Goal: Task Accomplishment & Management: Use online tool/utility

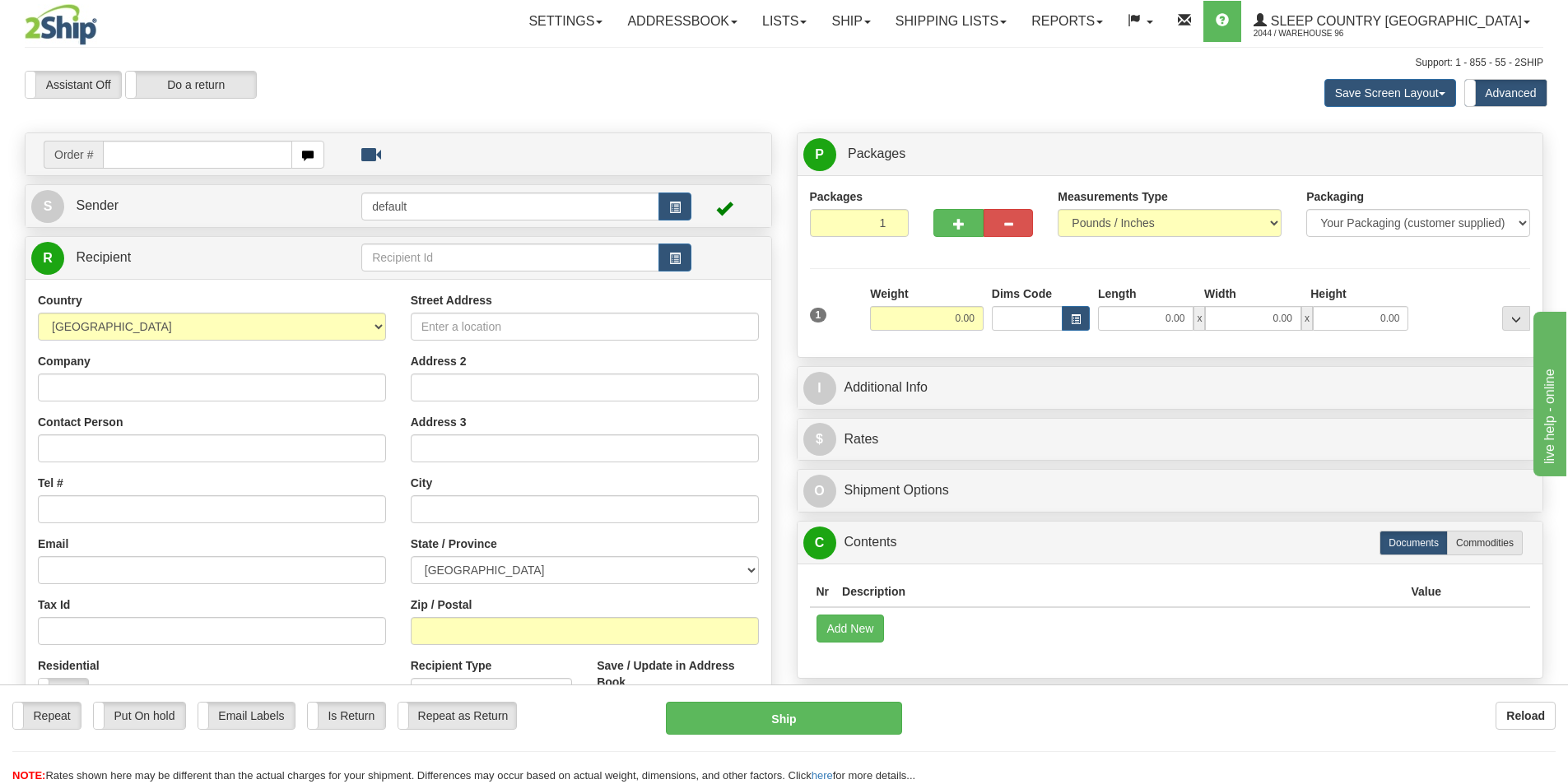
click at [144, 152] on input "text" at bounding box center [197, 154] width 189 height 28
click at [150, 158] on input "text" at bounding box center [197, 154] width 189 height 28
type input "9000I131579"
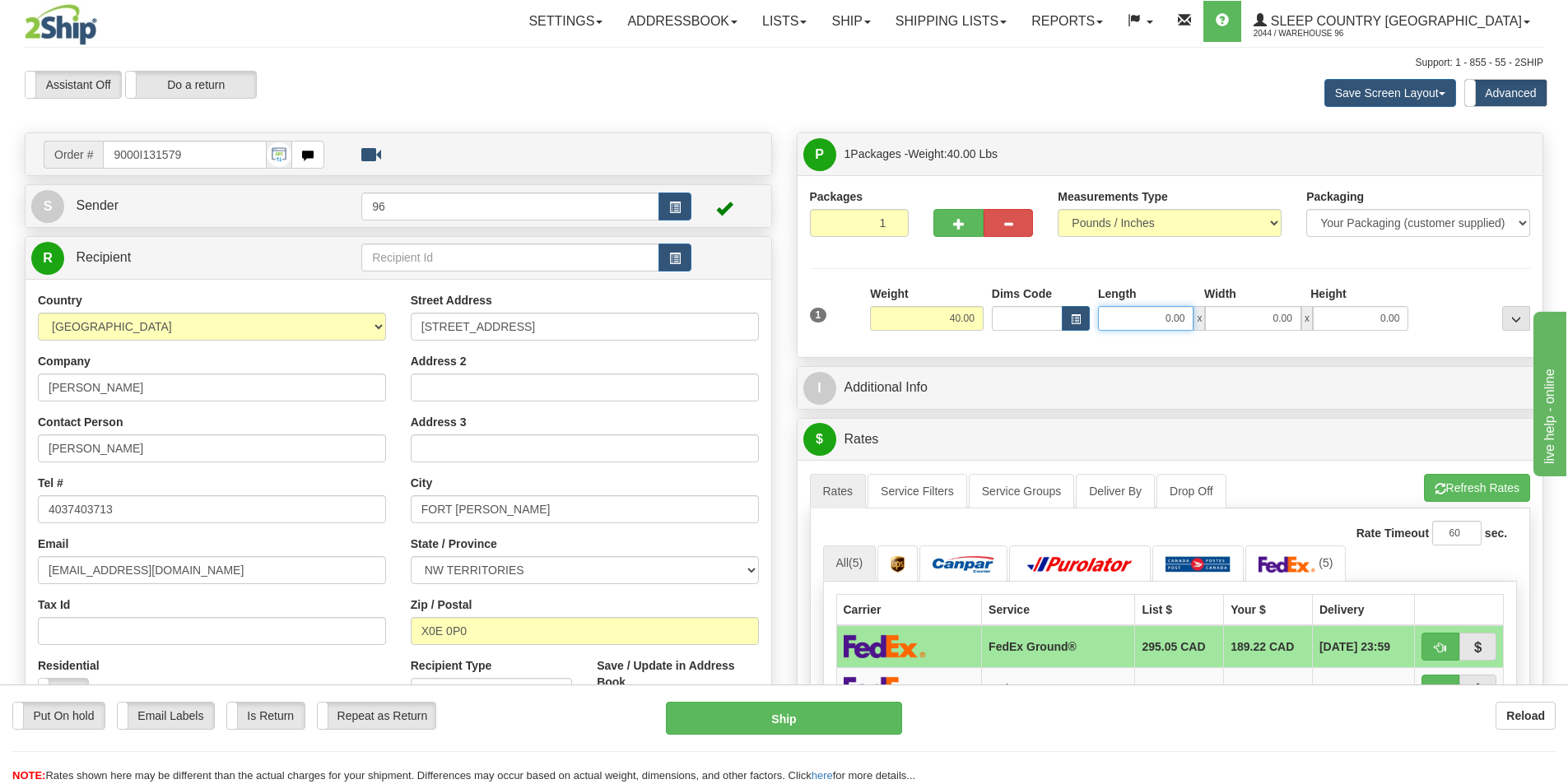
click at [1176, 312] on input "0.00" at bounding box center [1145, 318] width 95 height 25
type input "0.00"
click at [943, 224] on button "button" at bounding box center [958, 223] width 49 height 28
type input "2"
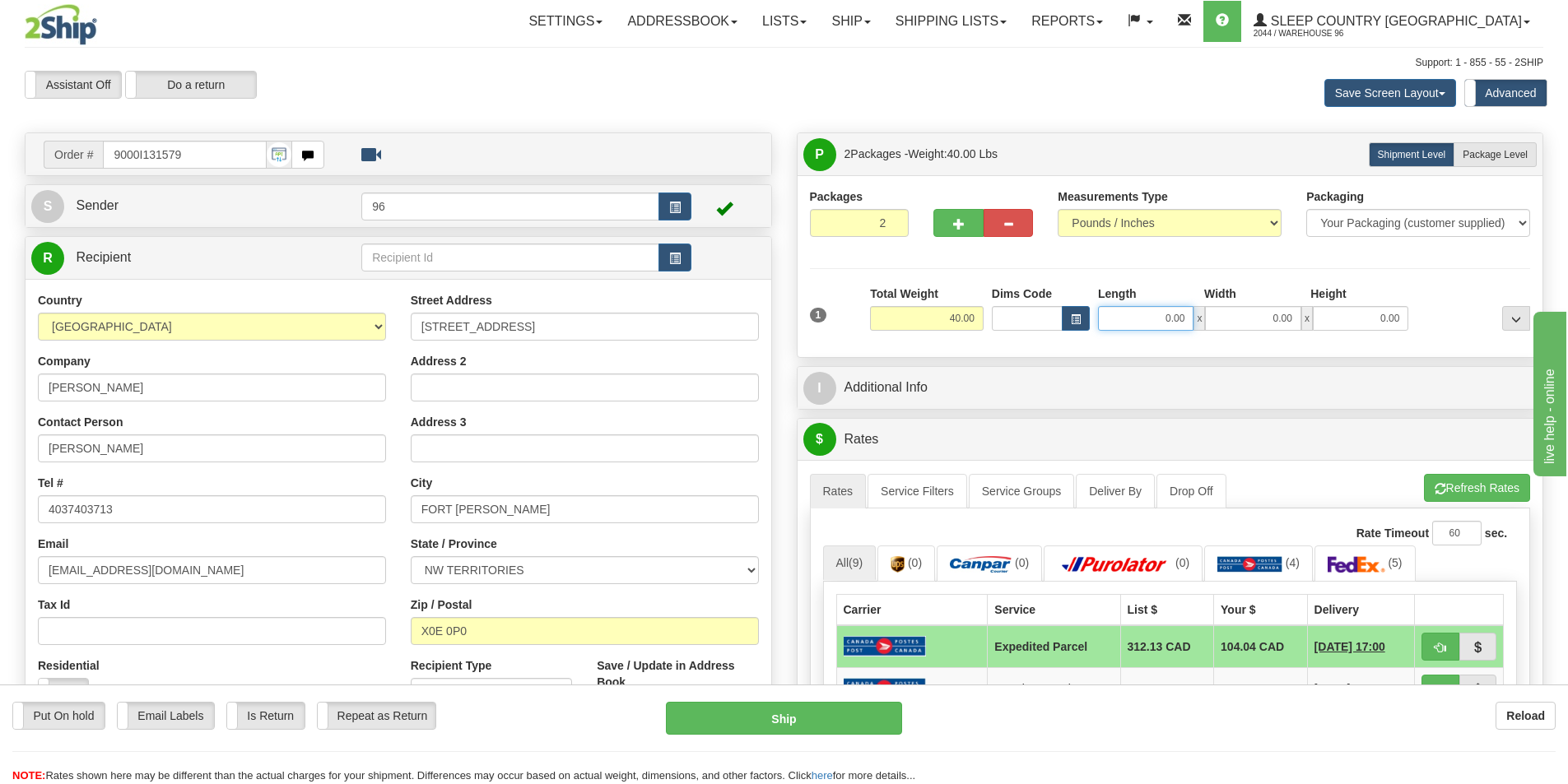
click at [1148, 320] on input "0.00" at bounding box center [1145, 318] width 95 height 25
type input "17.00"
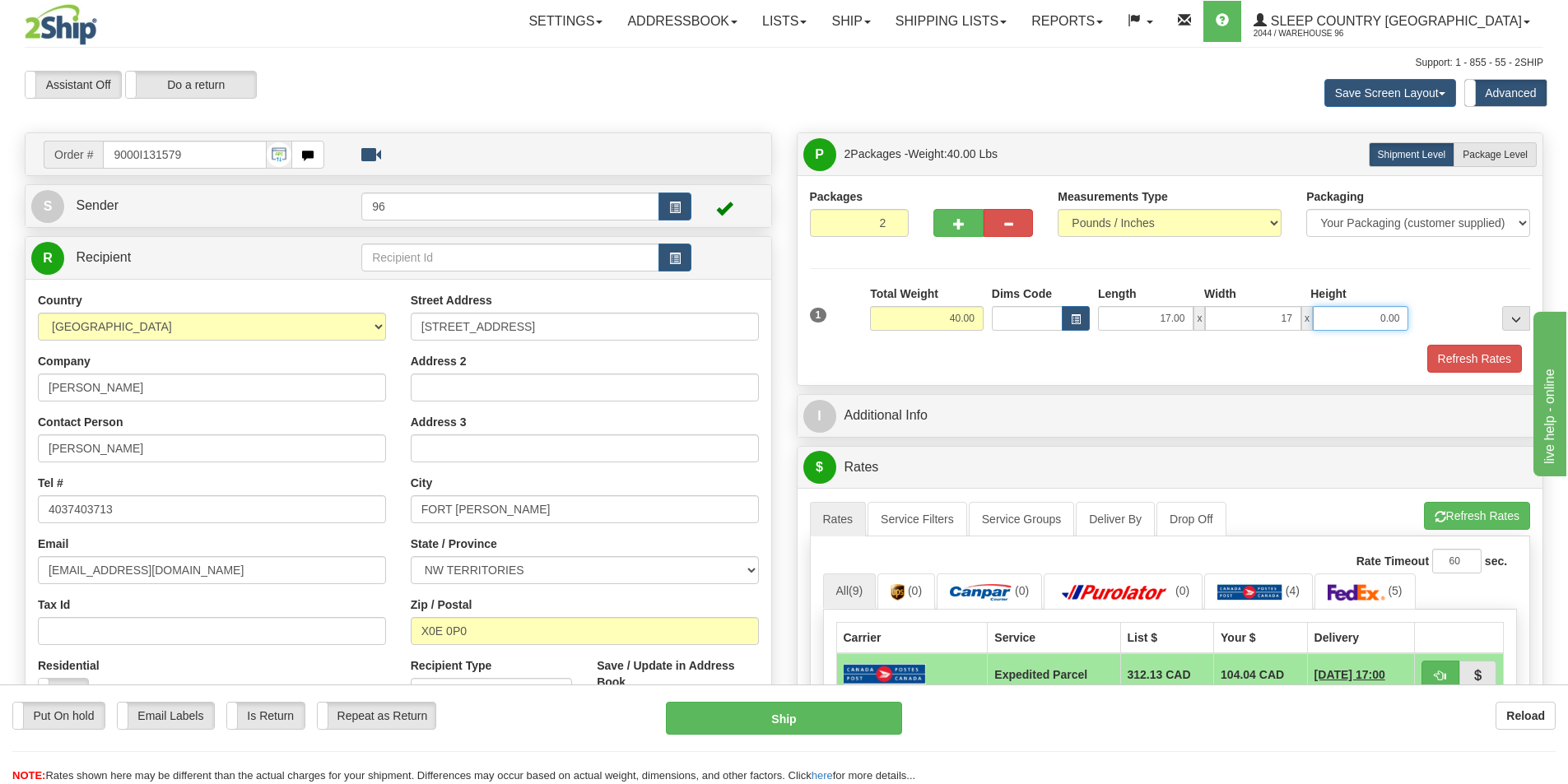
type input "17.00"
type input "5"
type input "42.00"
click at [1528, 144] on label "Package Level Pack.." at bounding box center [1494, 154] width 83 height 25
radio input "true"
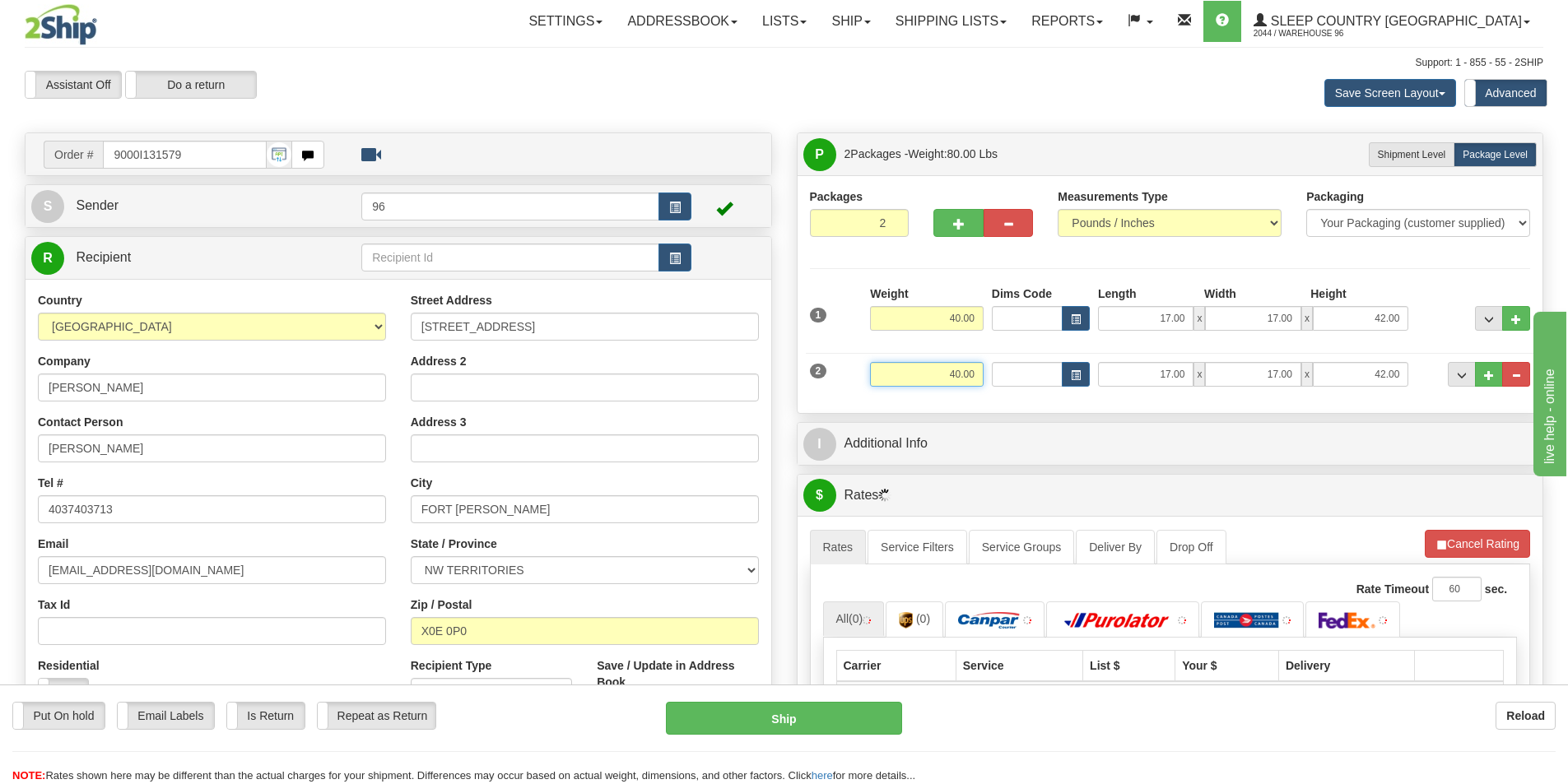
click at [945, 370] on input "40.00" at bounding box center [927, 374] width 114 height 25
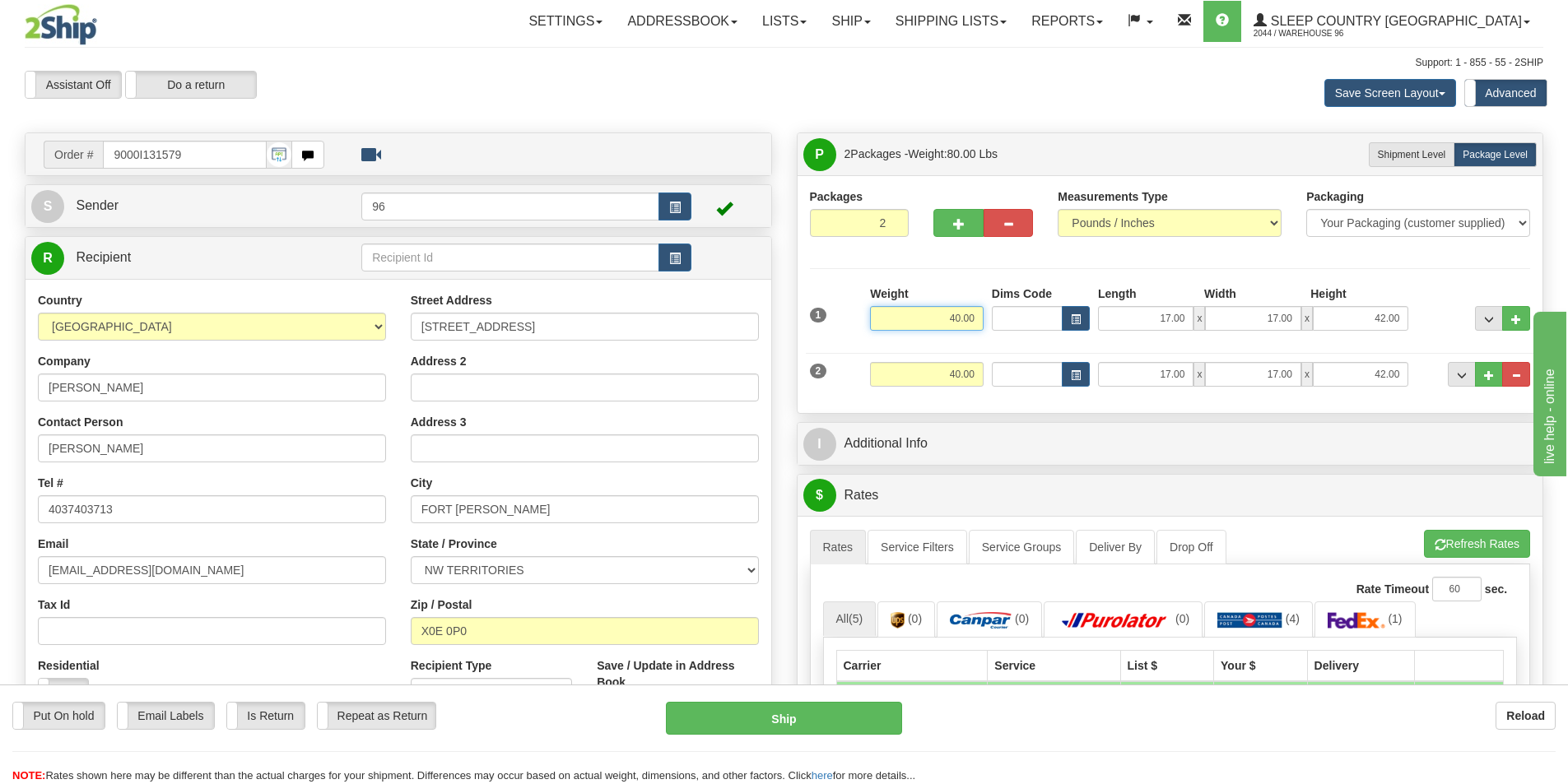
click at [964, 321] on input "40.00" at bounding box center [927, 318] width 114 height 25
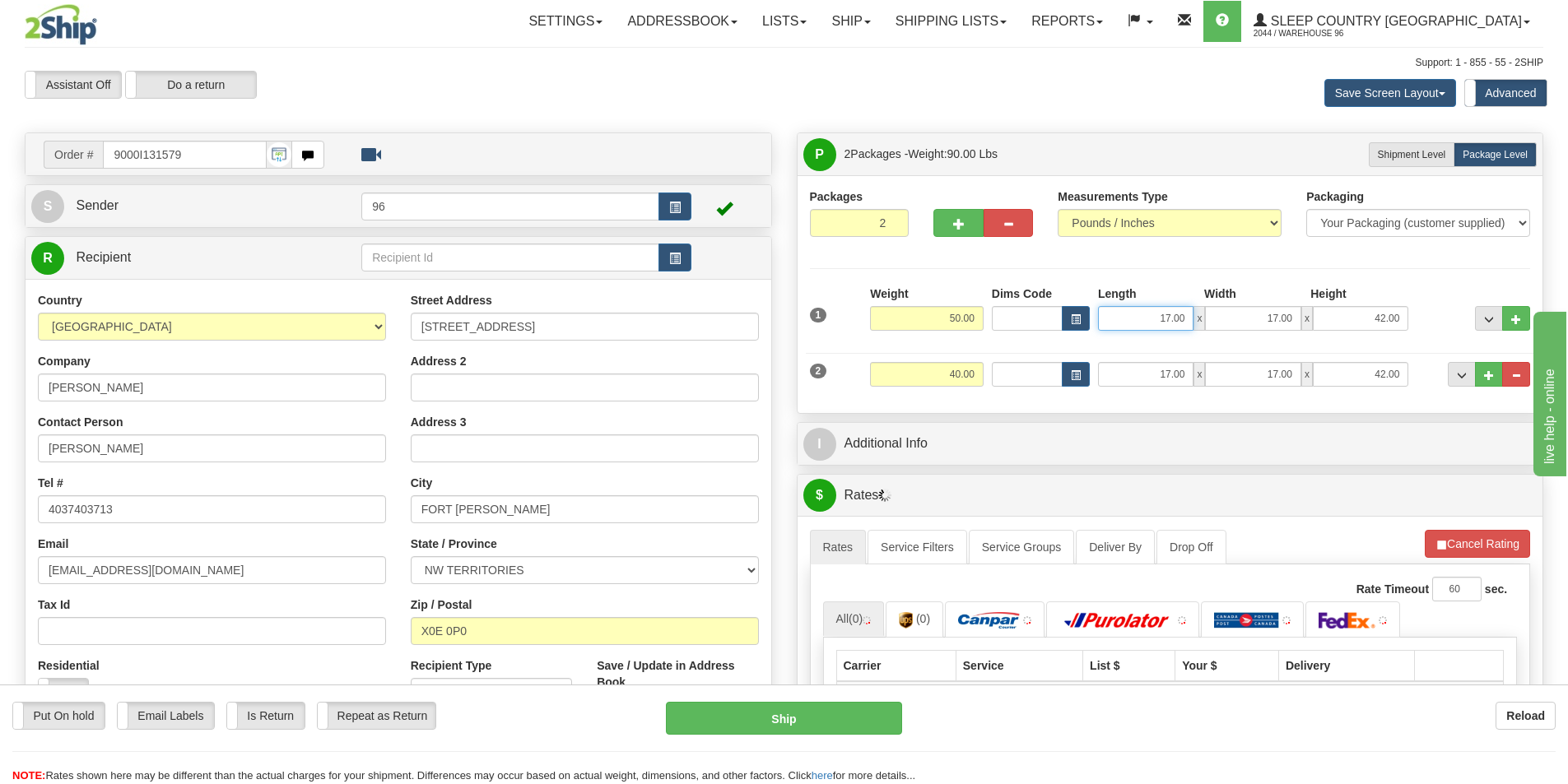
click at [1137, 319] on input "17.00" at bounding box center [1145, 318] width 95 height 25
click at [966, 313] on input "50.00" at bounding box center [927, 318] width 114 height 25
type input "5.00"
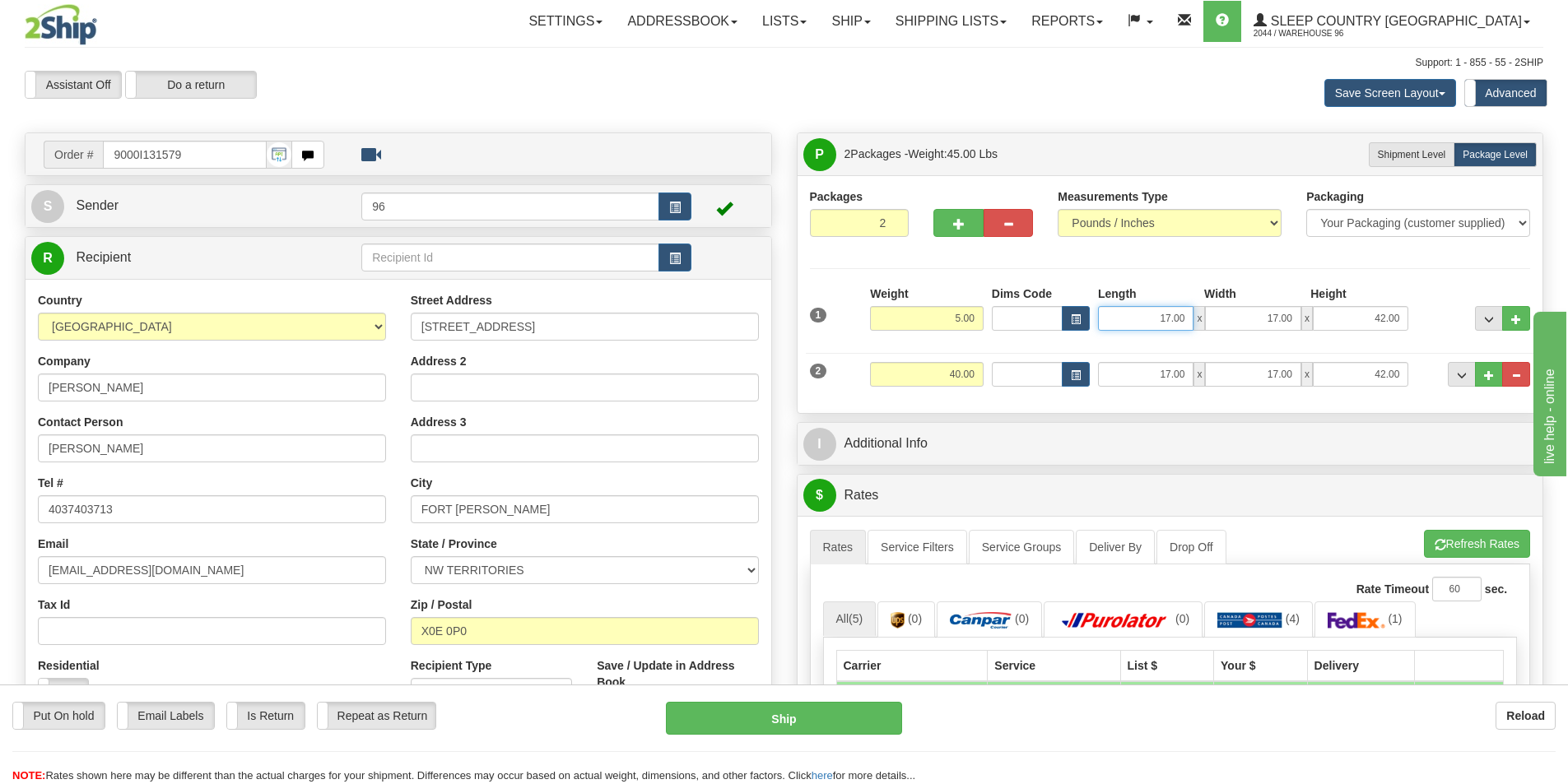
click at [1161, 314] on input "17.00" at bounding box center [1145, 318] width 95 height 25
type input "14.00"
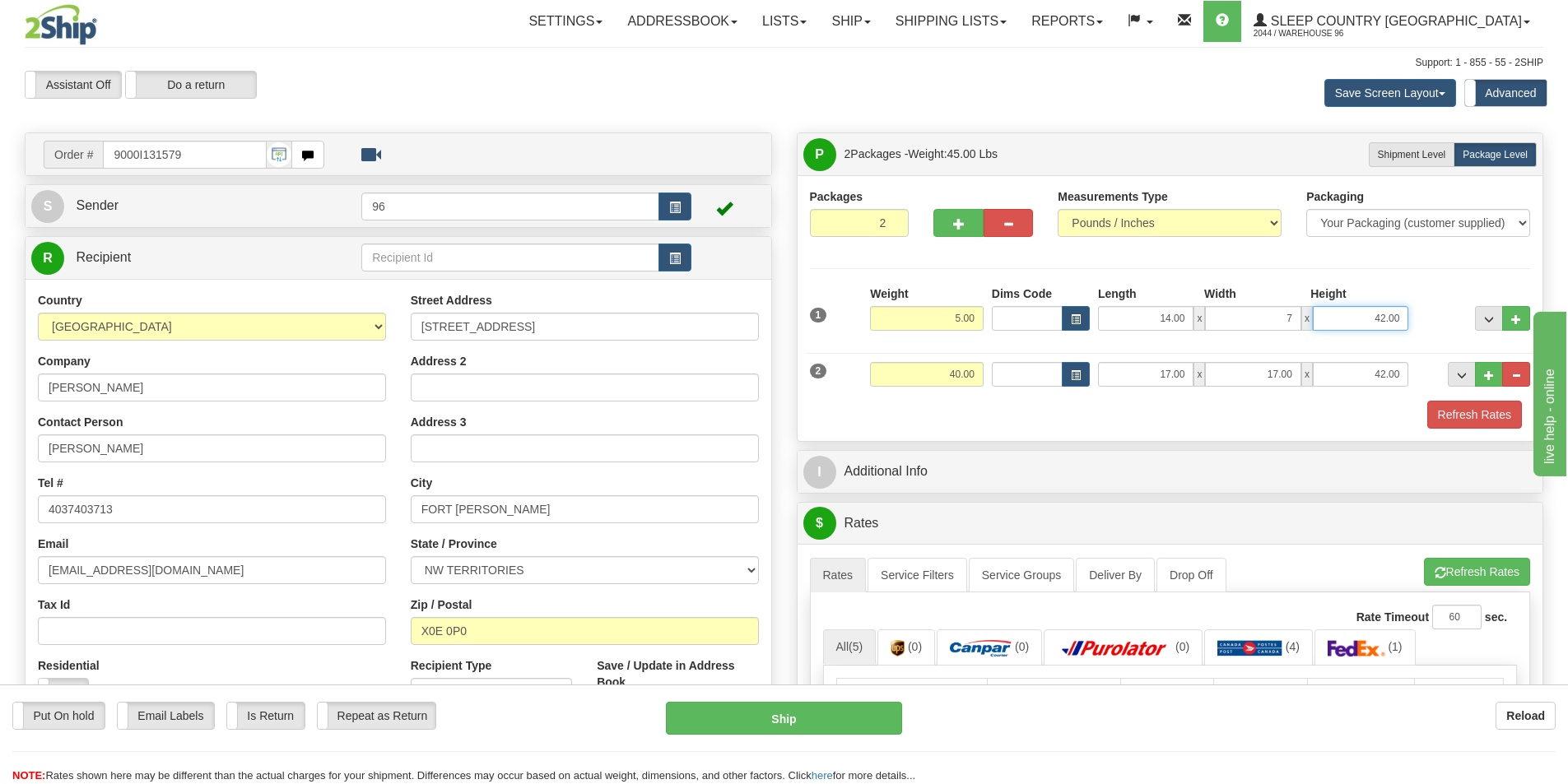
type input "7.00"
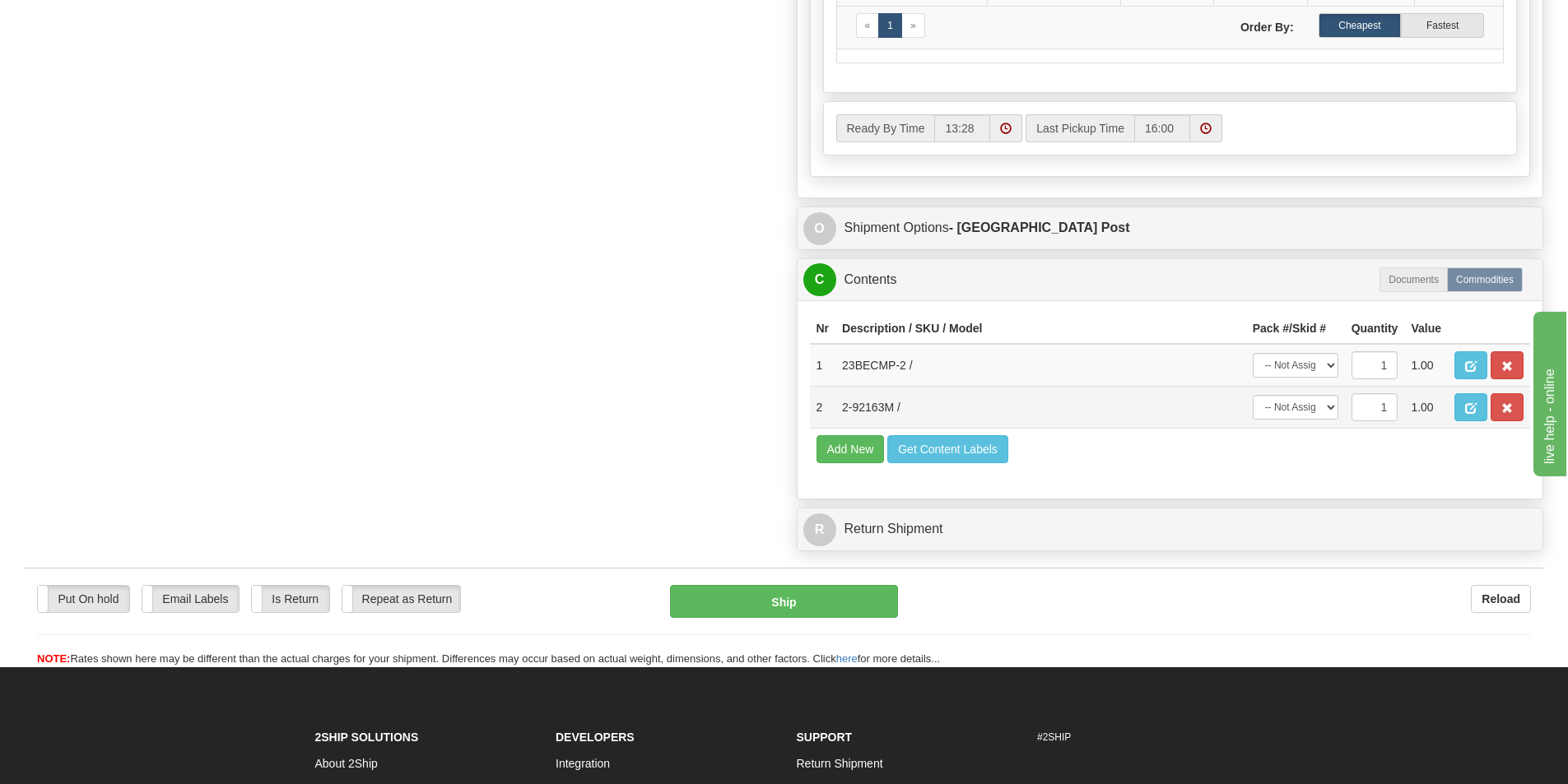
scroll to position [987, 0]
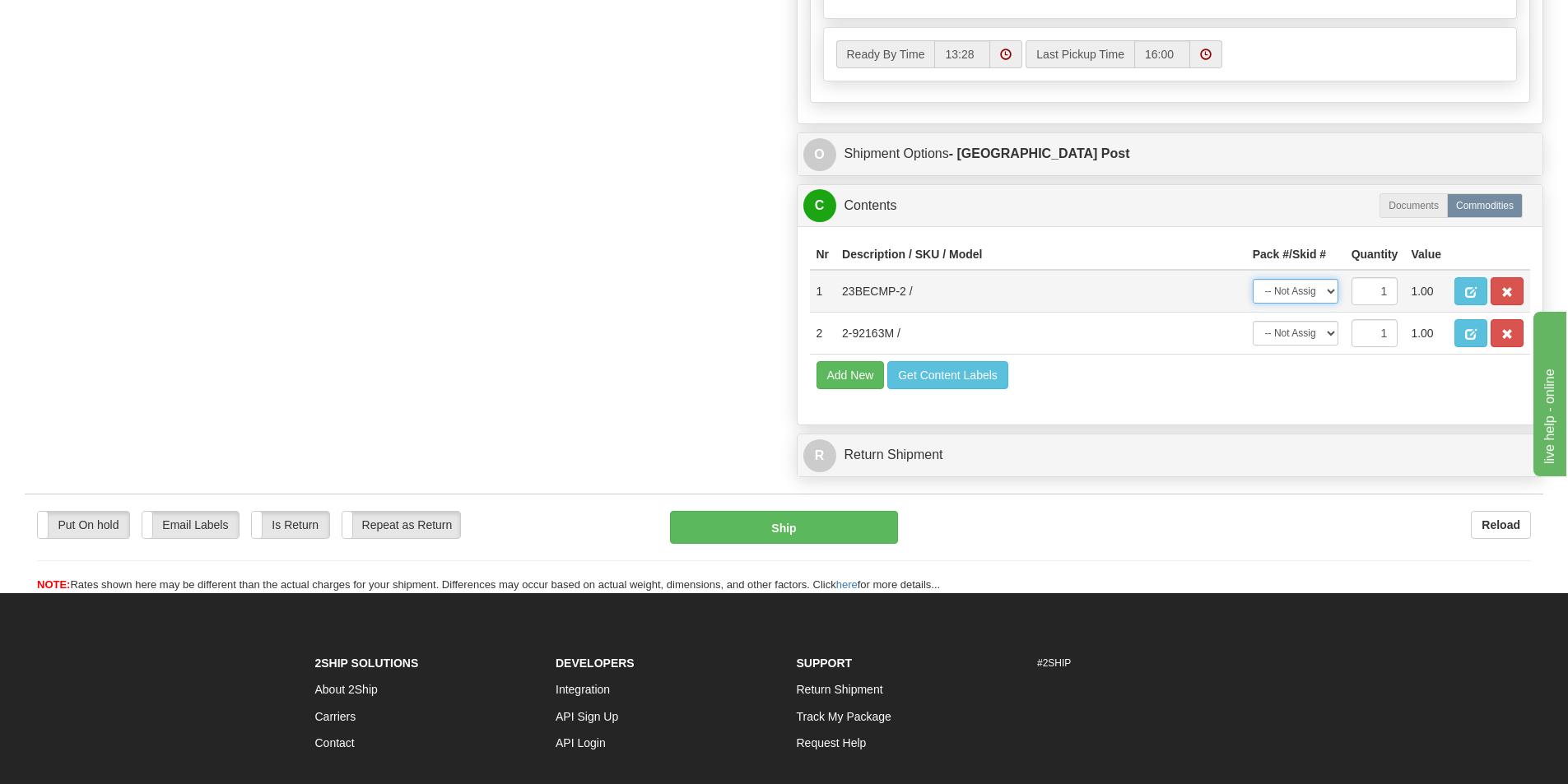
click at [1274, 296] on select "-- Not Assigned -- Package 1 Package 2" at bounding box center [1295, 291] width 85 height 25
click at [1288, 293] on select "-- Not Assigned -- Package 1 Package 2" at bounding box center [1295, 291] width 85 height 25
select select "0"
click at [1253, 279] on select "-- Not Assigned -- Package 1 Package 2" at bounding box center [1295, 291] width 85 height 25
click at [1294, 320] on td "-- Not Assigned -- Package 1 Package 2" at bounding box center [1295, 333] width 99 height 42
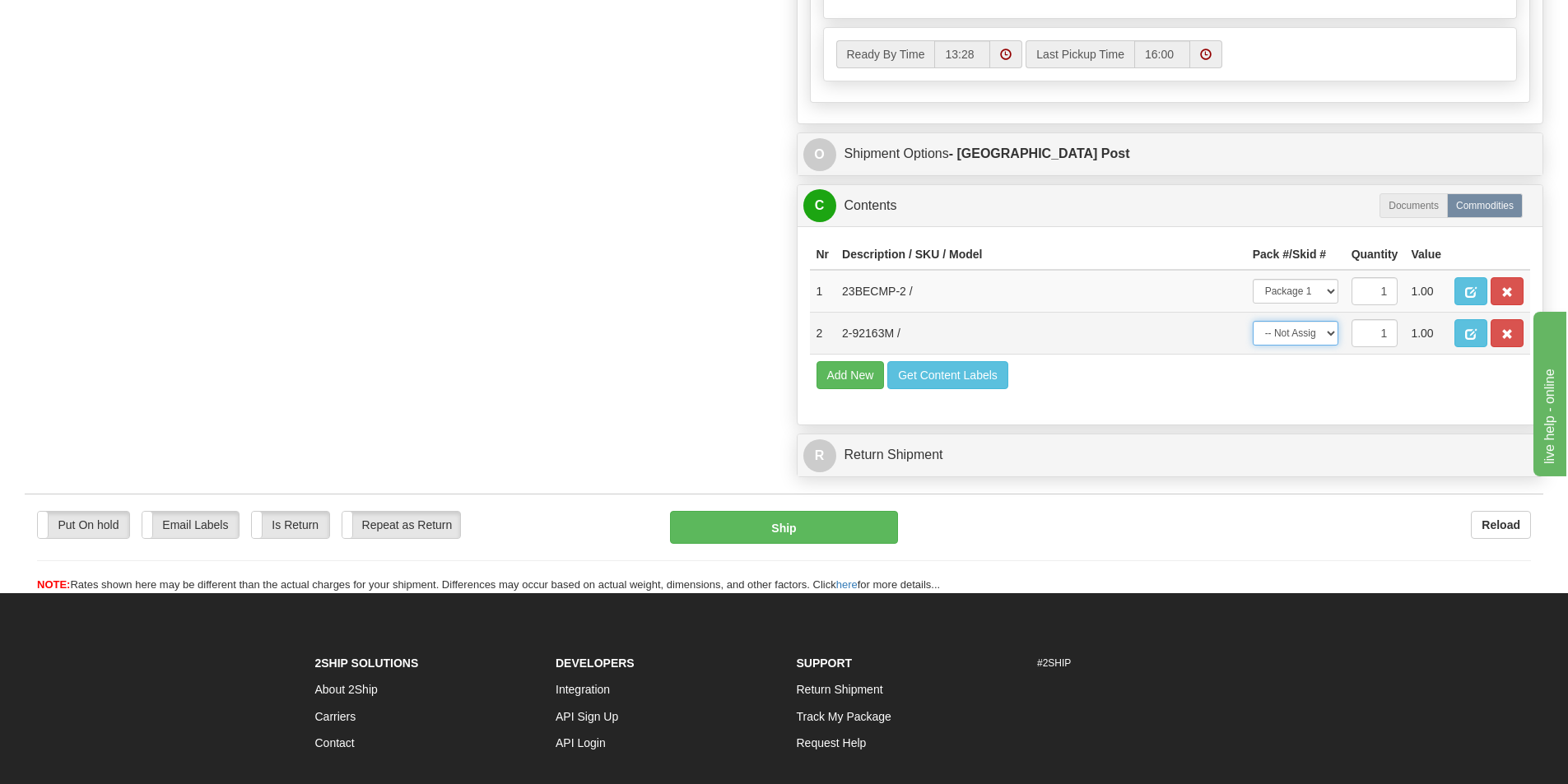
click at [1295, 330] on select "-- Not Assigned -- Package 1 Package 2" at bounding box center [1295, 332] width 85 height 25
select select "1"
click at [1253, 321] on select "-- Not Assigned -- Package 1 Package 2" at bounding box center [1295, 332] width 85 height 25
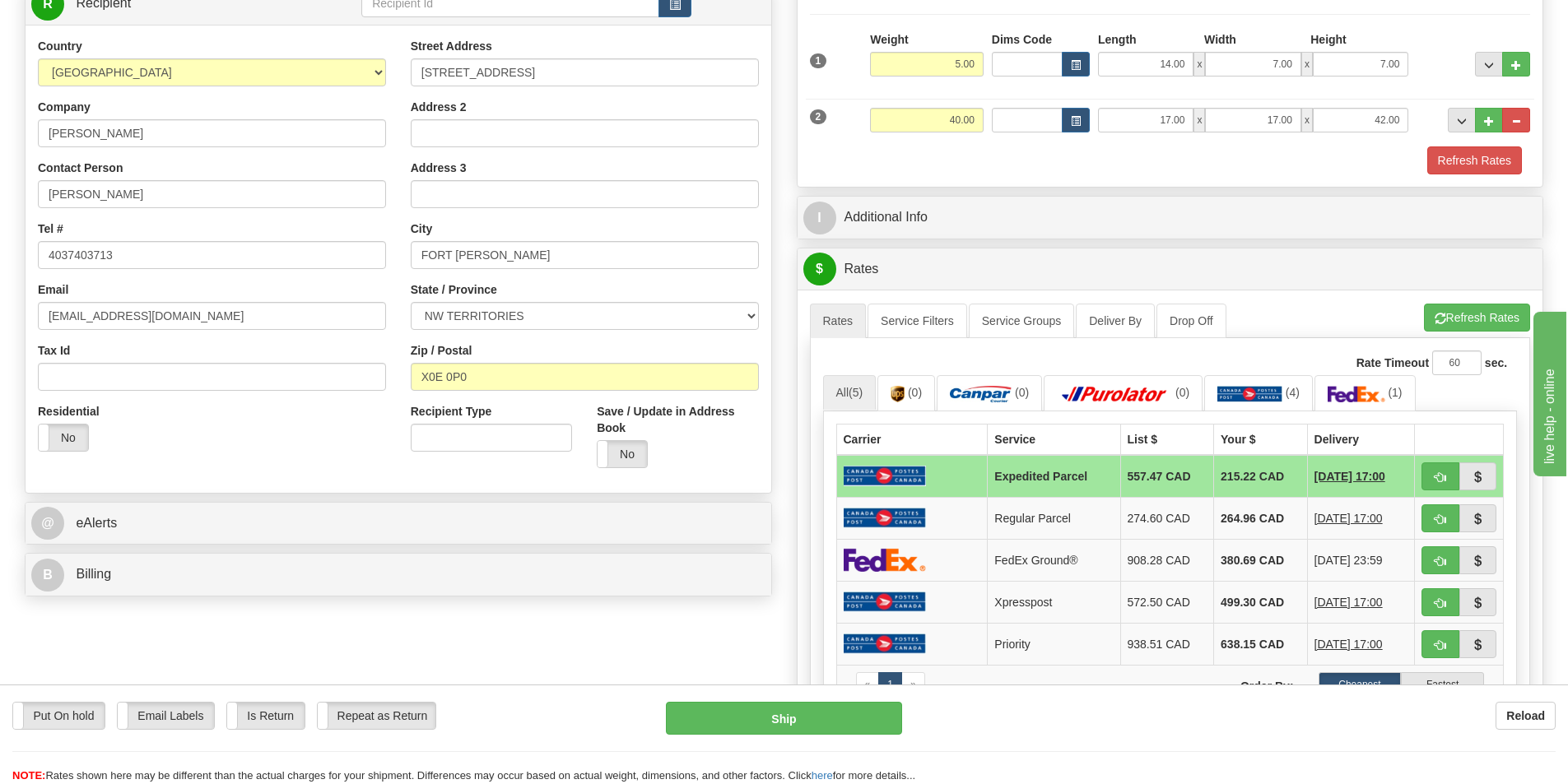
scroll to position [247, 0]
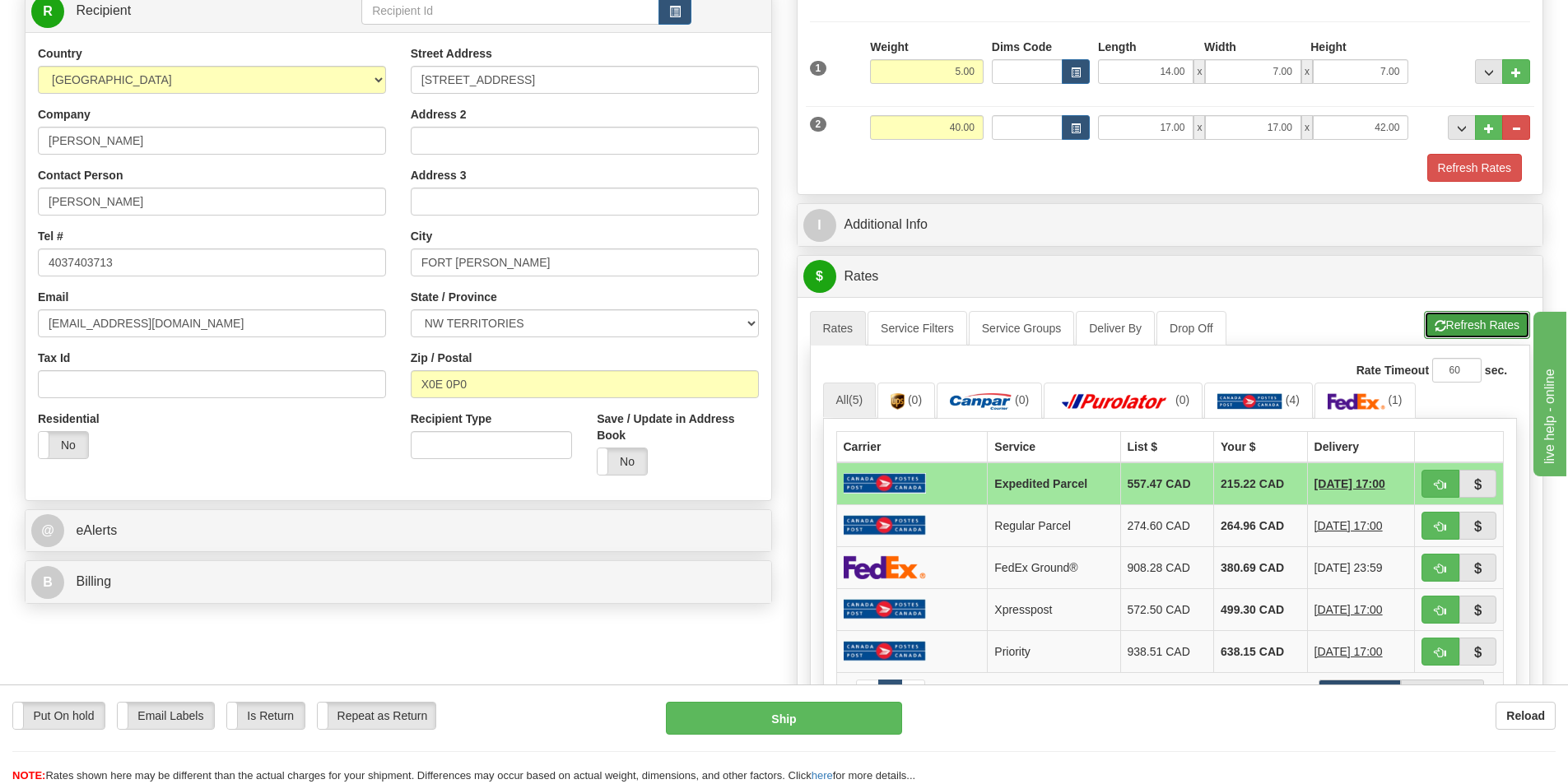
click at [1446, 323] on button "Refresh Rates" at bounding box center [1476, 324] width 106 height 28
click at [812, 737] on div "Put On hold Put On hold Email Labels Email Labels Edit Is Return Is Return Repe…" at bounding box center [784, 743] width 1568 height 83
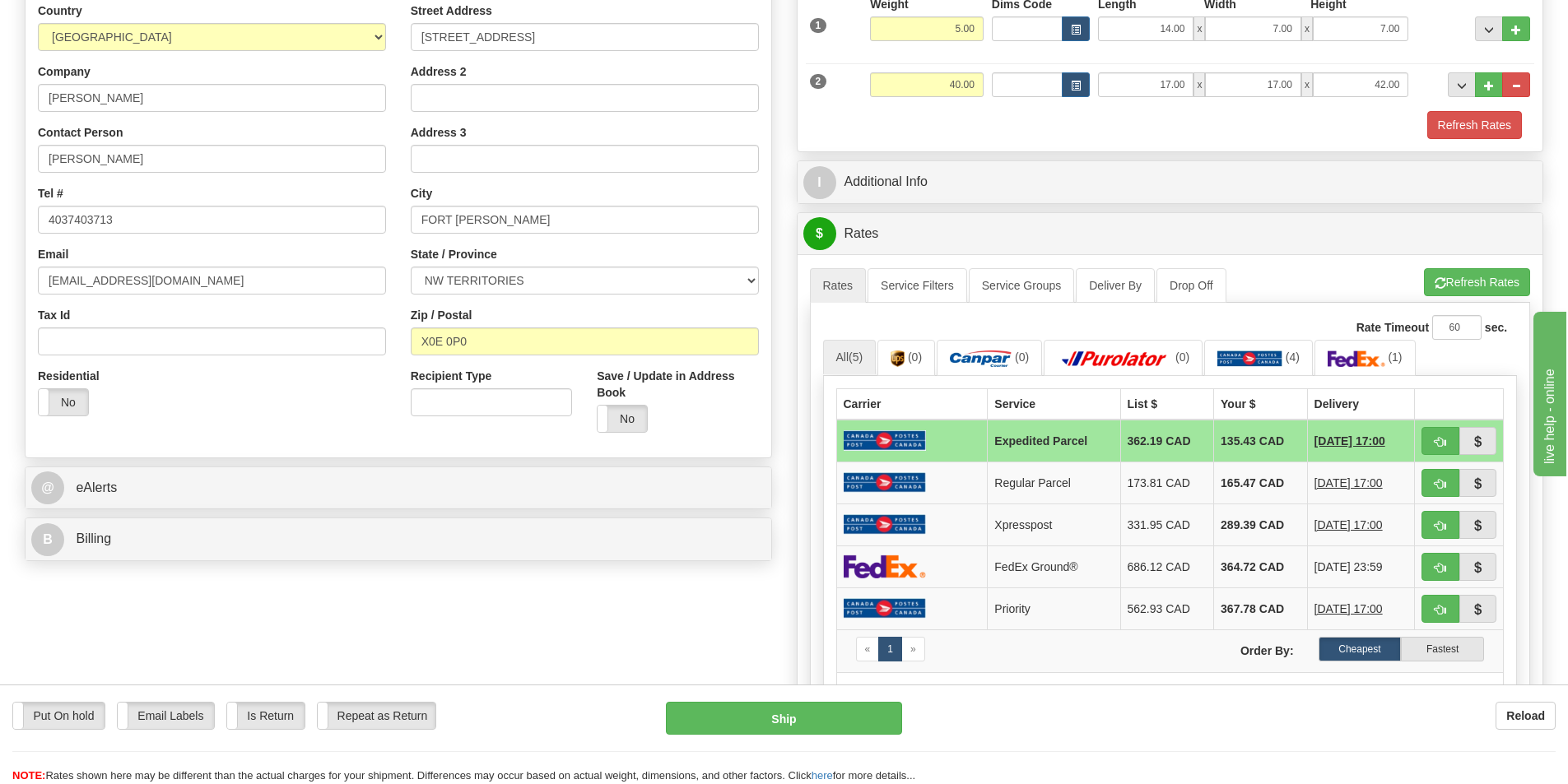
scroll to position [329, 0]
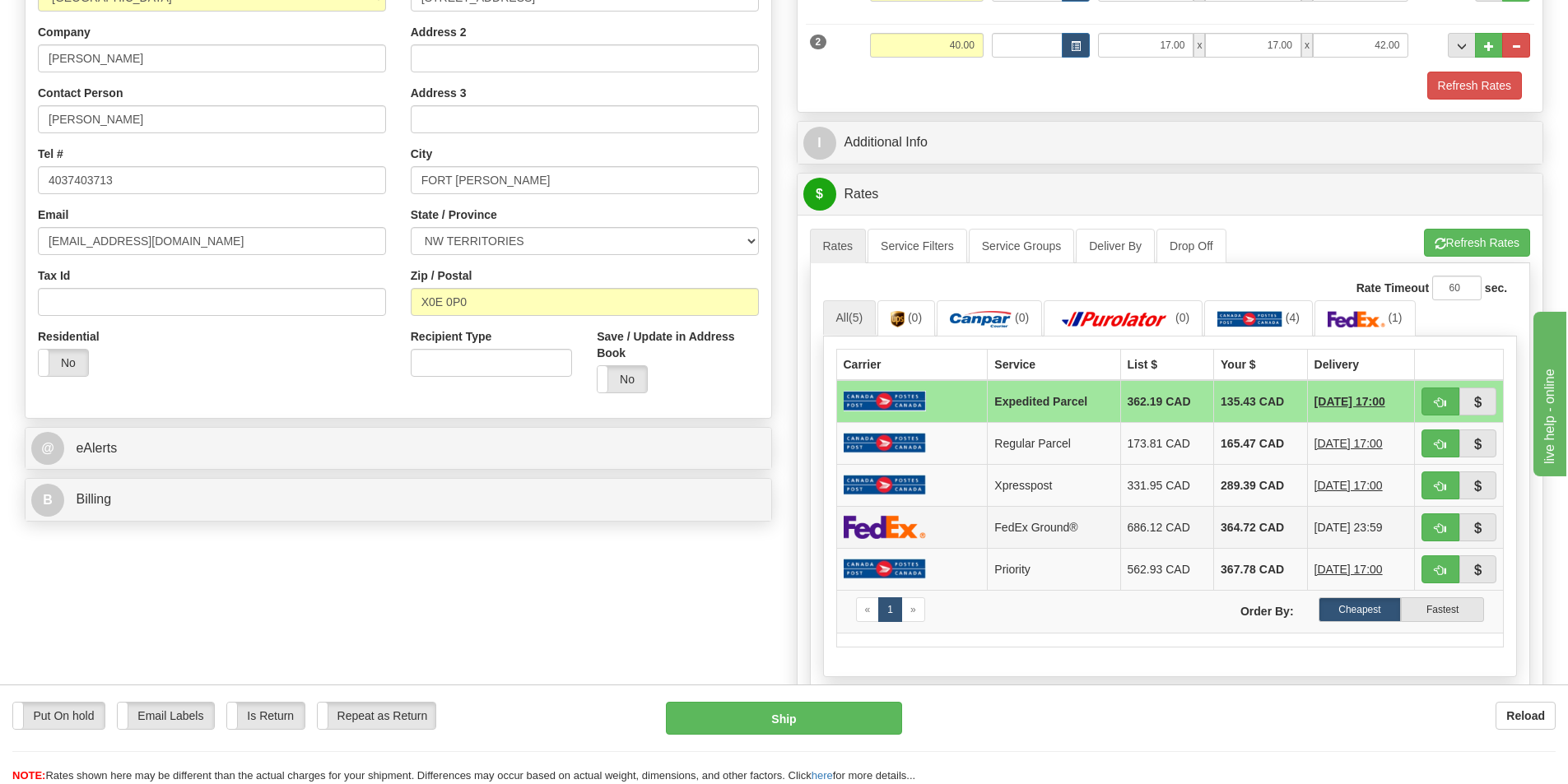
click at [1149, 525] on td "686.12 CAD" at bounding box center [1166, 527] width 94 height 42
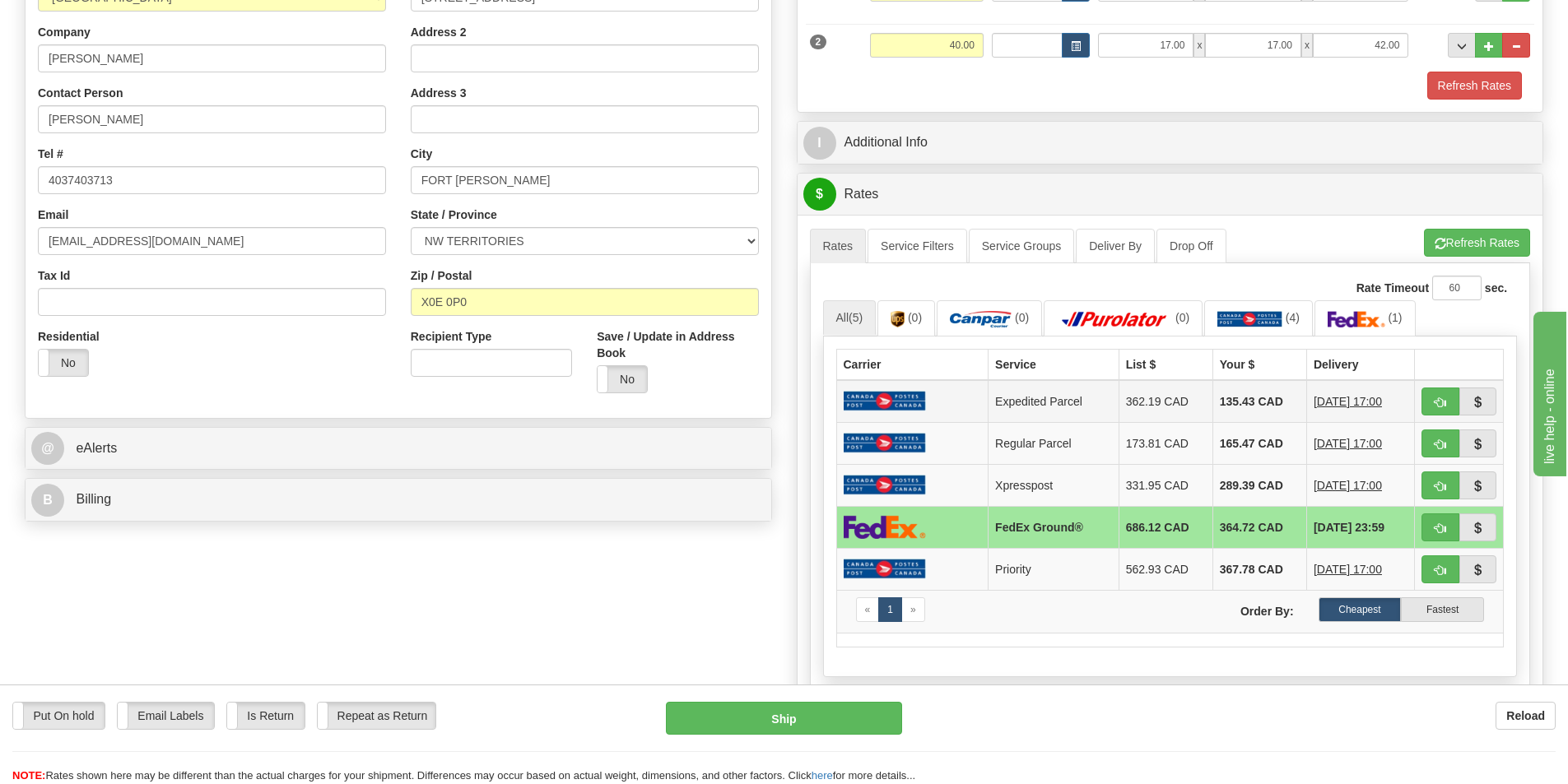
click at [1015, 382] on td "Expedited Parcel" at bounding box center [1054, 402] width 131 height 43
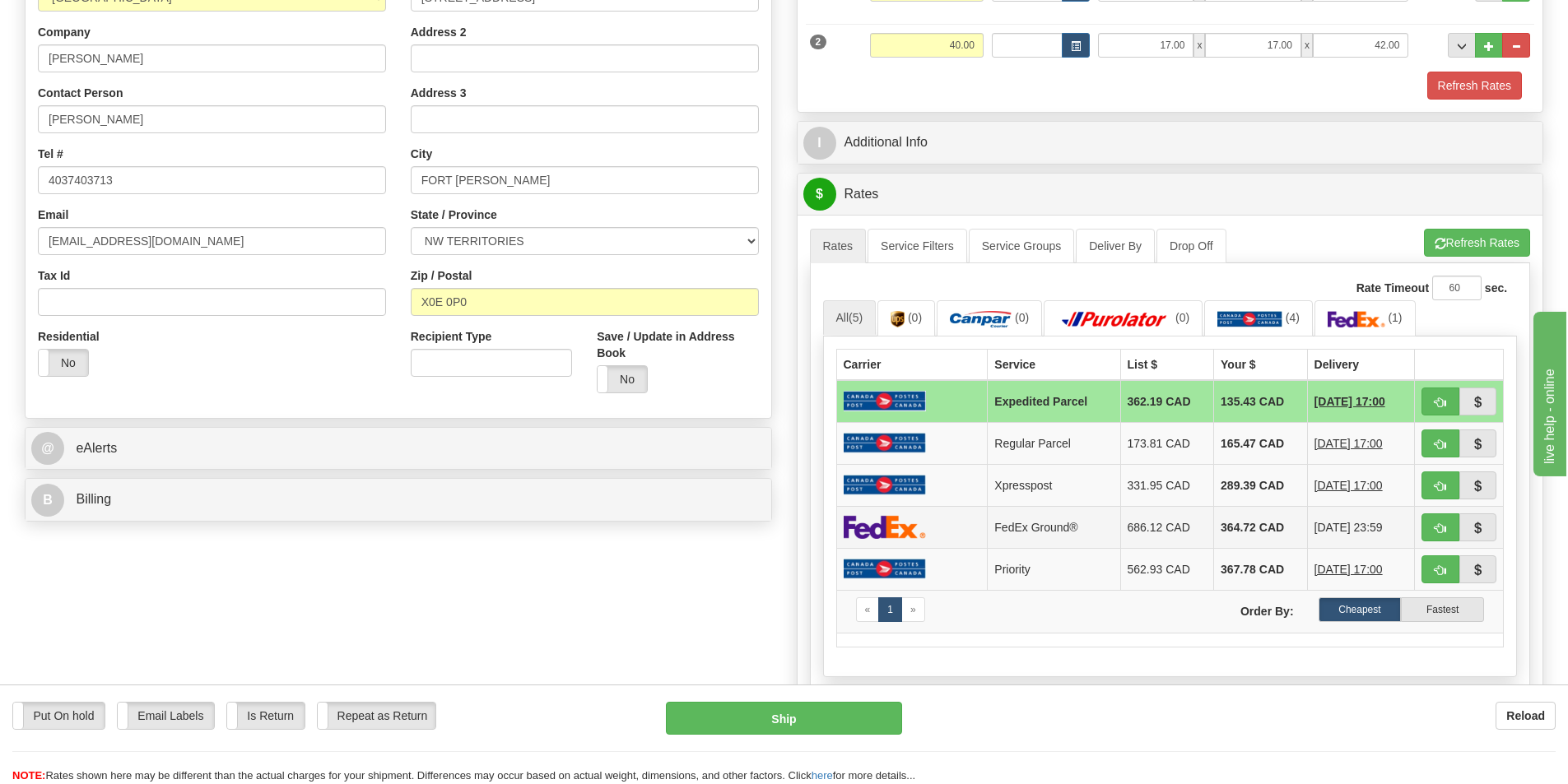
click at [1027, 539] on td "FedEx Ground®" at bounding box center [1054, 527] width 133 height 42
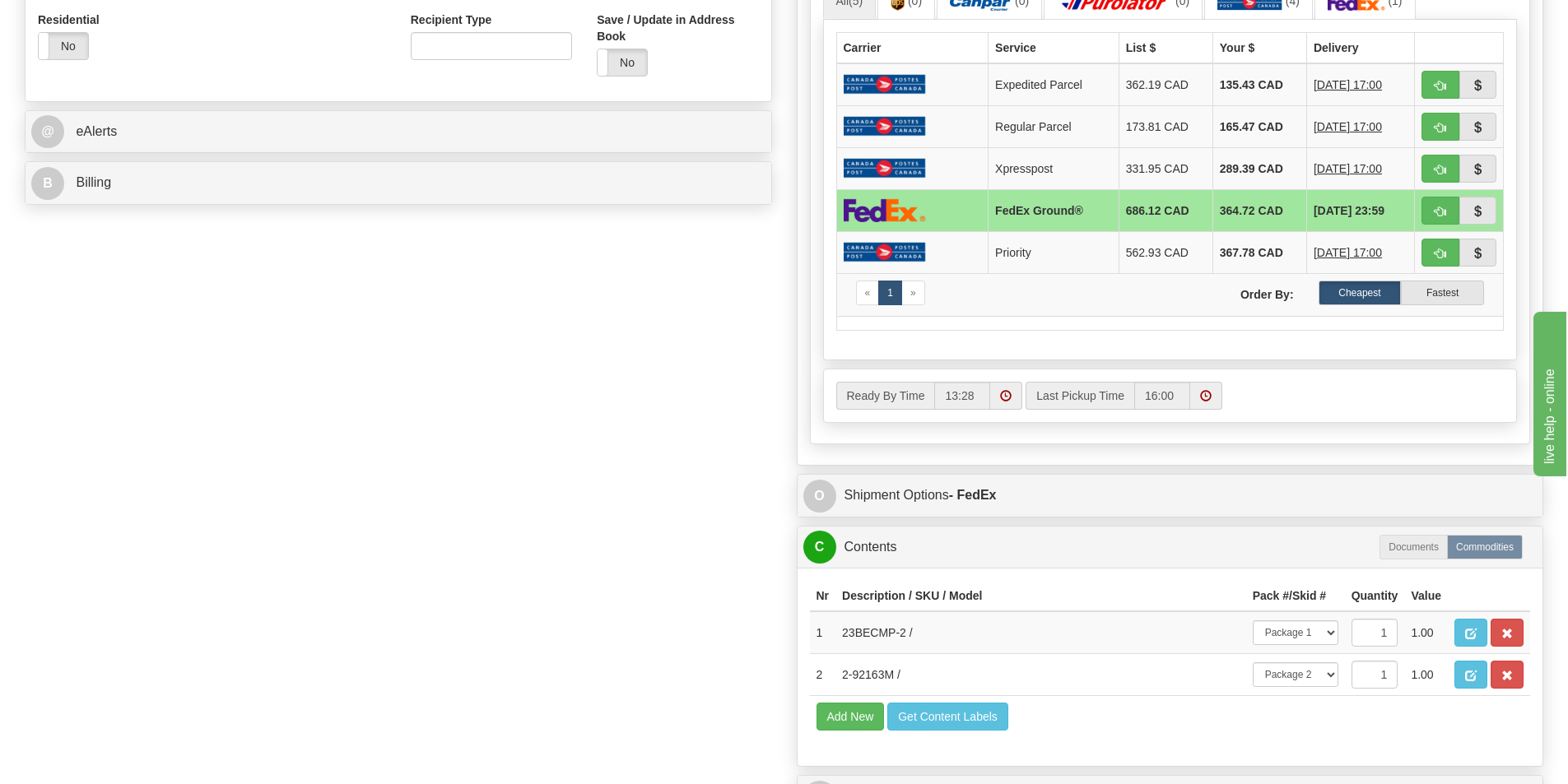
scroll to position [1138, 0]
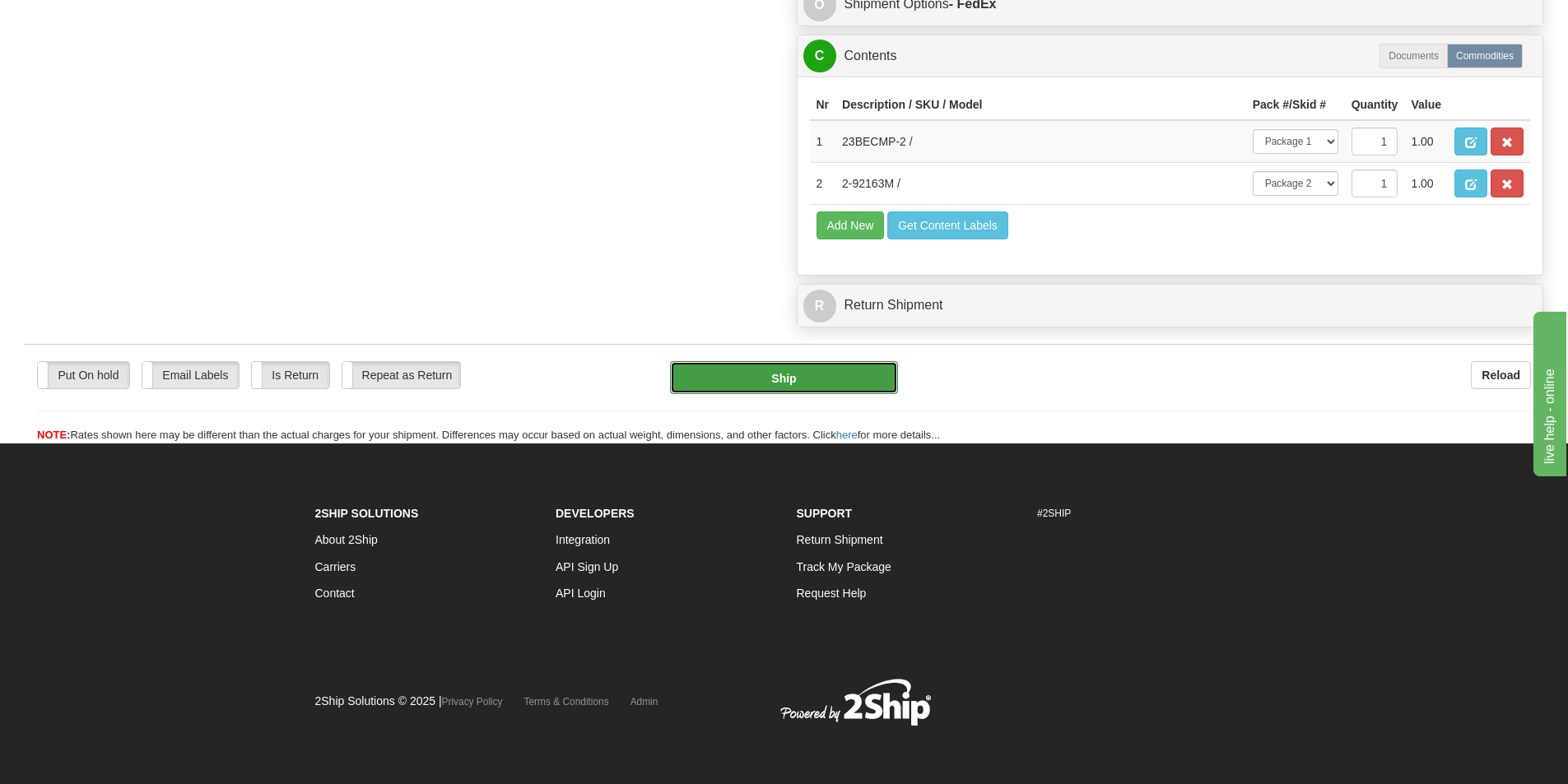
click at [819, 378] on button "Ship" at bounding box center [783, 378] width 228 height 33
type input "92"
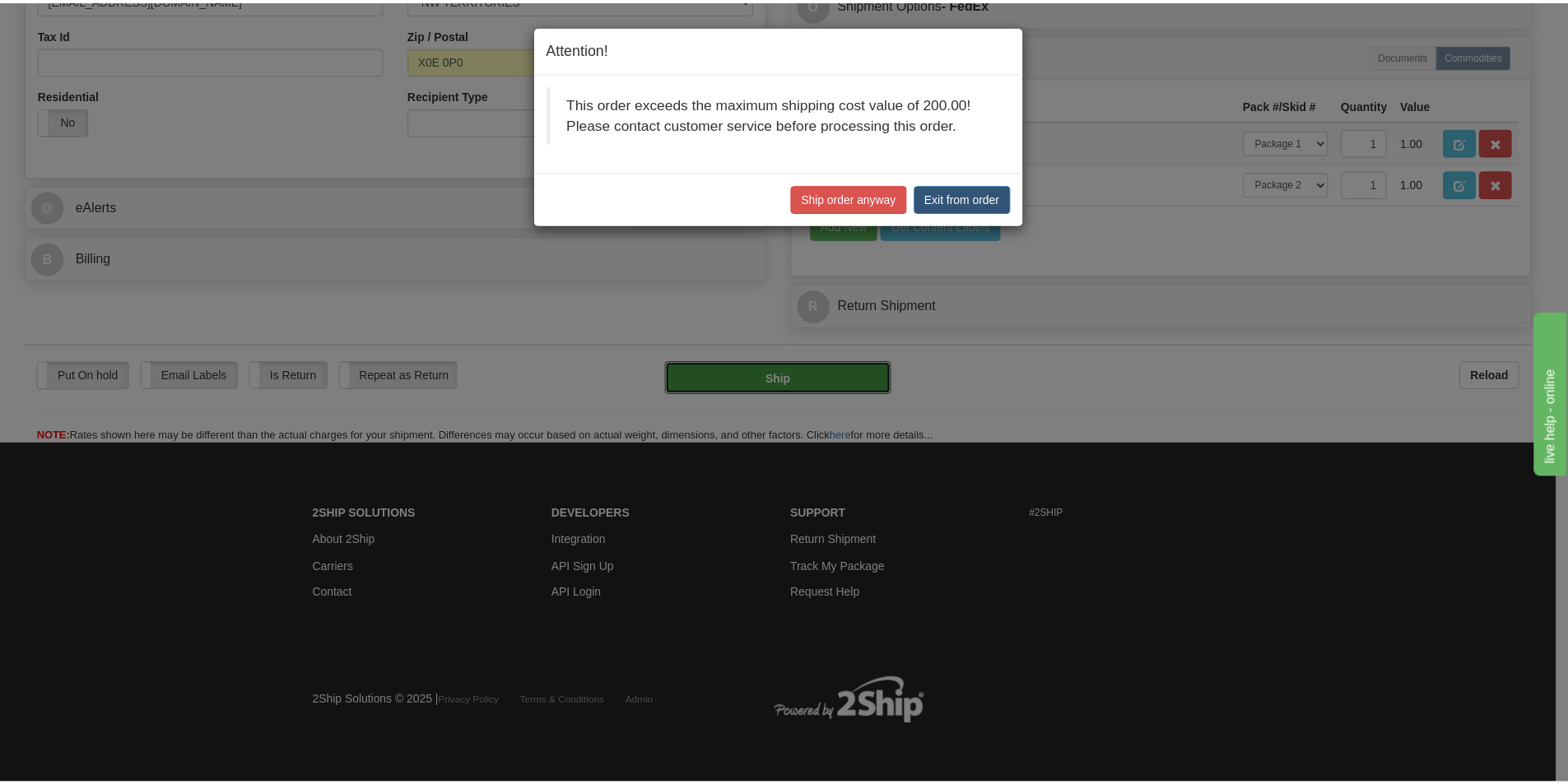
scroll to position [571, 0]
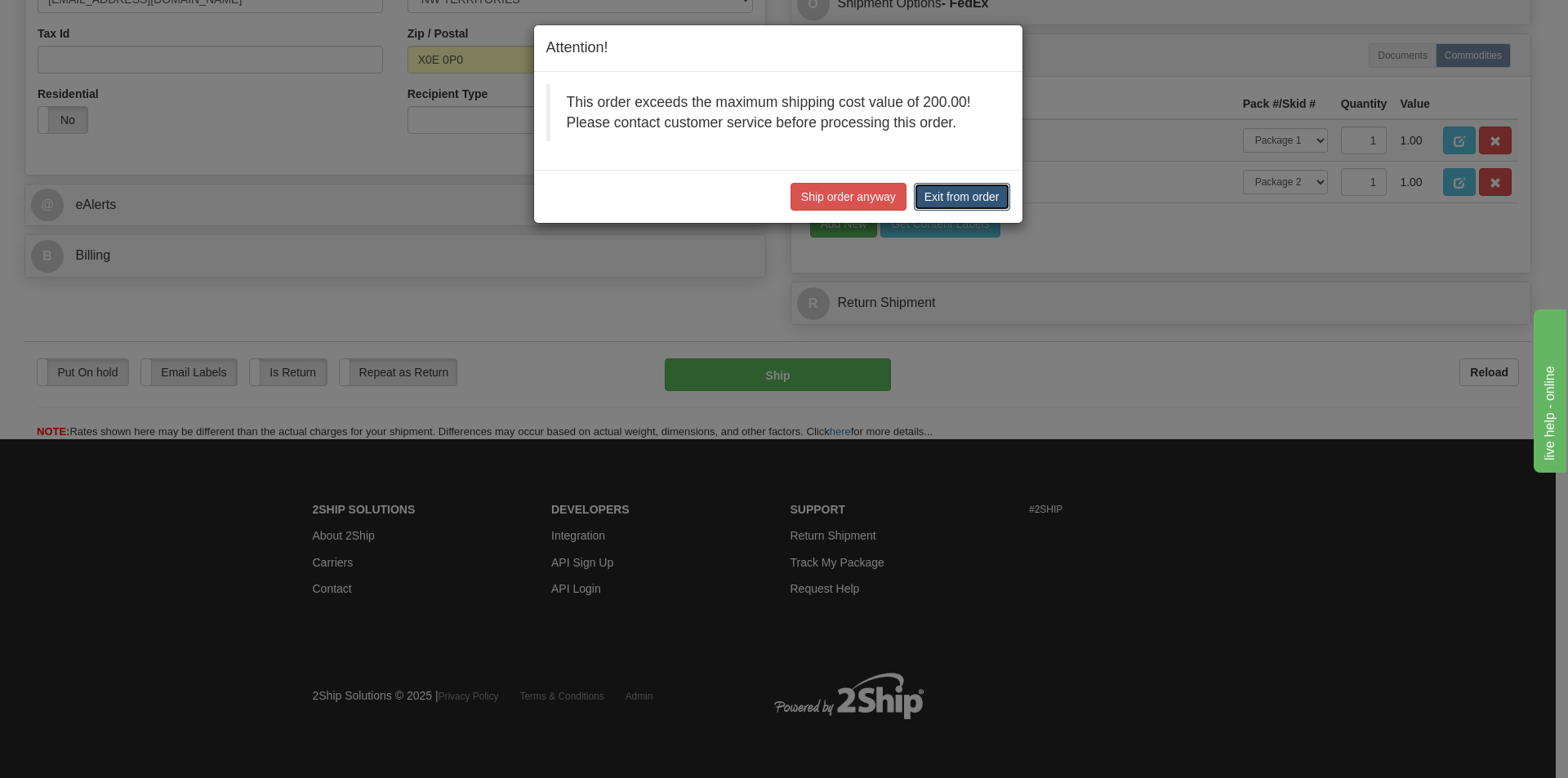
click at [979, 199] on button "Exit from order" at bounding box center [962, 197] width 96 height 28
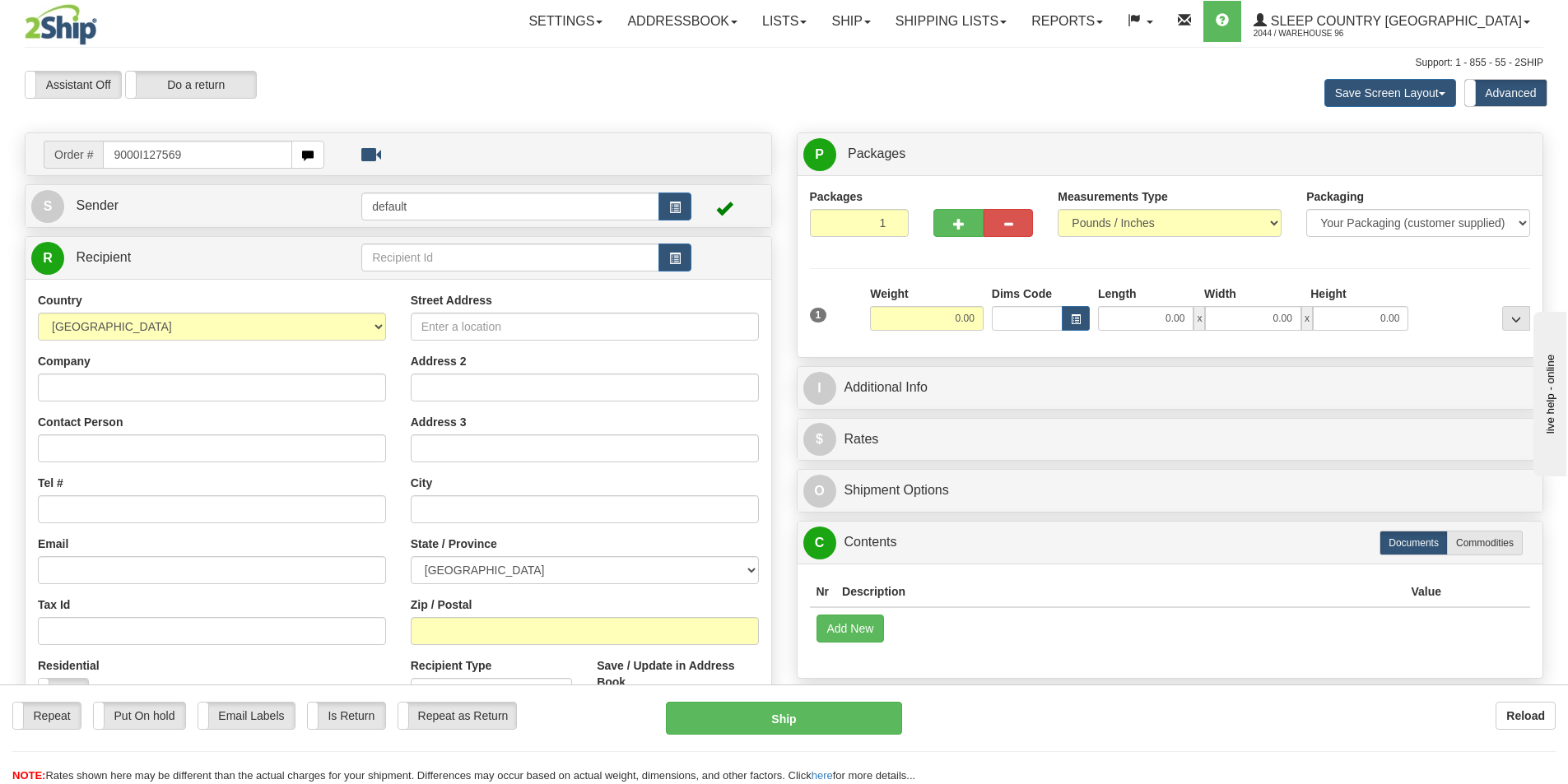
type input "9000I127569"
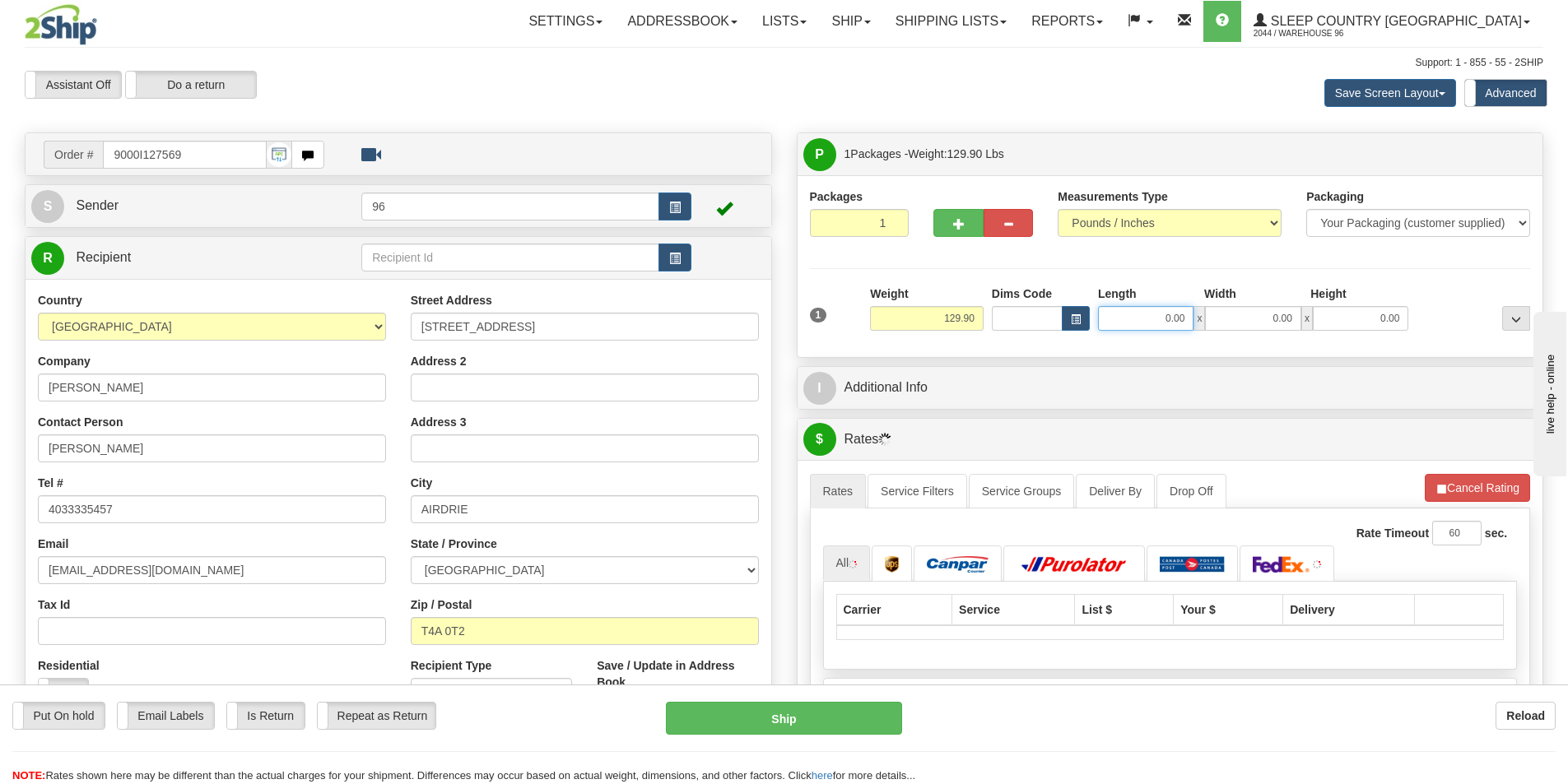
click at [1185, 319] on input "0.00" at bounding box center [1145, 318] width 95 height 25
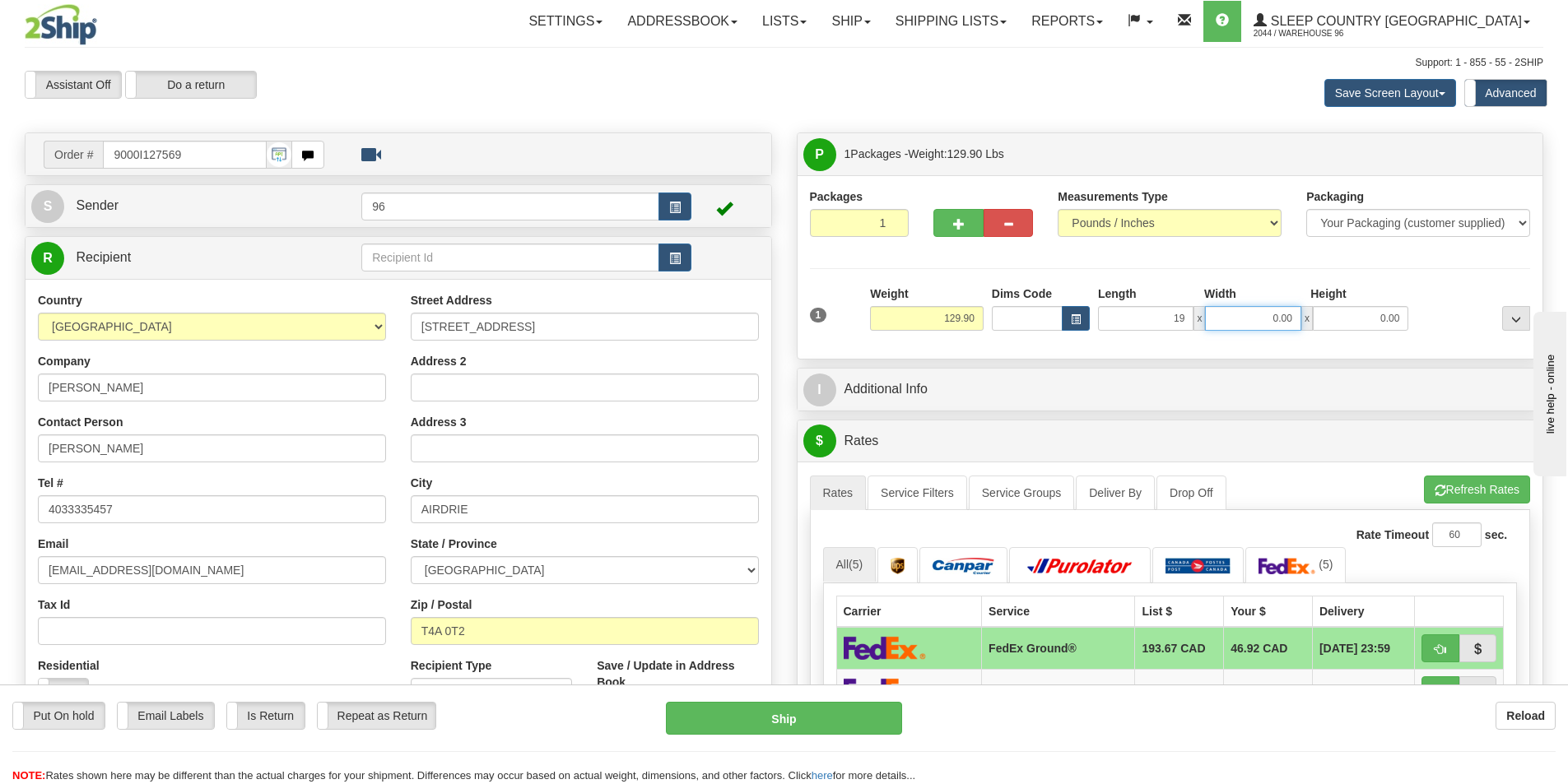
type input "19.00"
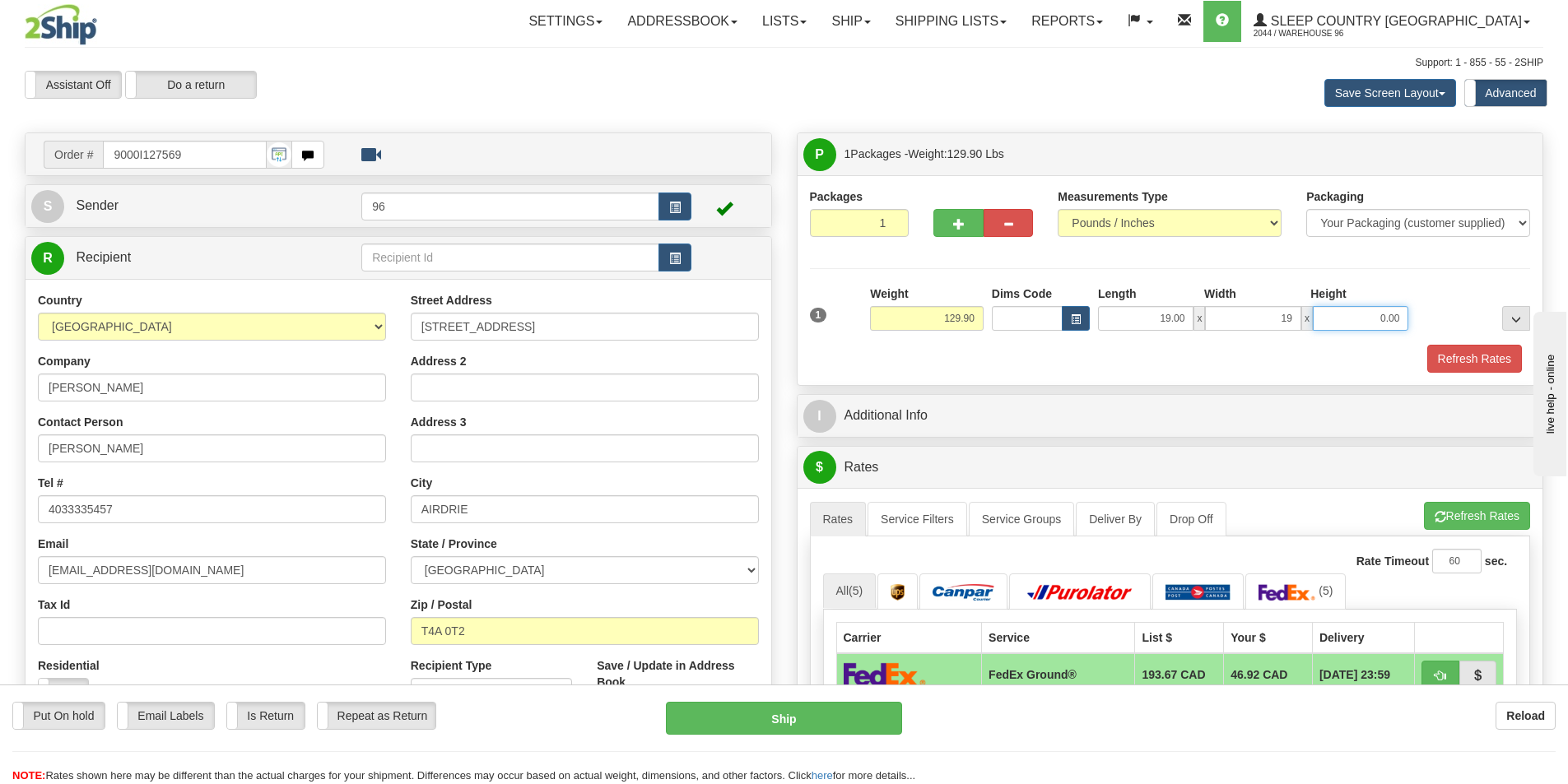
type input "19.00"
type input "42.00"
click at [1475, 362] on button "Refresh Rates" at bounding box center [1474, 359] width 94 height 28
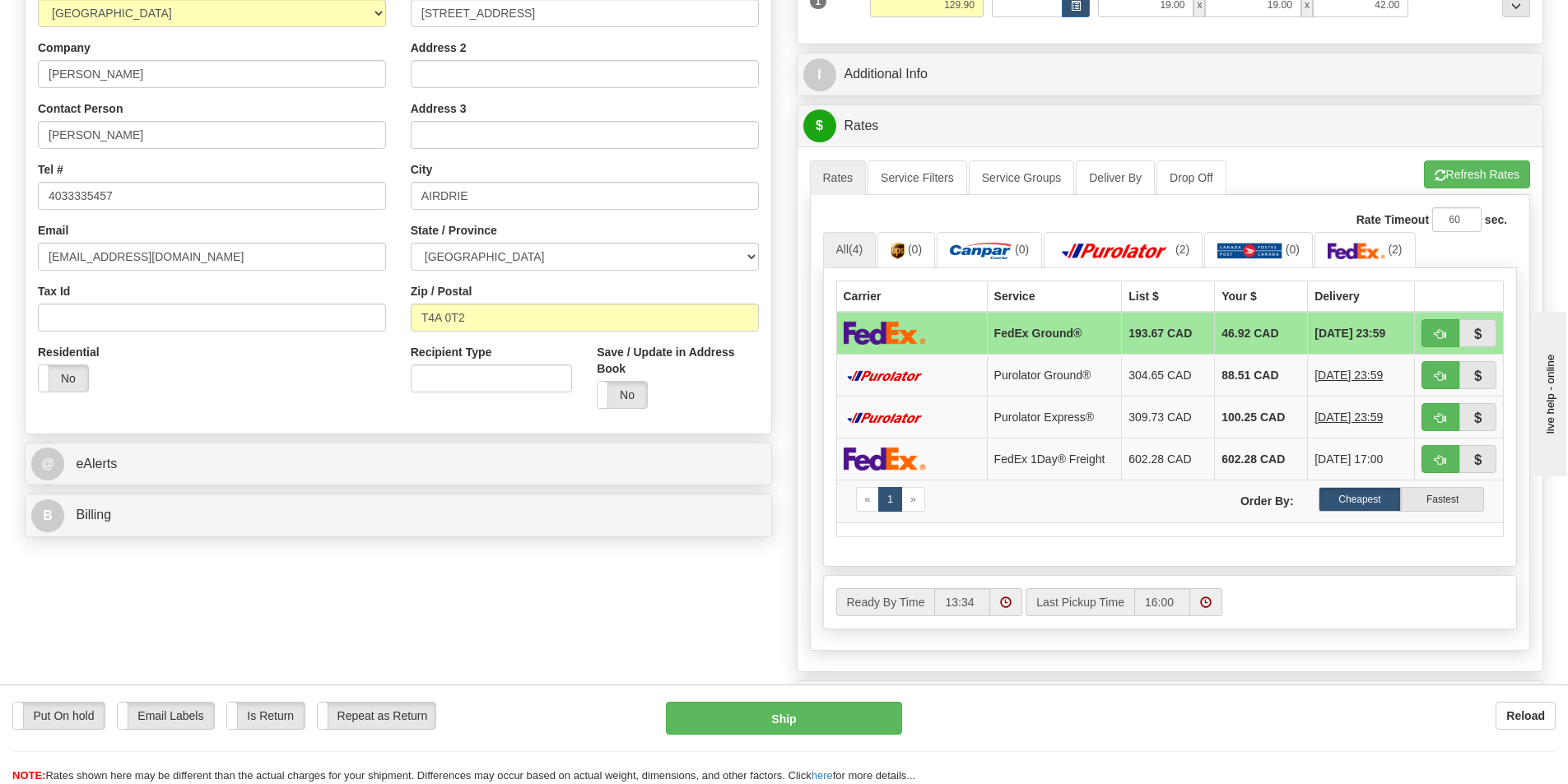
scroll to position [494, 0]
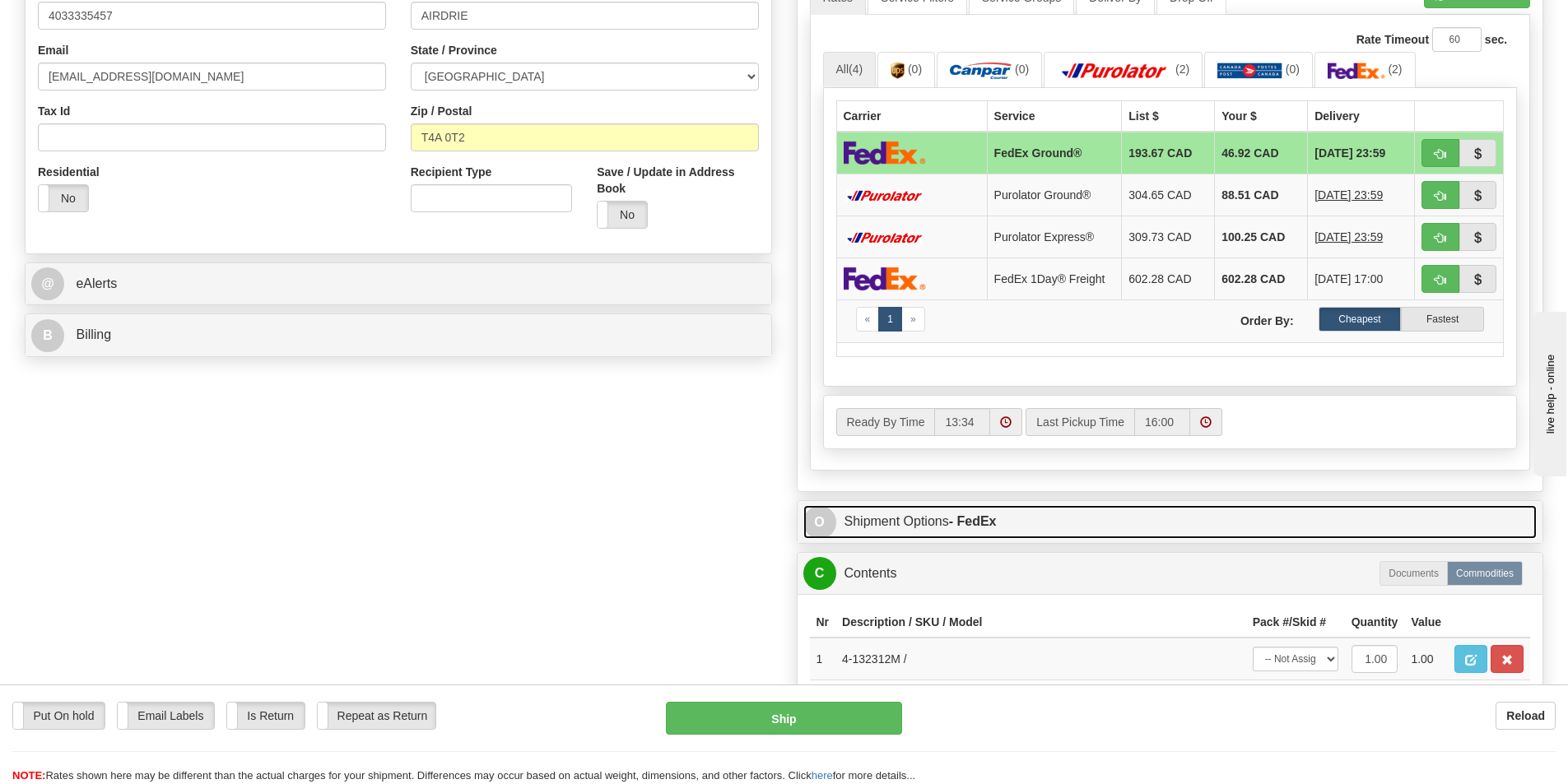
click at [991, 511] on link "O Shipment Options - FedEx" at bounding box center [1170, 521] width 734 height 34
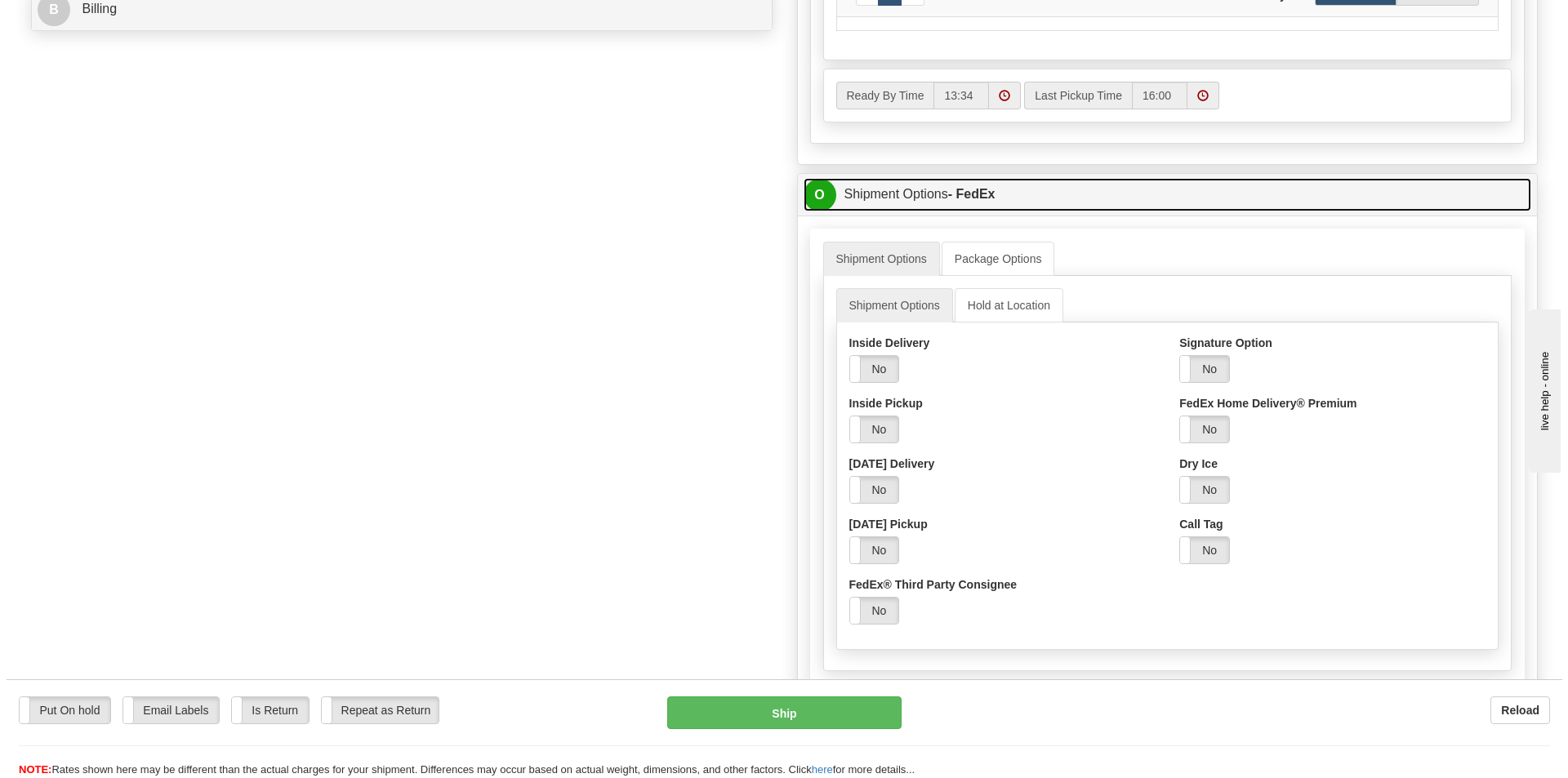
scroll to position [817, 0]
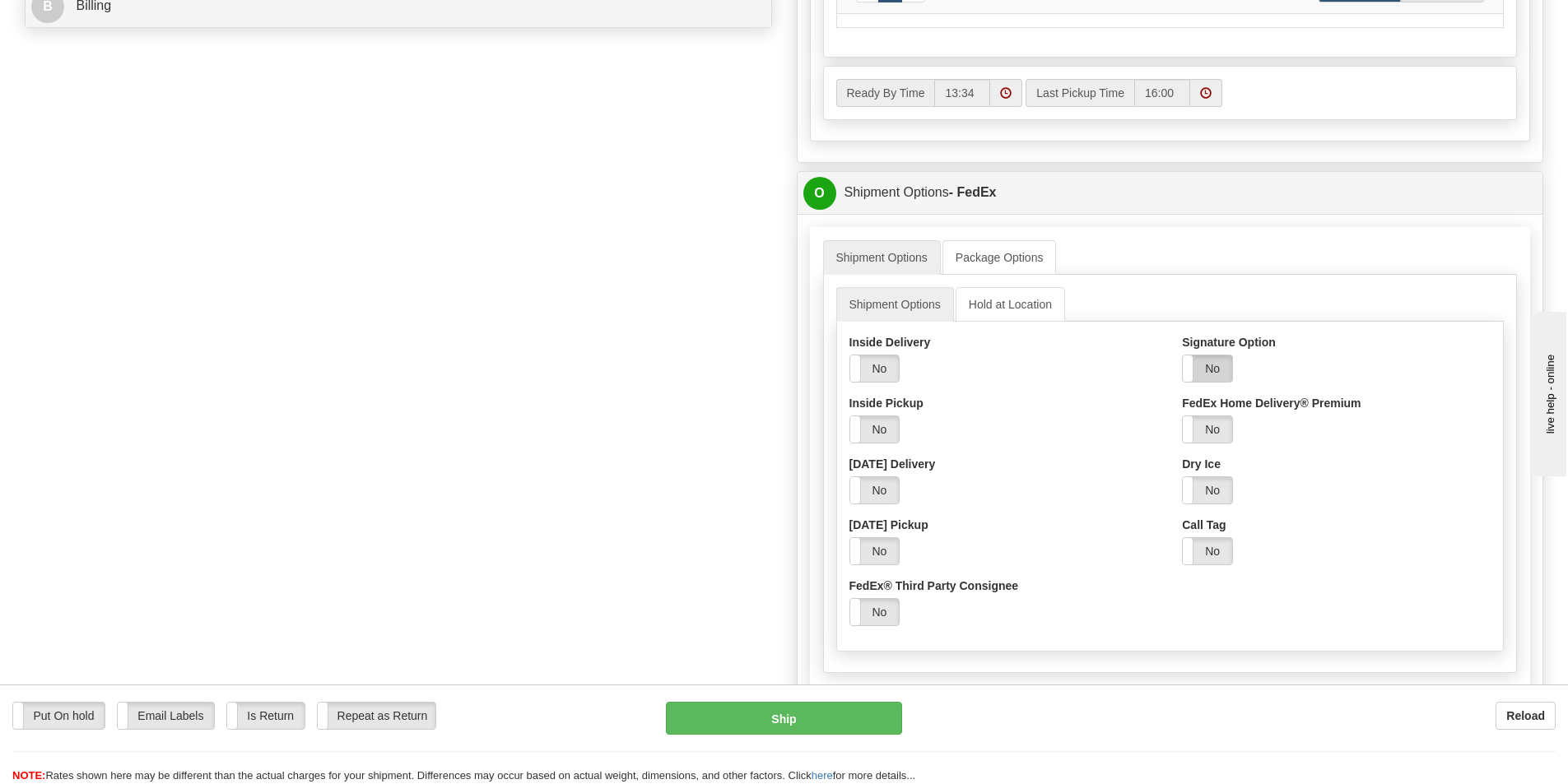
click at [1214, 377] on label "No" at bounding box center [1207, 368] width 49 height 26
click at [1221, 432] on select "Adult Direct Indirect No Signature Required Service Default" at bounding box center [1253, 429] width 142 height 28
select select "2"
click at [1182, 415] on select "Adult Direct Indirect No Signature Required Service Default" at bounding box center [1253, 429] width 142 height 28
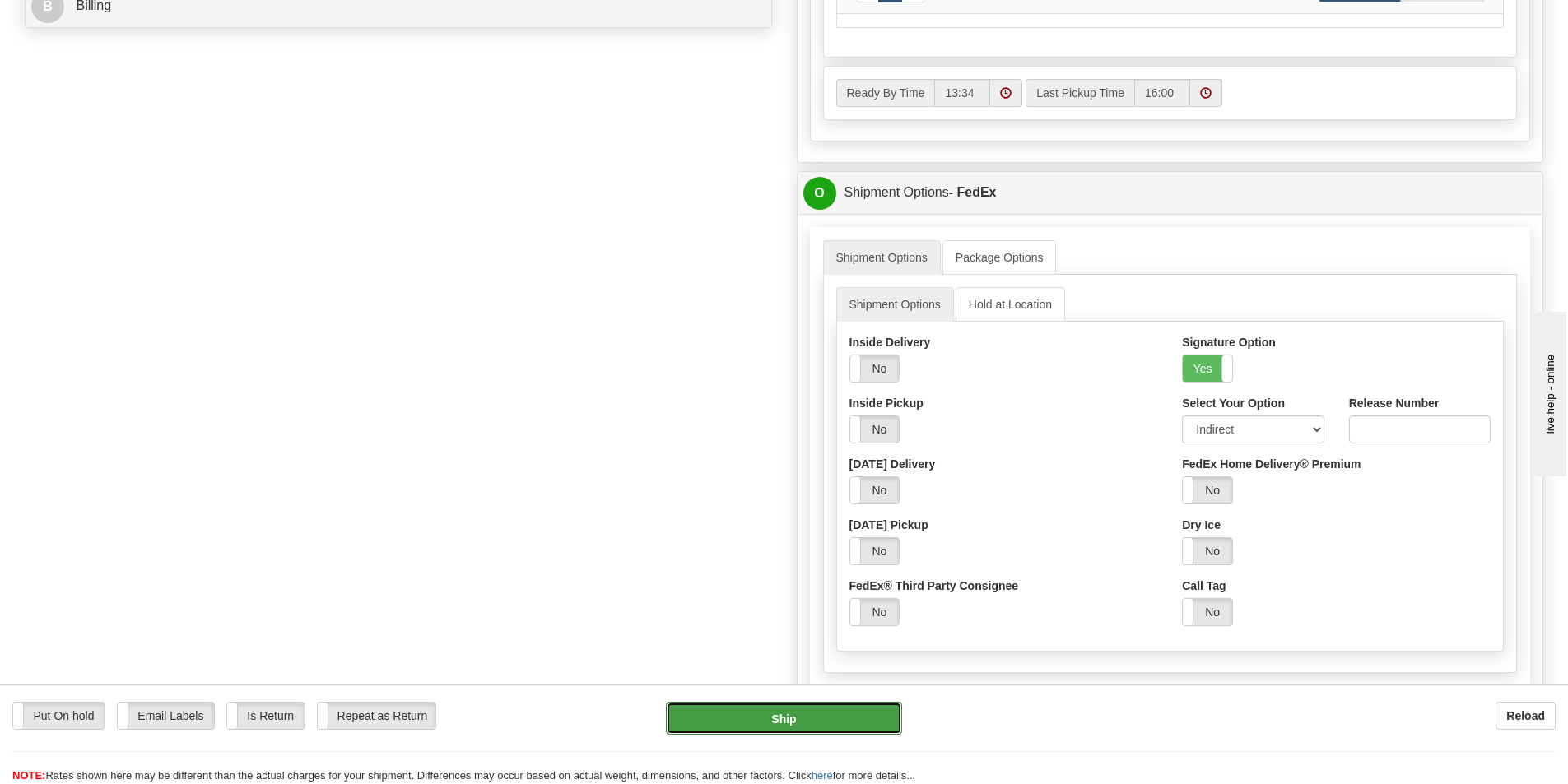
click at [835, 727] on button "Ship" at bounding box center [784, 719] width 236 height 33
type input "92"
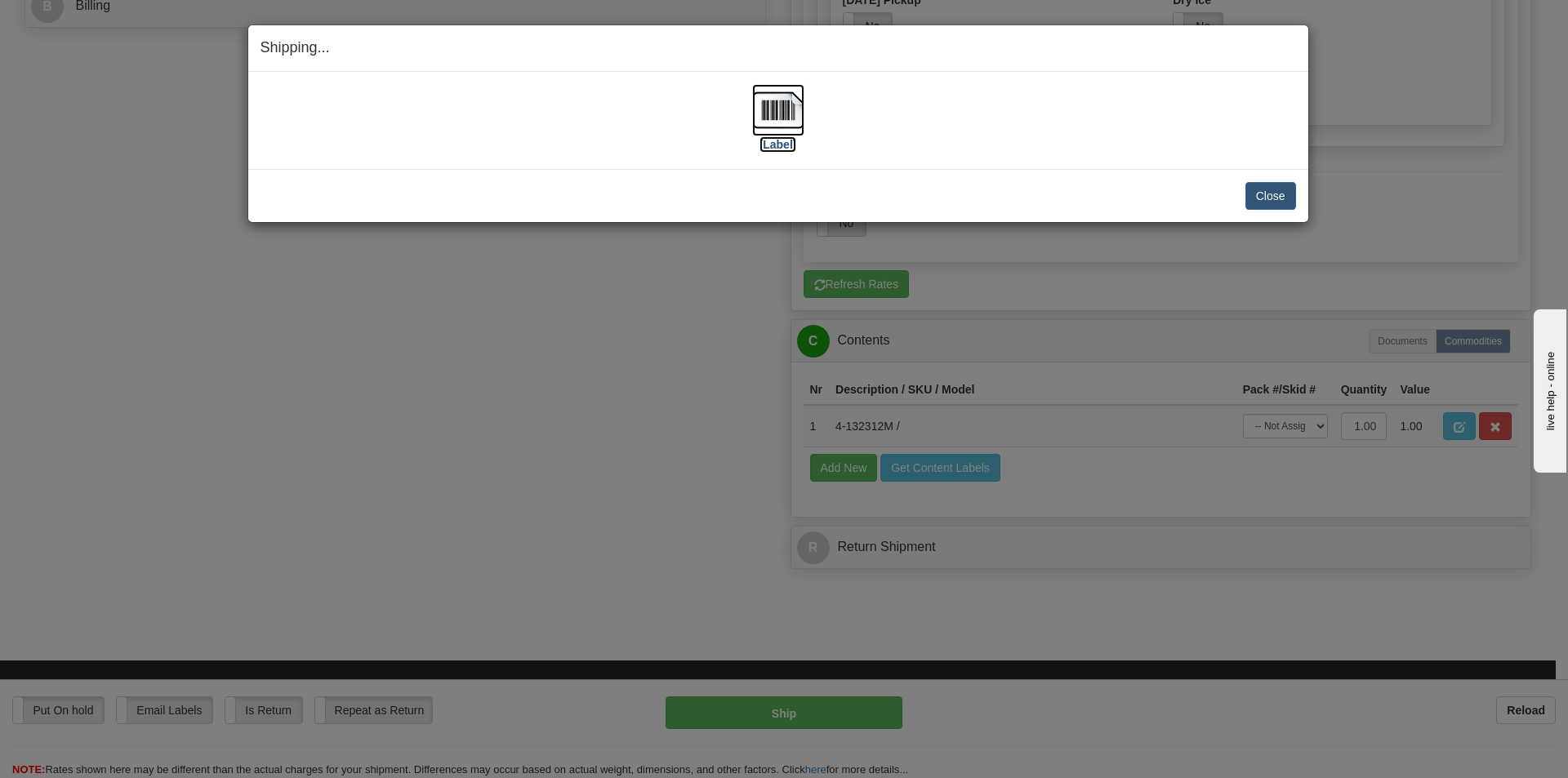
click at [776, 110] on img at bounding box center [778, 110] width 52 height 52
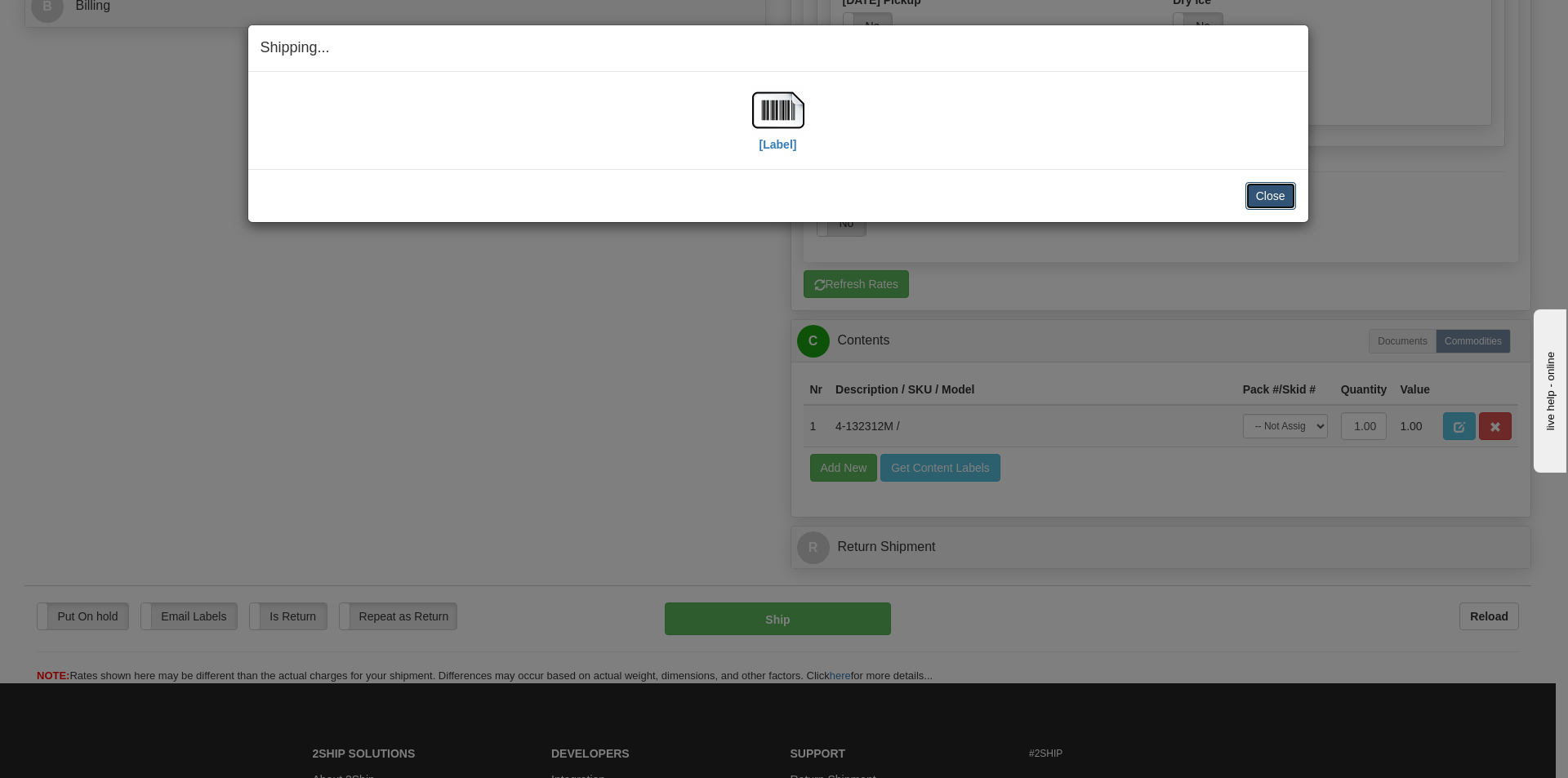
click at [1279, 197] on button "Close" at bounding box center [1270, 196] width 50 height 28
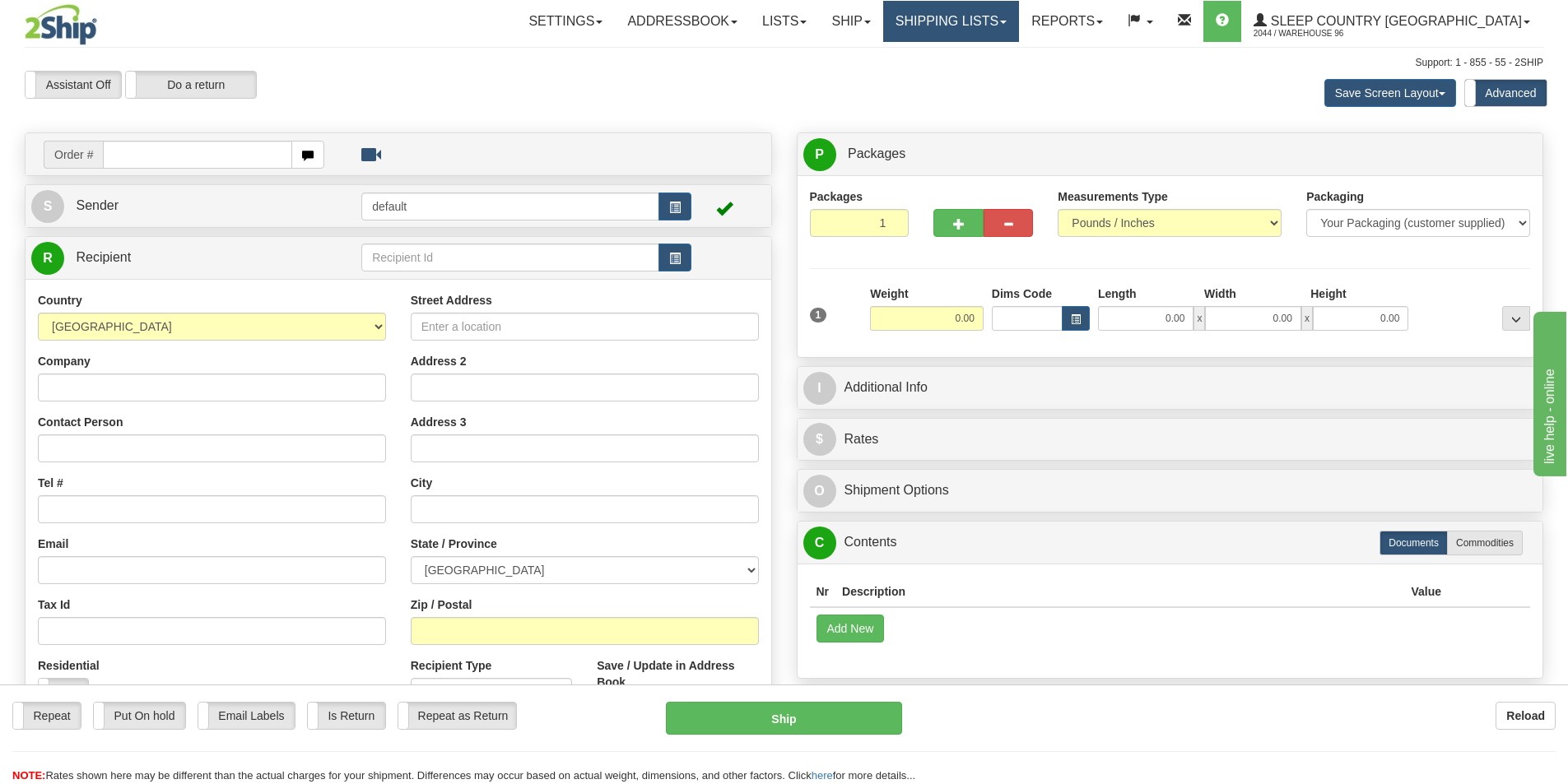
click at [1018, 18] on link "Shipping lists" at bounding box center [950, 21] width 135 height 41
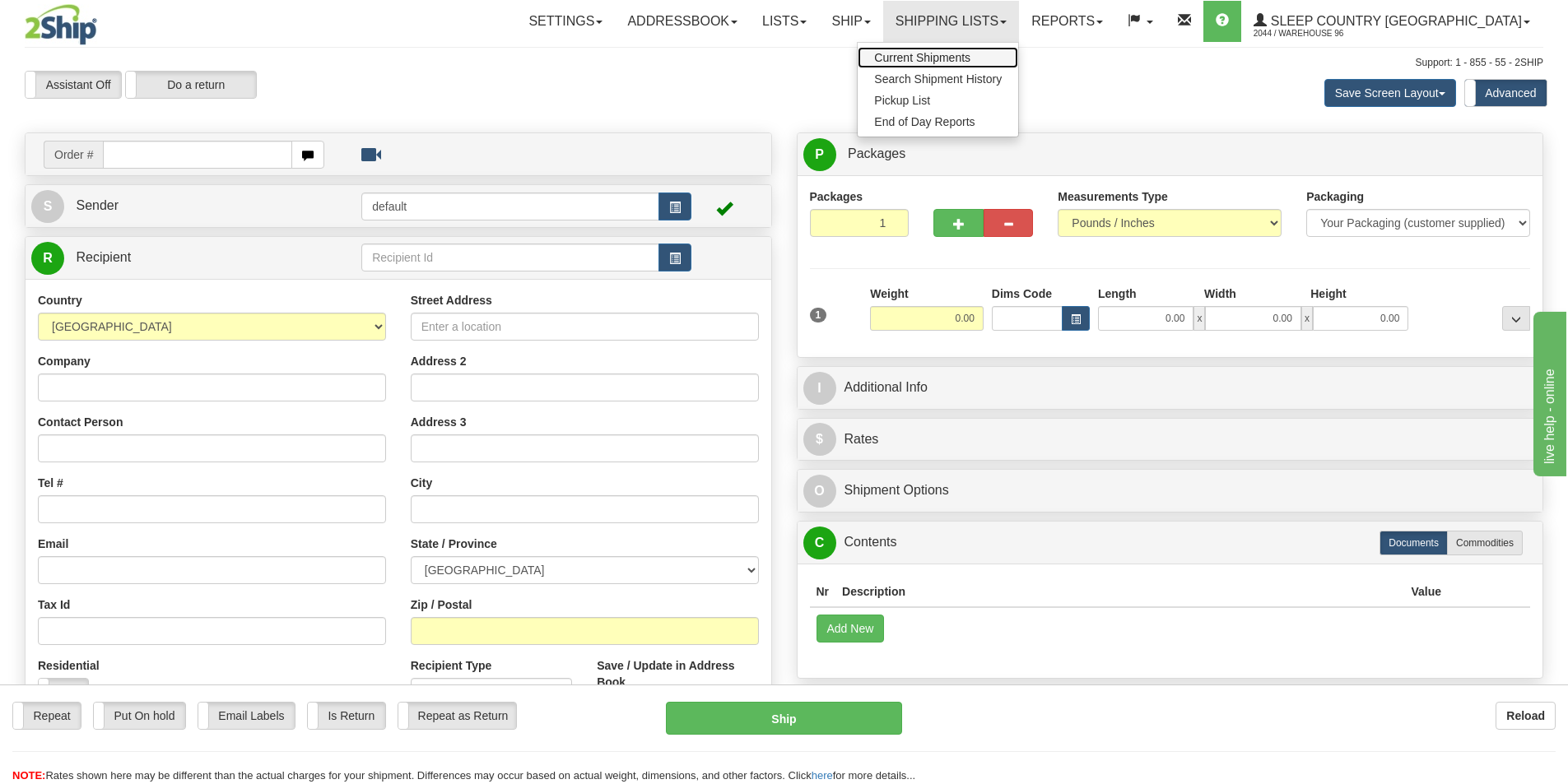
click at [970, 57] on span "Current Shipments" at bounding box center [922, 57] width 96 height 13
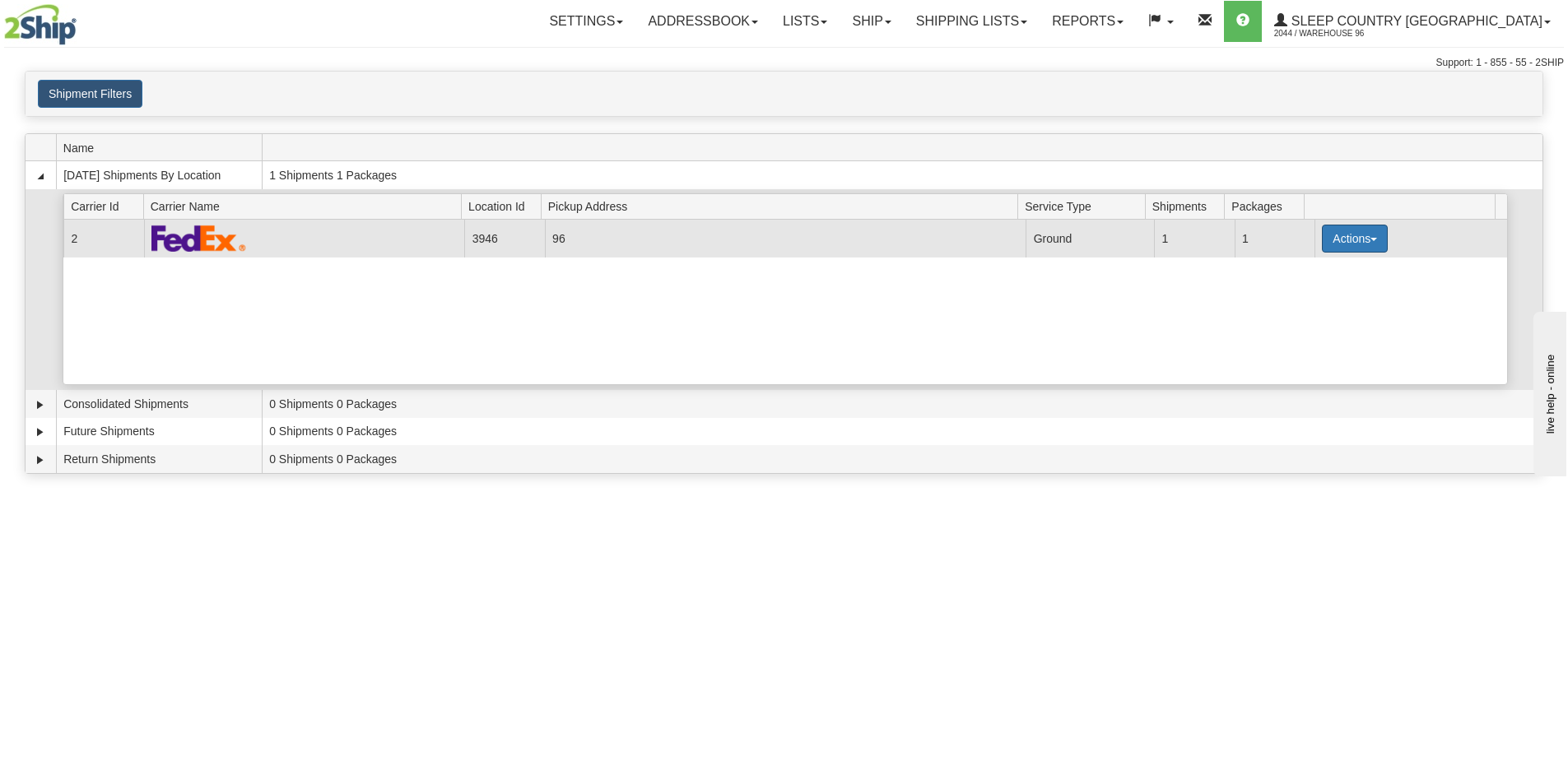
click at [1341, 238] on button "Actions" at bounding box center [1355, 238] width 65 height 28
click at [1307, 267] on span "Details" at bounding box center [1294, 269] width 45 height 12
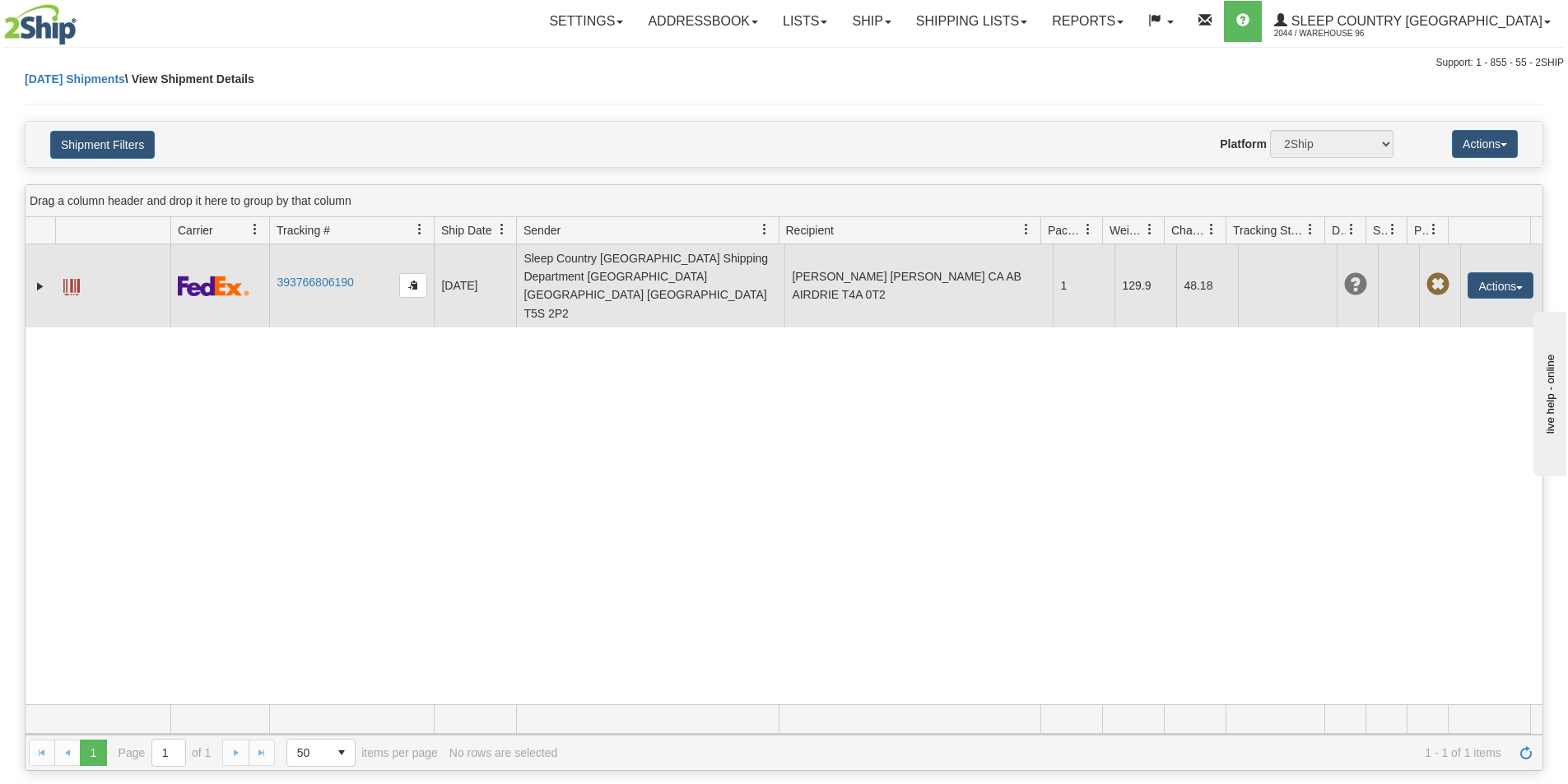
click at [73, 279] on span at bounding box center [72, 287] width 16 height 16
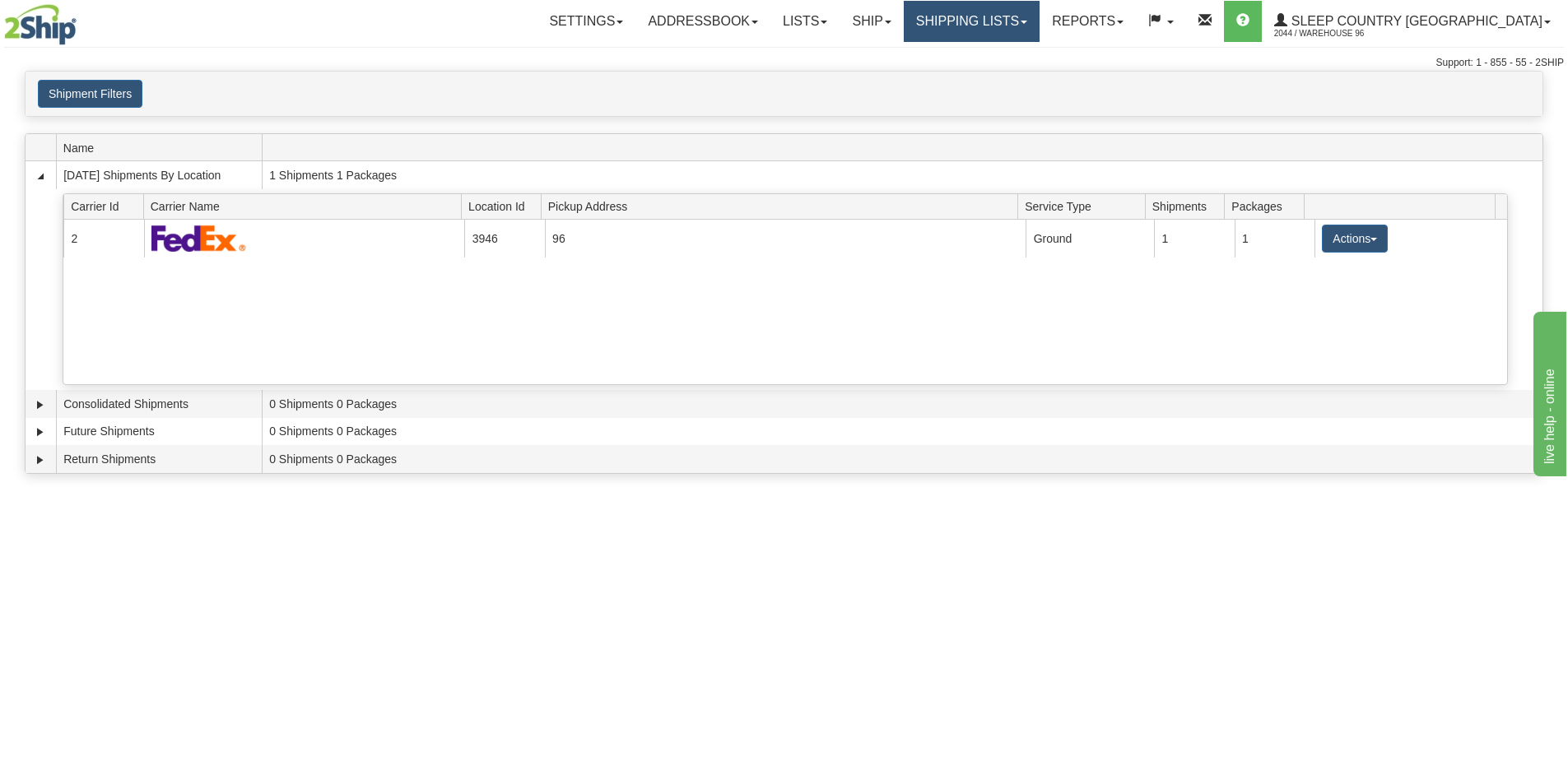
click at [1037, 22] on link "Shipping lists" at bounding box center [971, 21] width 135 height 41
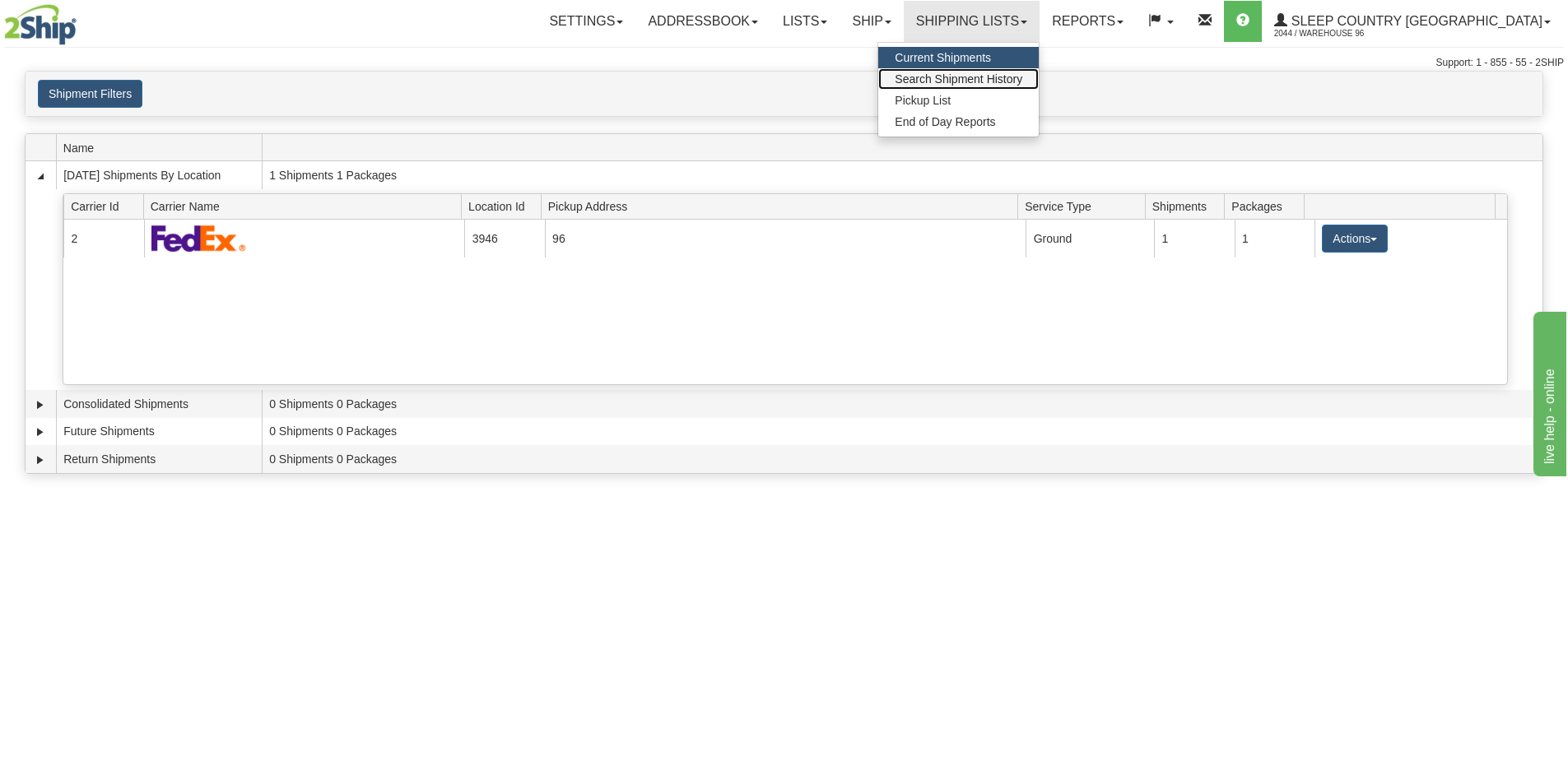
click at [1022, 78] on span "Search Shipment History" at bounding box center [958, 79] width 127 height 13
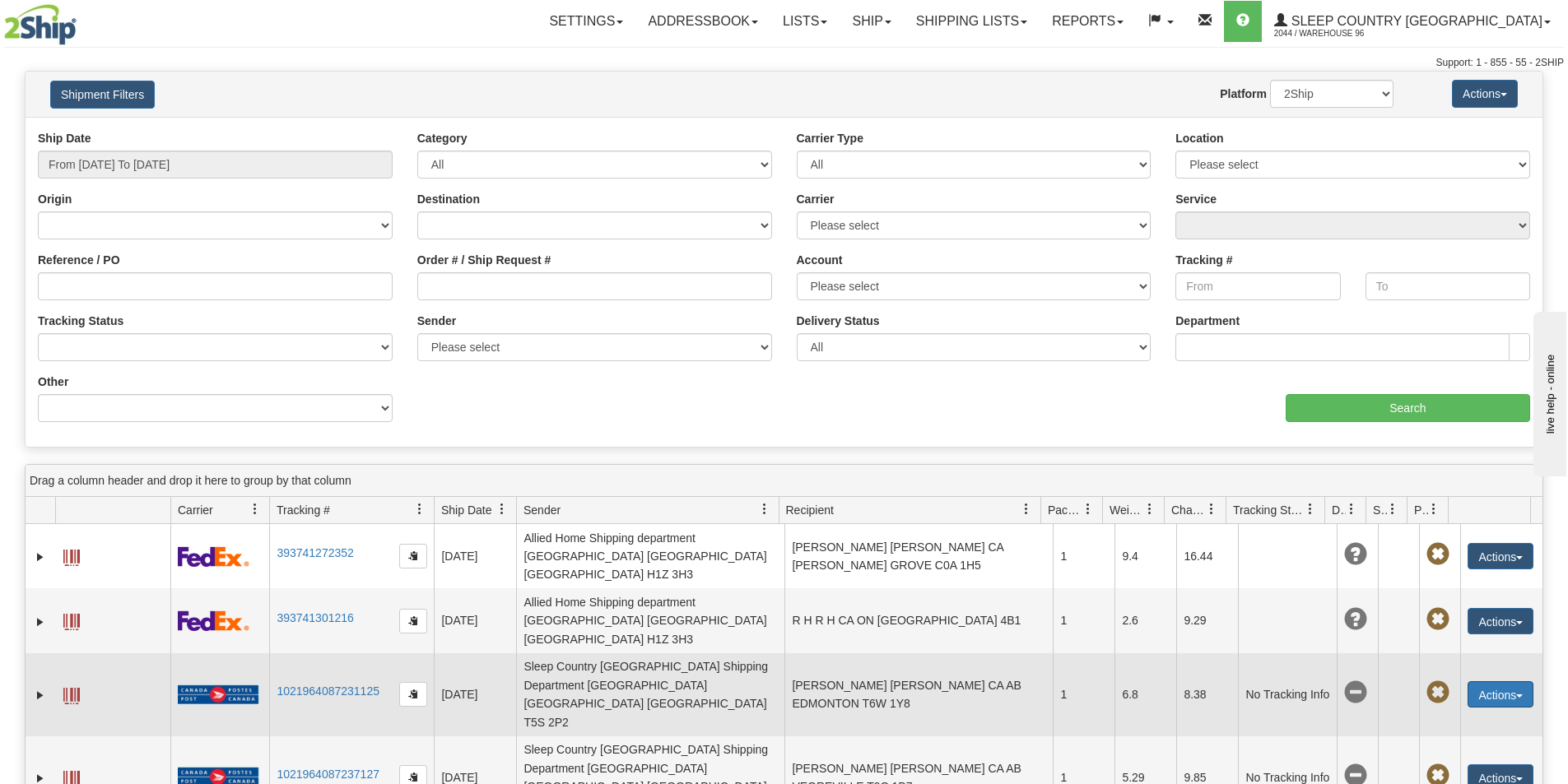
click at [1498, 681] on button "Actions" at bounding box center [1500, 694] width 65 height 26
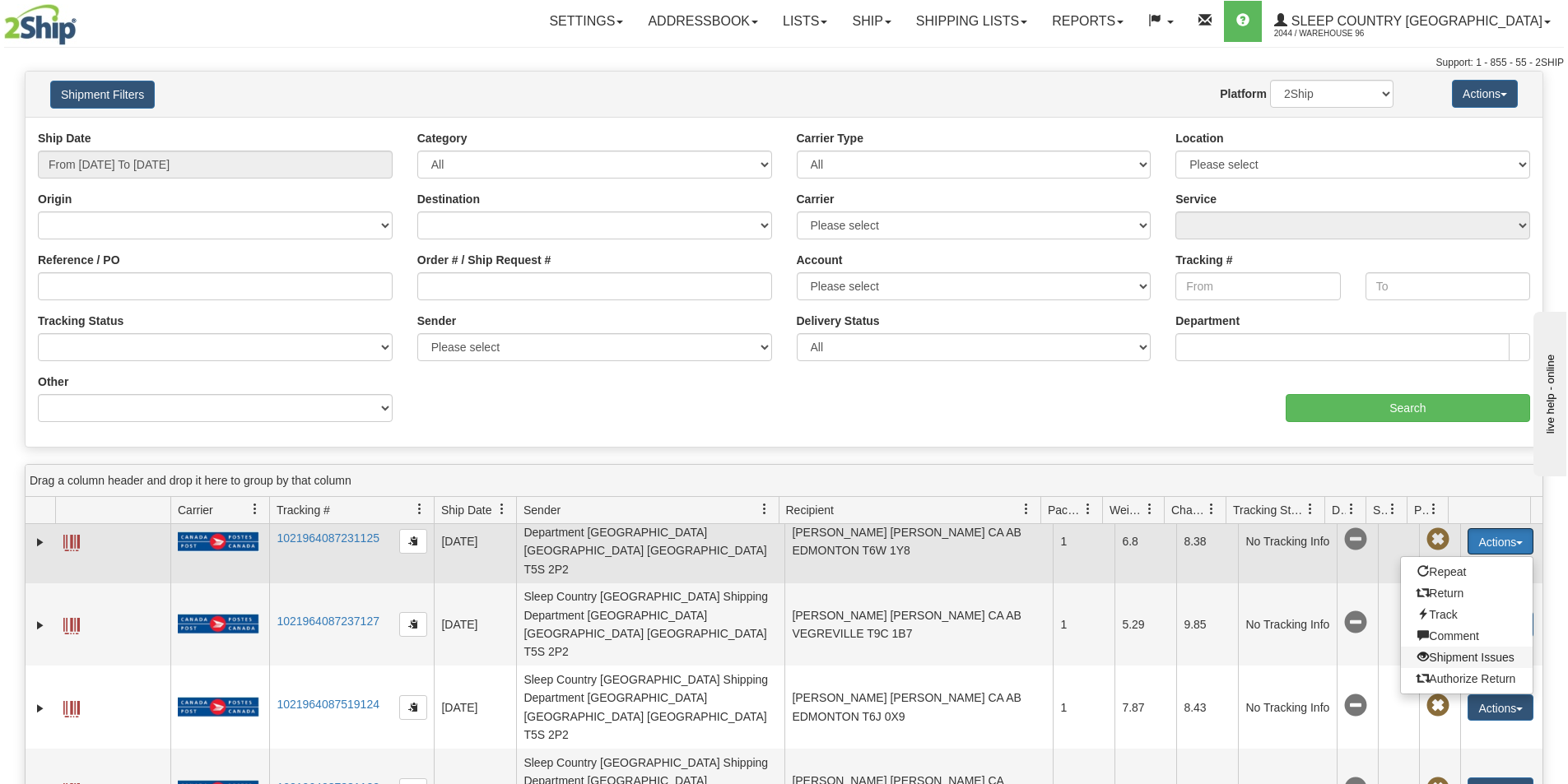
scroll to position [71, 0]
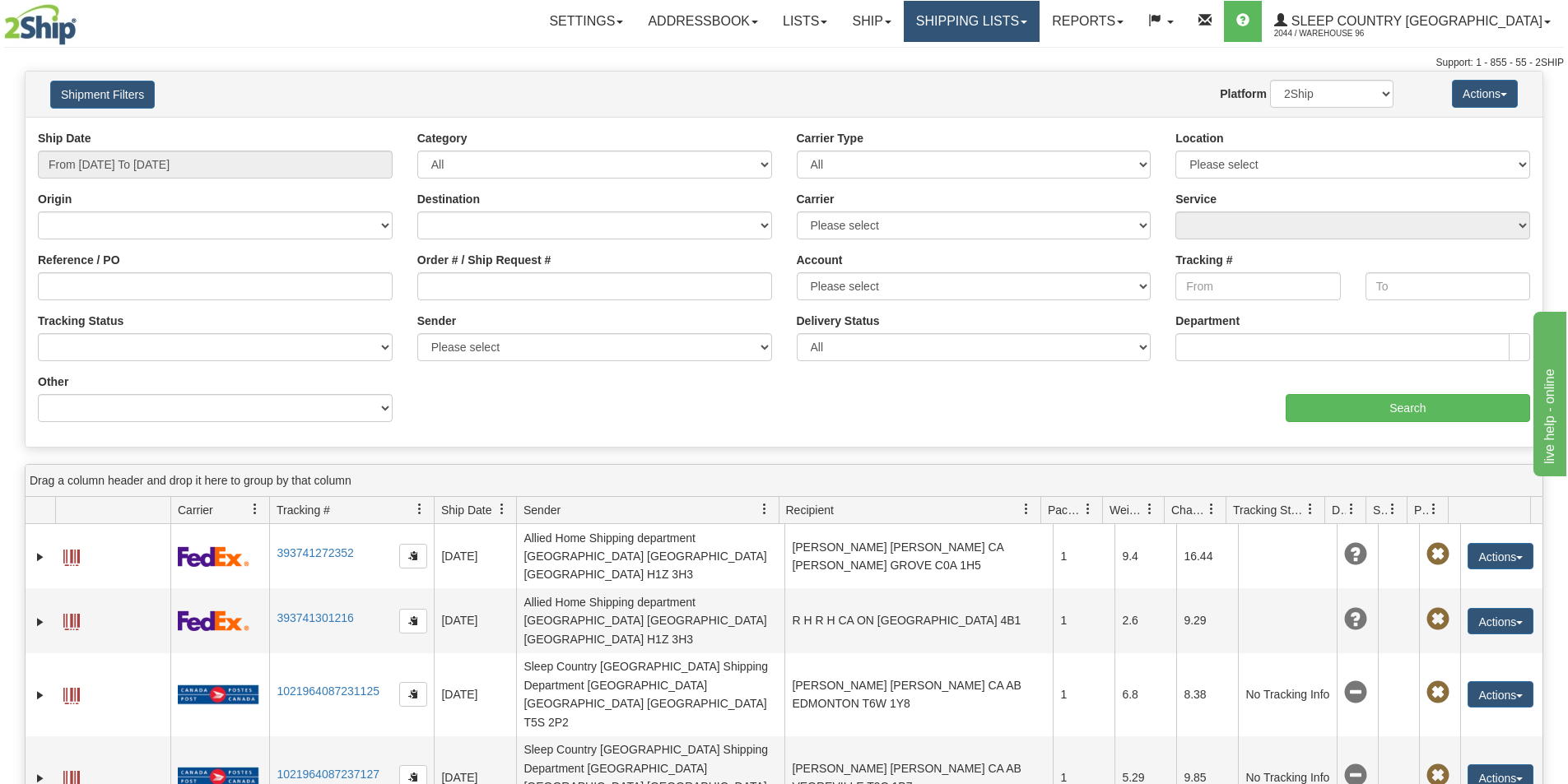
click at [1028, 13] on link "Shipping lists" at bounding box center [971, 21] width 135 height 41
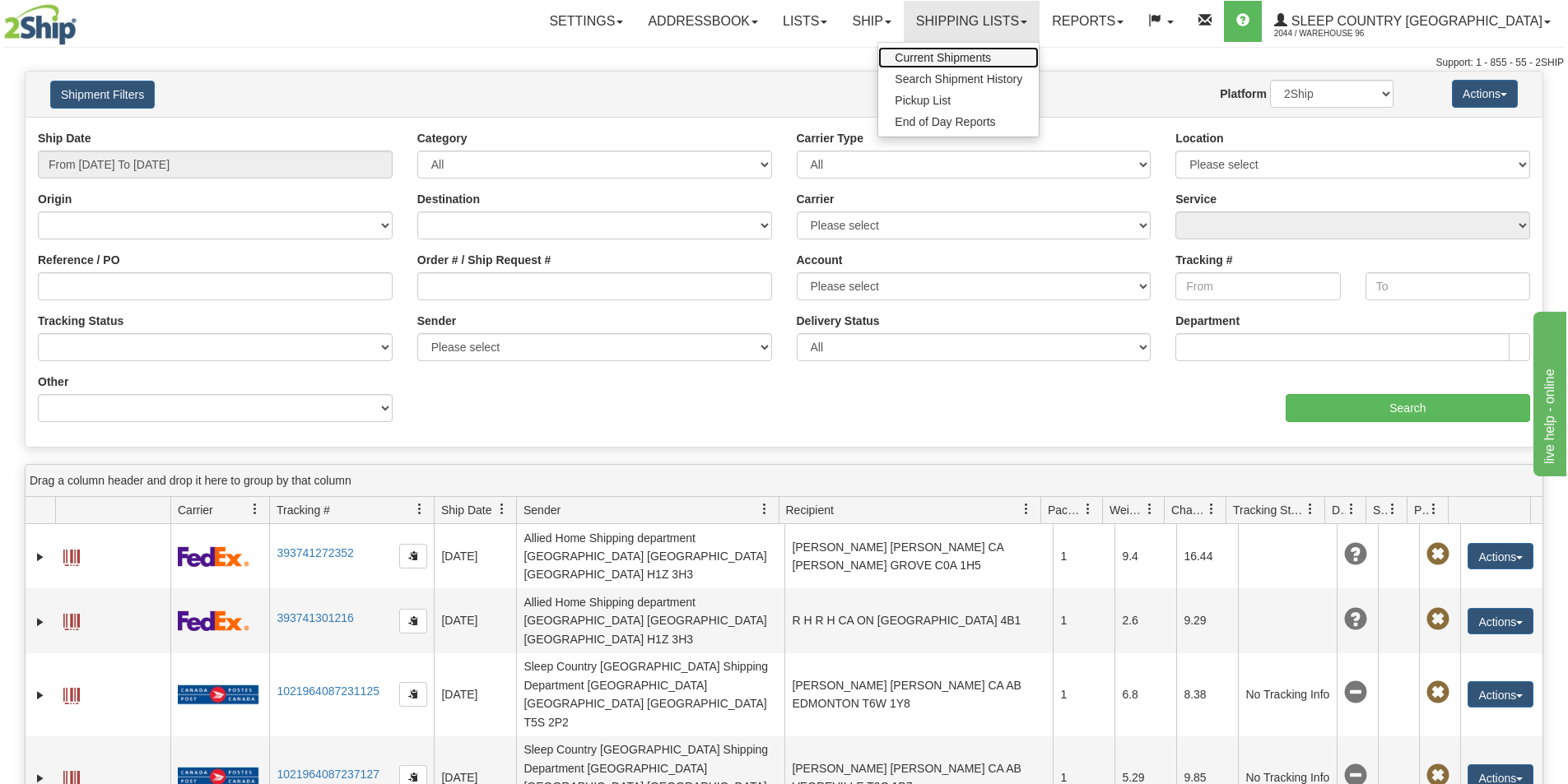
click at [991, 55] on span "Current Shipments" at bounding box center [943, 57] width 96 height 13
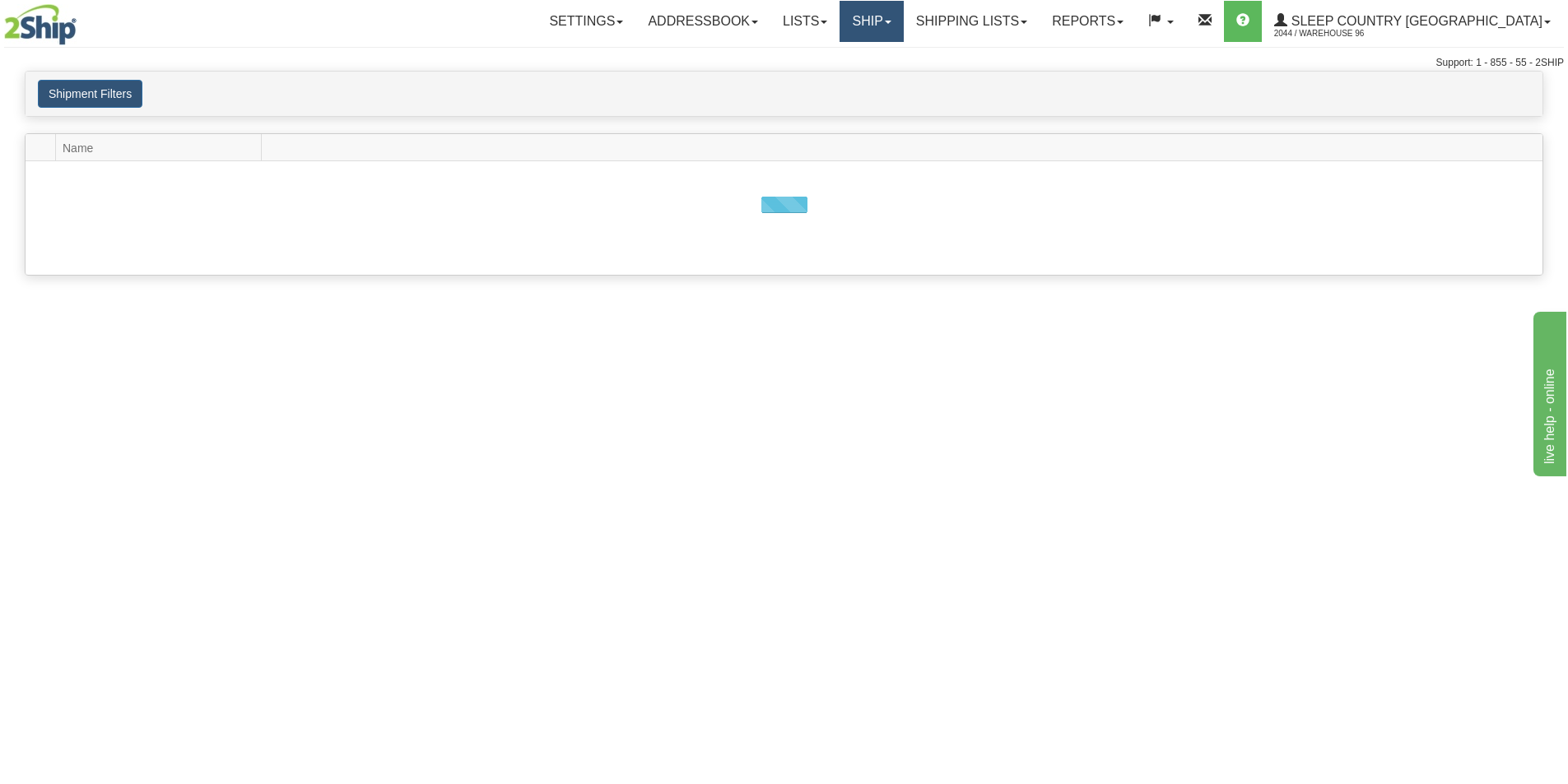
click at [903, 37] on link "Ship" at bounding box center [871, 21] width 64 height 41
click at [903, 35] on link "Ship" at bounding box center [871, 21] width 64 height 41
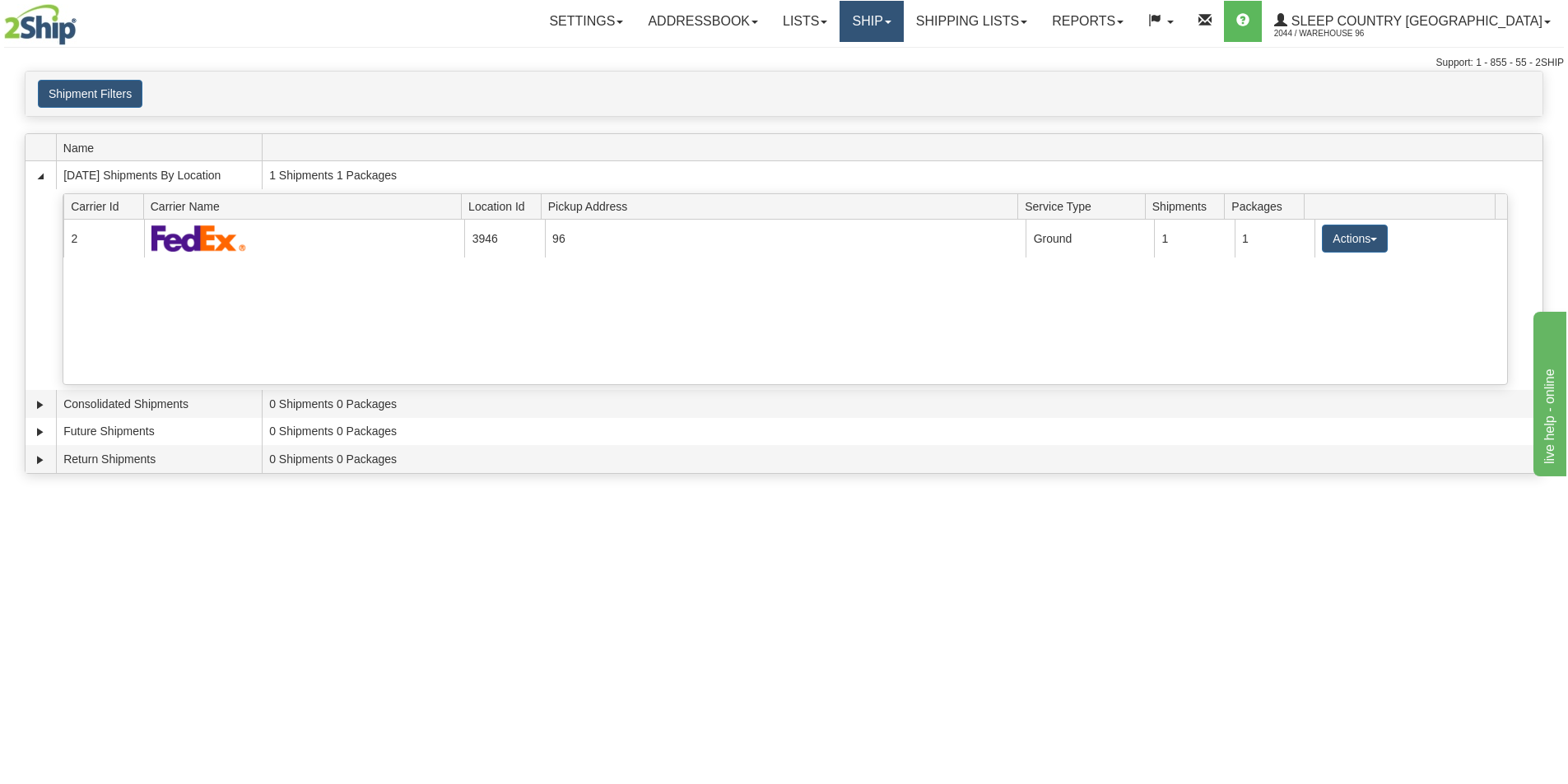
click at [903, 21] on link "Ship" at bounding box center [871, 21] width 64 height 41
click at [833, 57] on span "Ship Screen" at bounding box center [801, 57] width 63 height 13
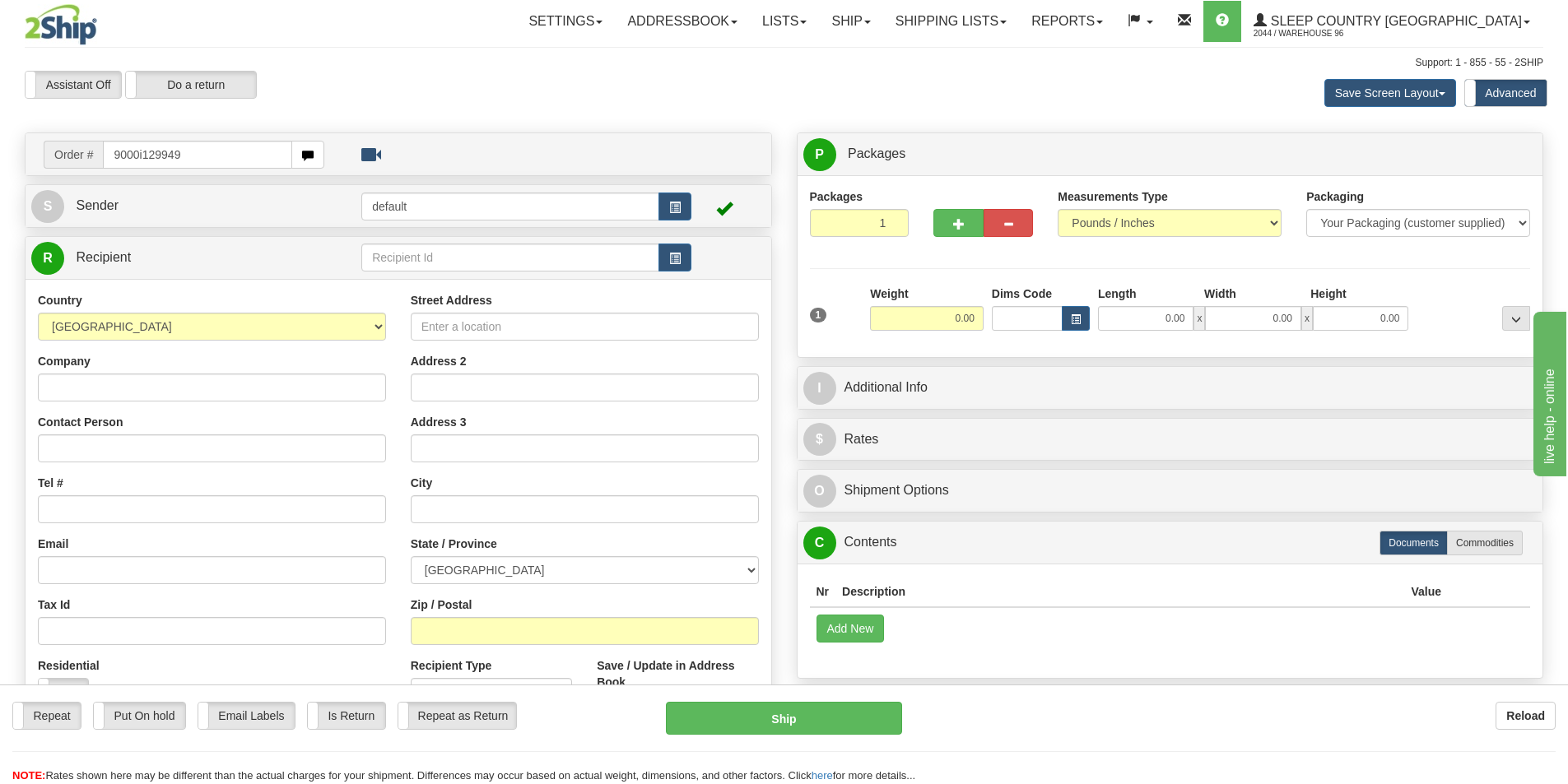
type input "9000i129949"
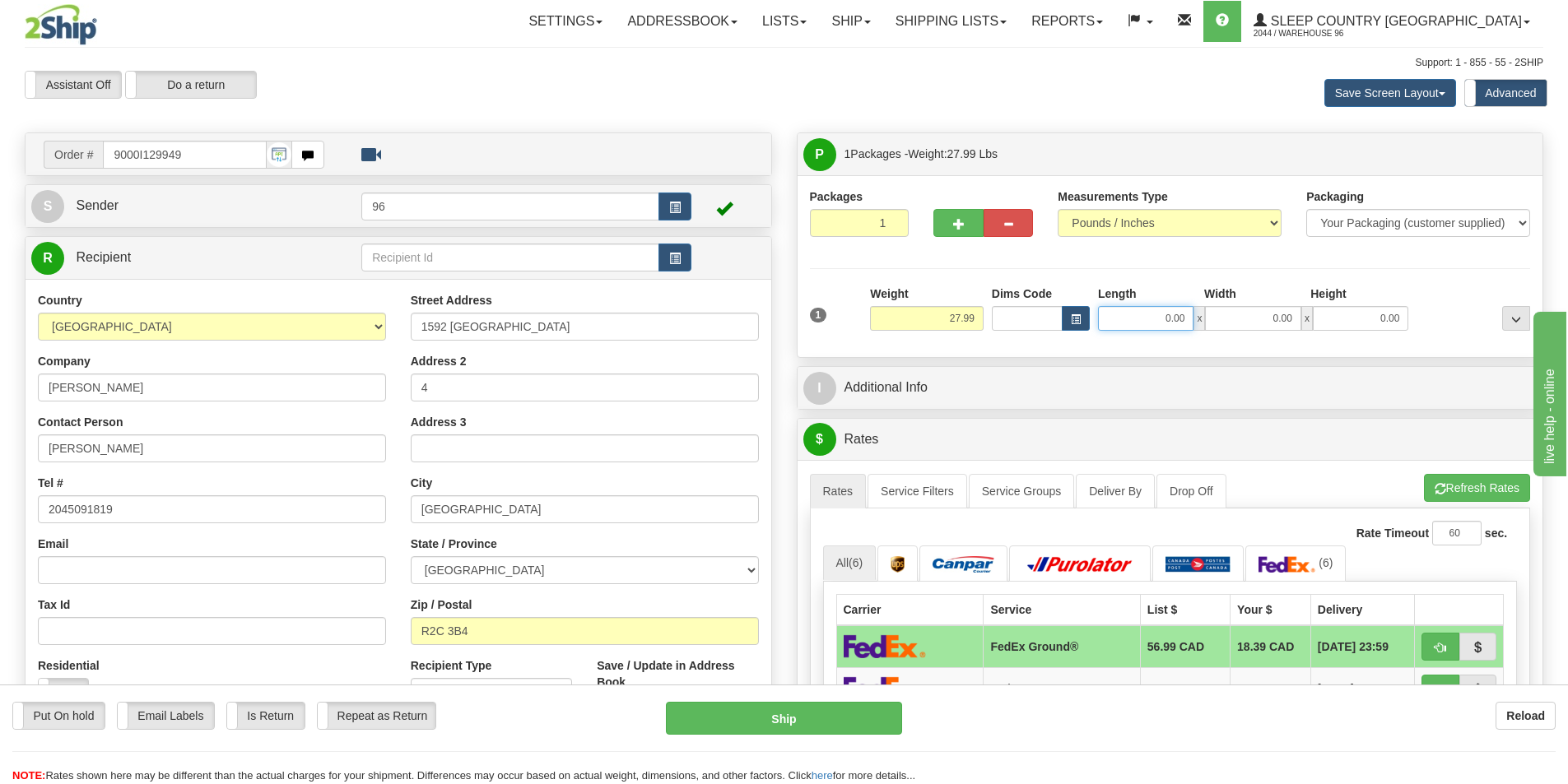
click at [1186, 316] on input "0.00" at bounding box center [1145, 318] width 95 height 25
type input "14.00"
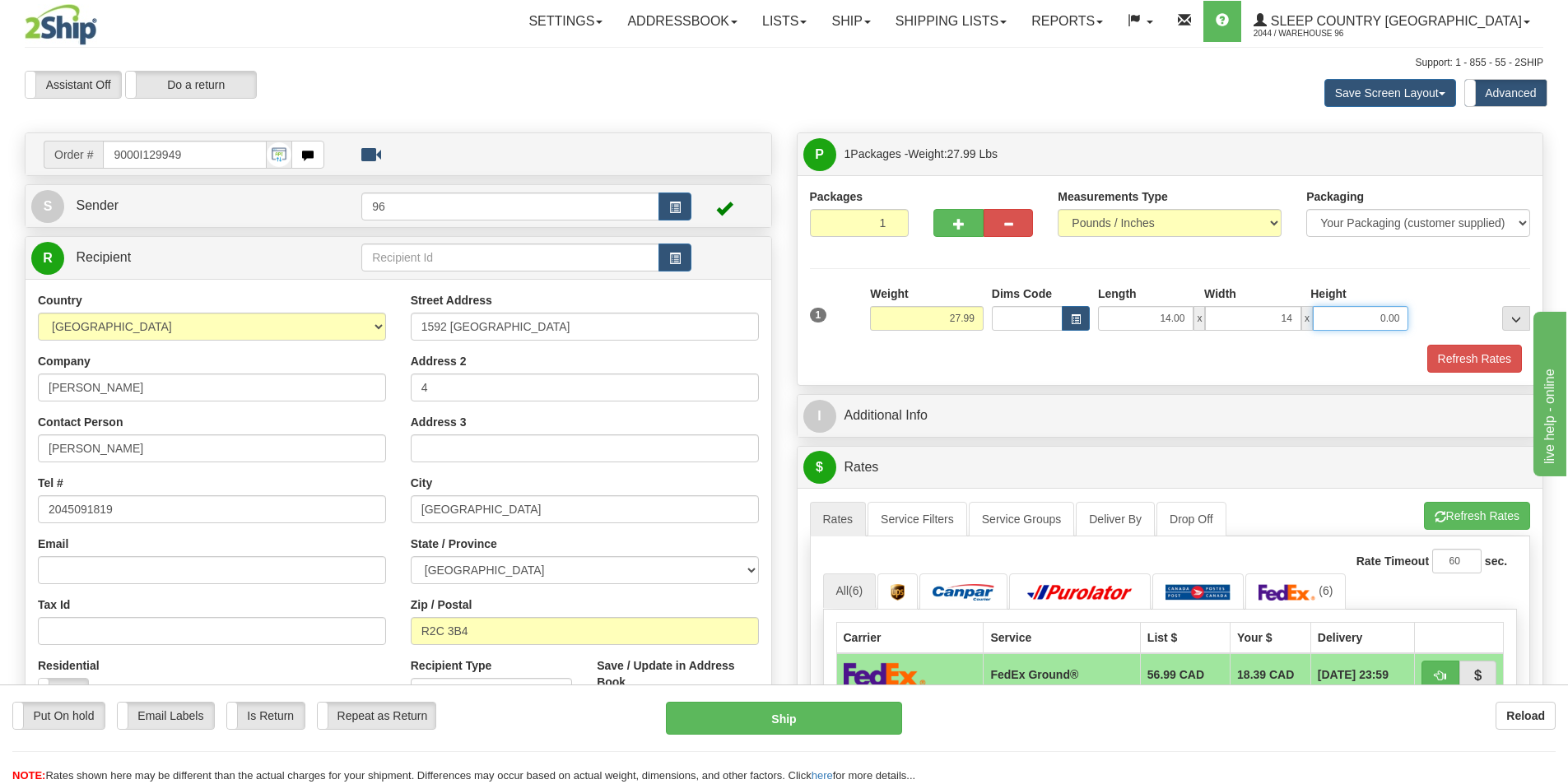
type input "14.00"
type input "40.00"
click at [1481, 358] on button "Refresh Rates" at bounding box center [1474, 359] width 94 height 28
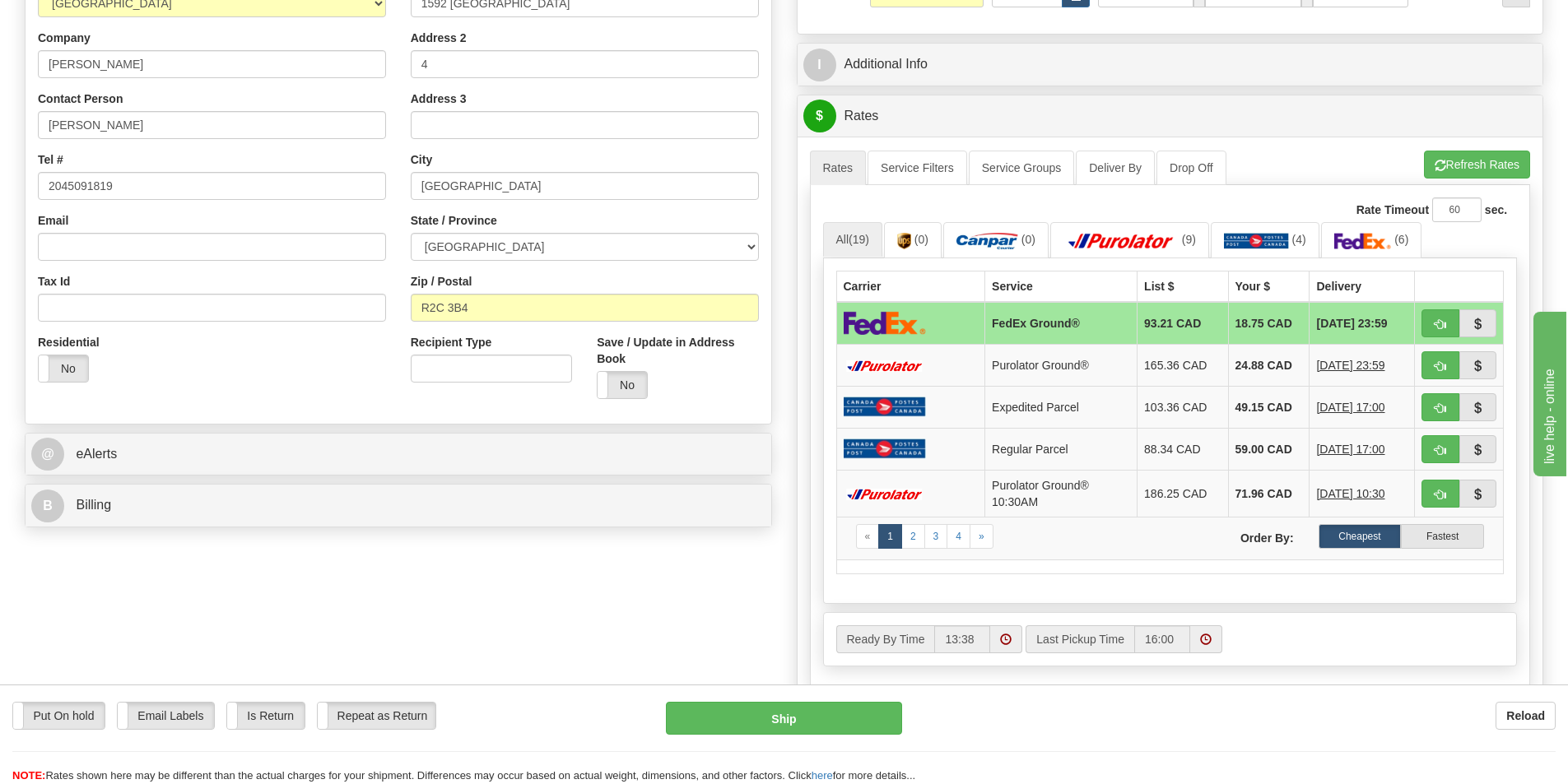
scroll to position [576, 0]
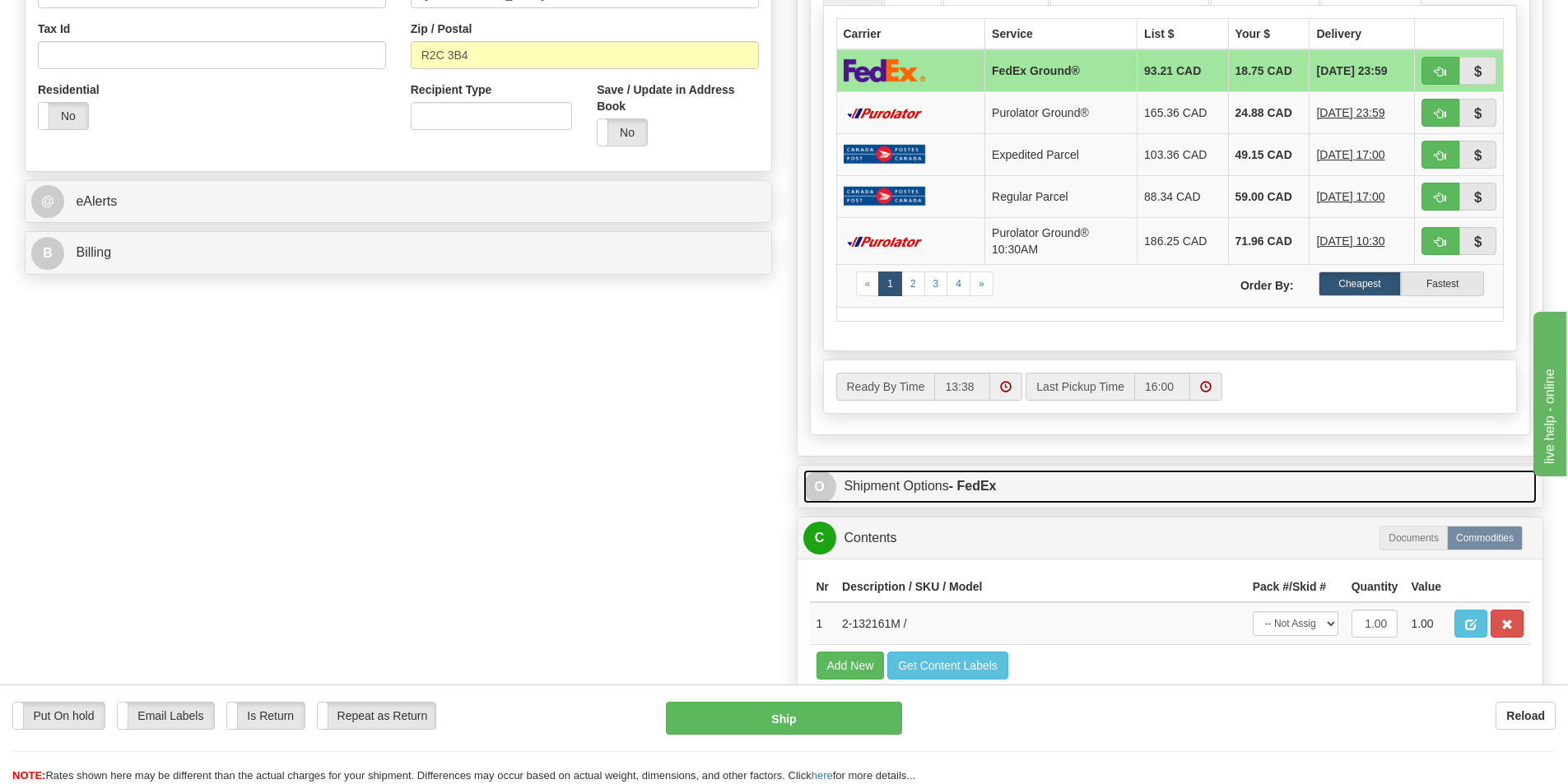
click at [970, 483] on strong "- FedEx" at bounding box center [972, 485] width 48 height 14
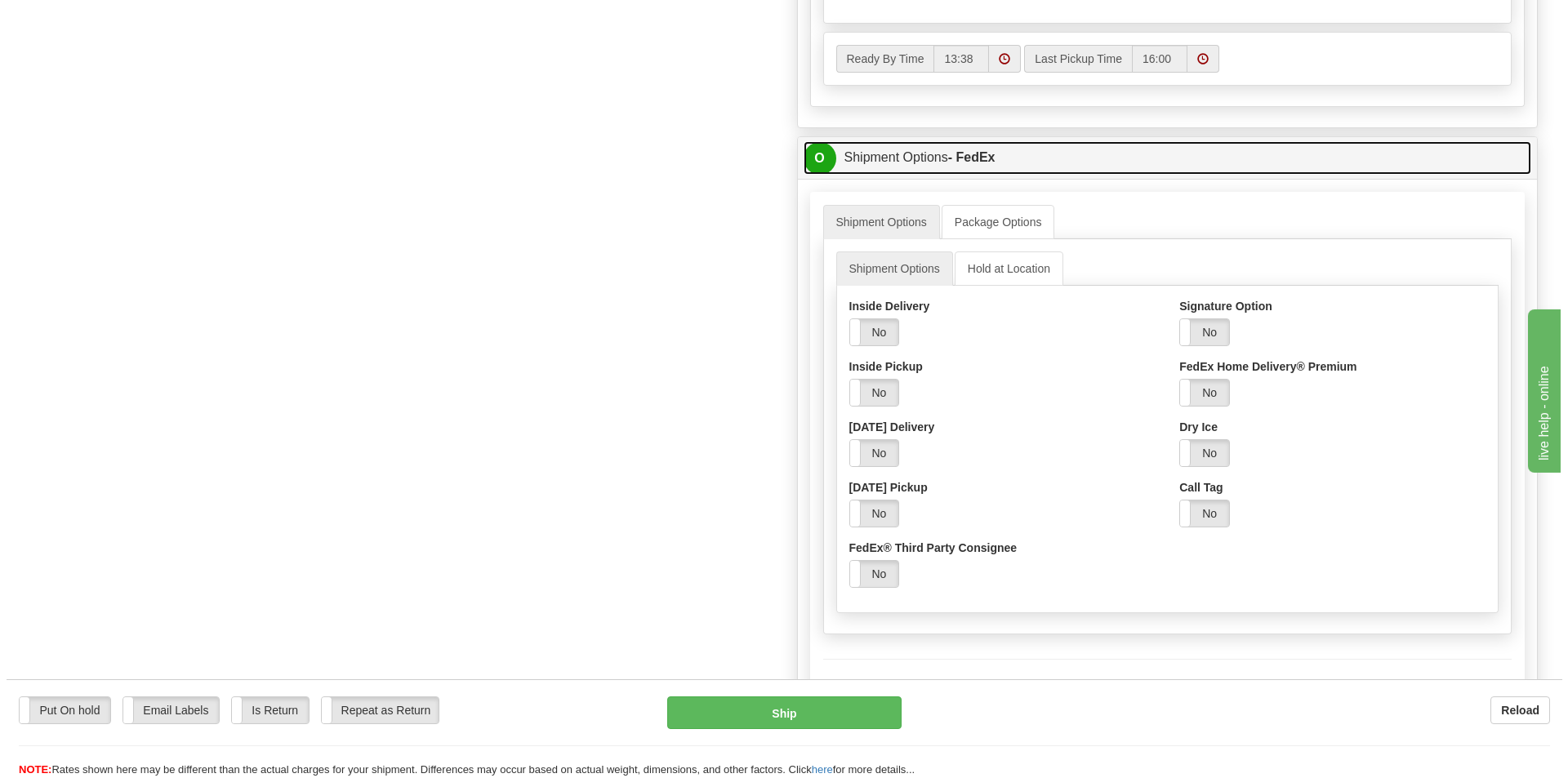
scroll to position [898, 0]
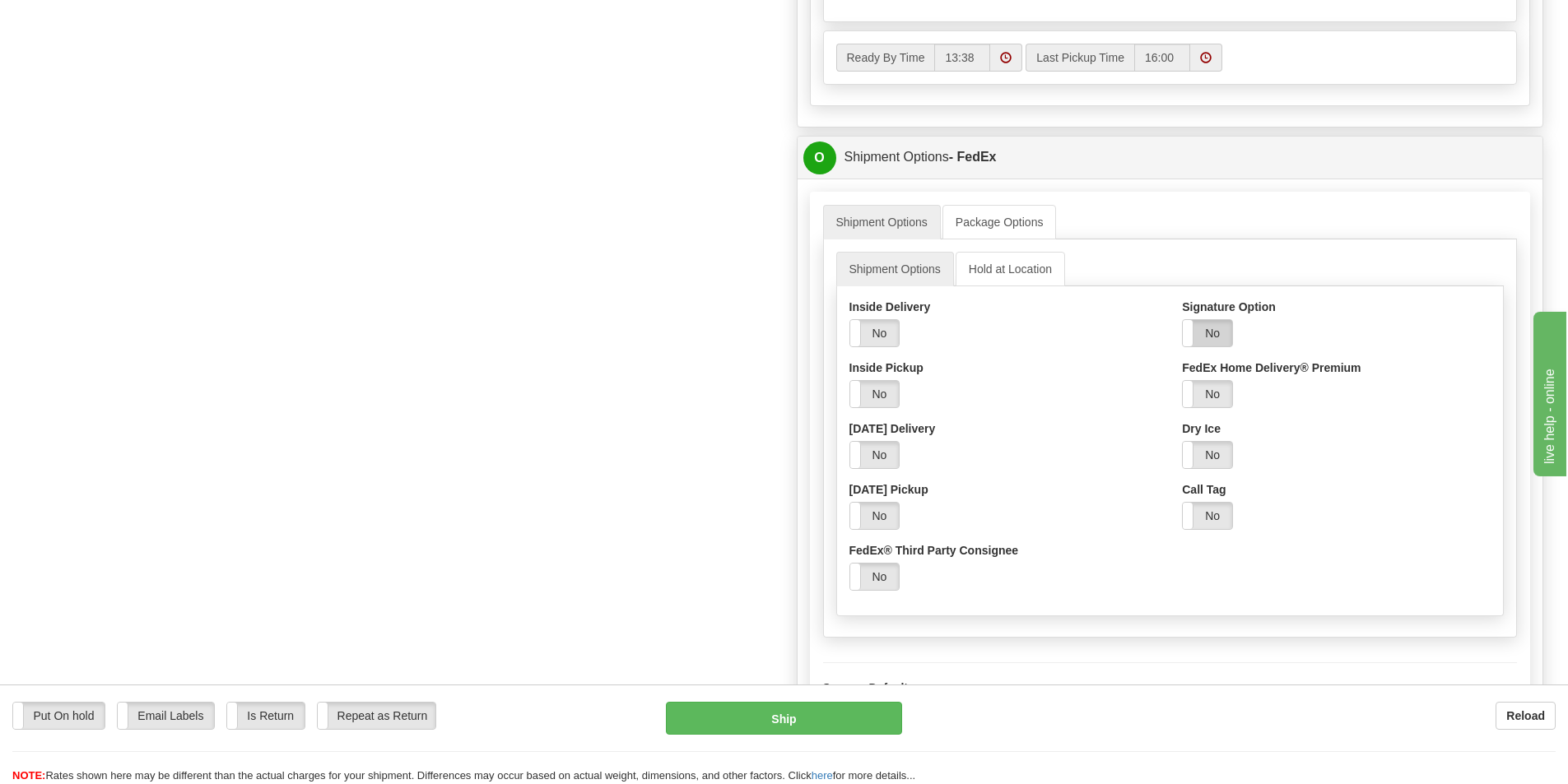
click at [1218, 333] on label "No" at bounding box center [1207, 332] width 49 height 26
click at [1224, 388] on select "Adult Direct Indirect No Signature Required Service Default" at bounding box center [1253, 394] width 142 height 28
select select "2"
click at [1182, 381] on select "Adult Direct Indirect No Signature Required Service Default" at bounding box center [1253, 394] width 142 height 28
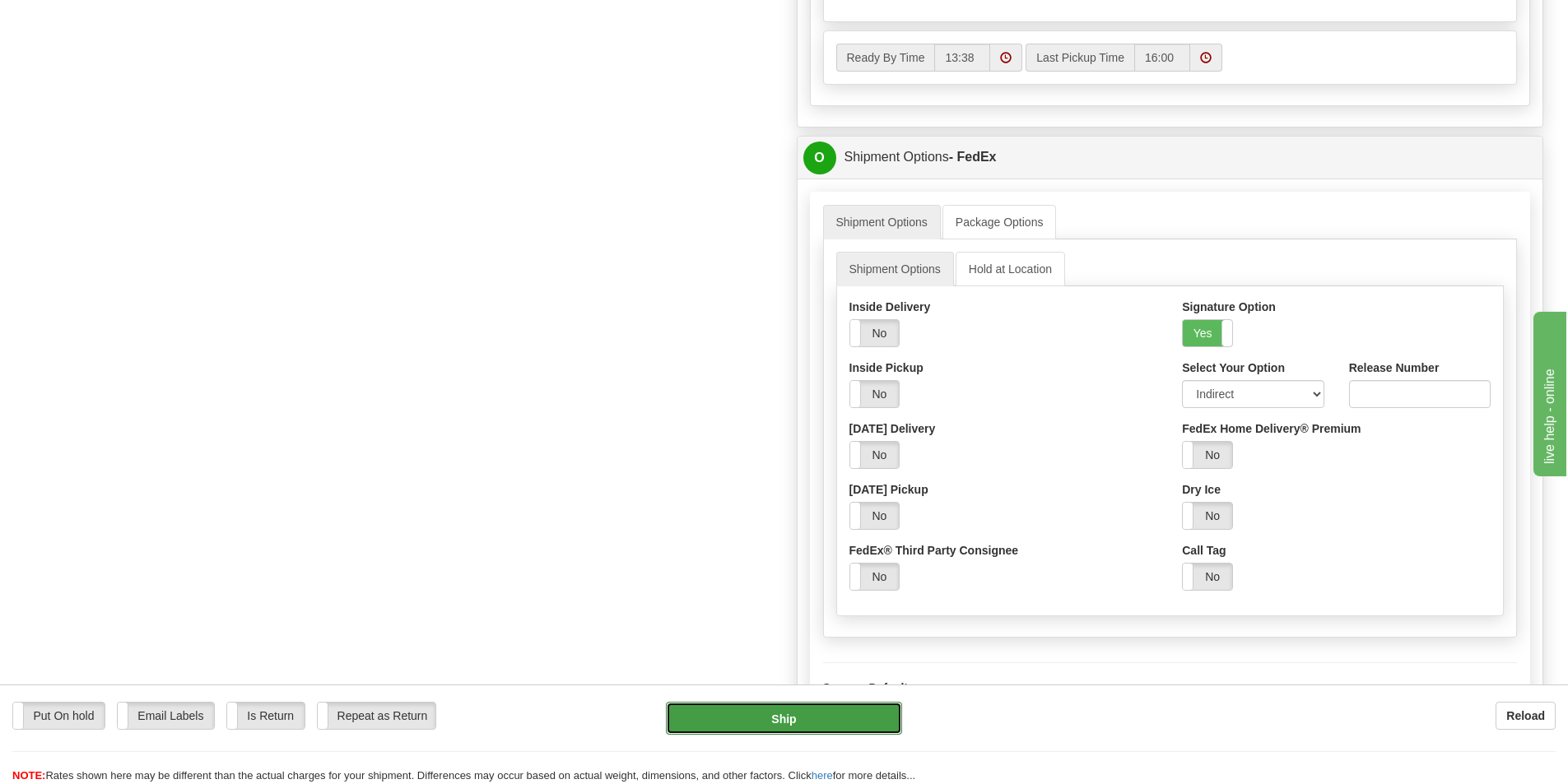
click at [836, 715] on button "Ship" at bounding box center [784, 719] width 236 height 33
type input "92"
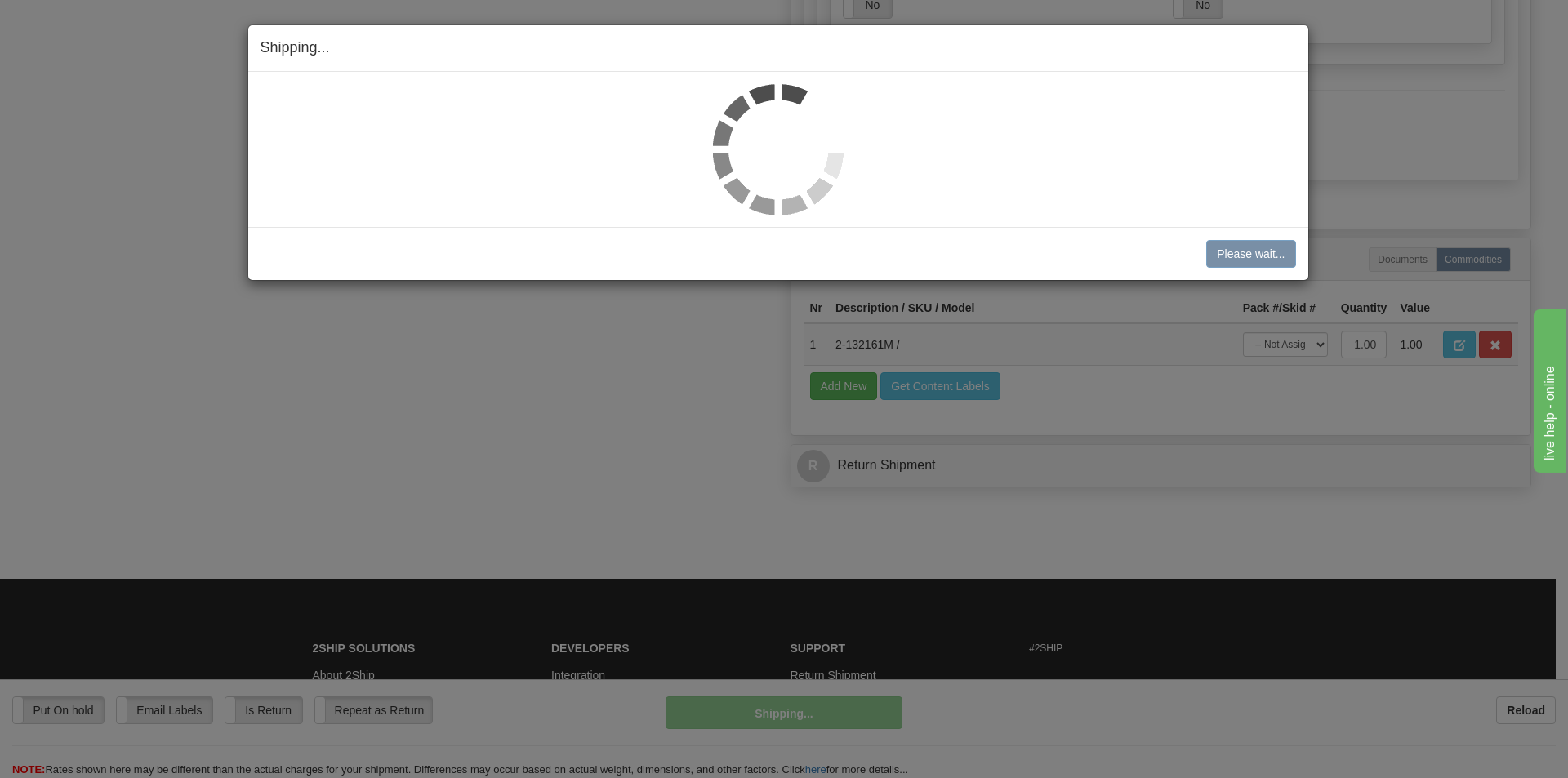
scroll to position [896, 0]
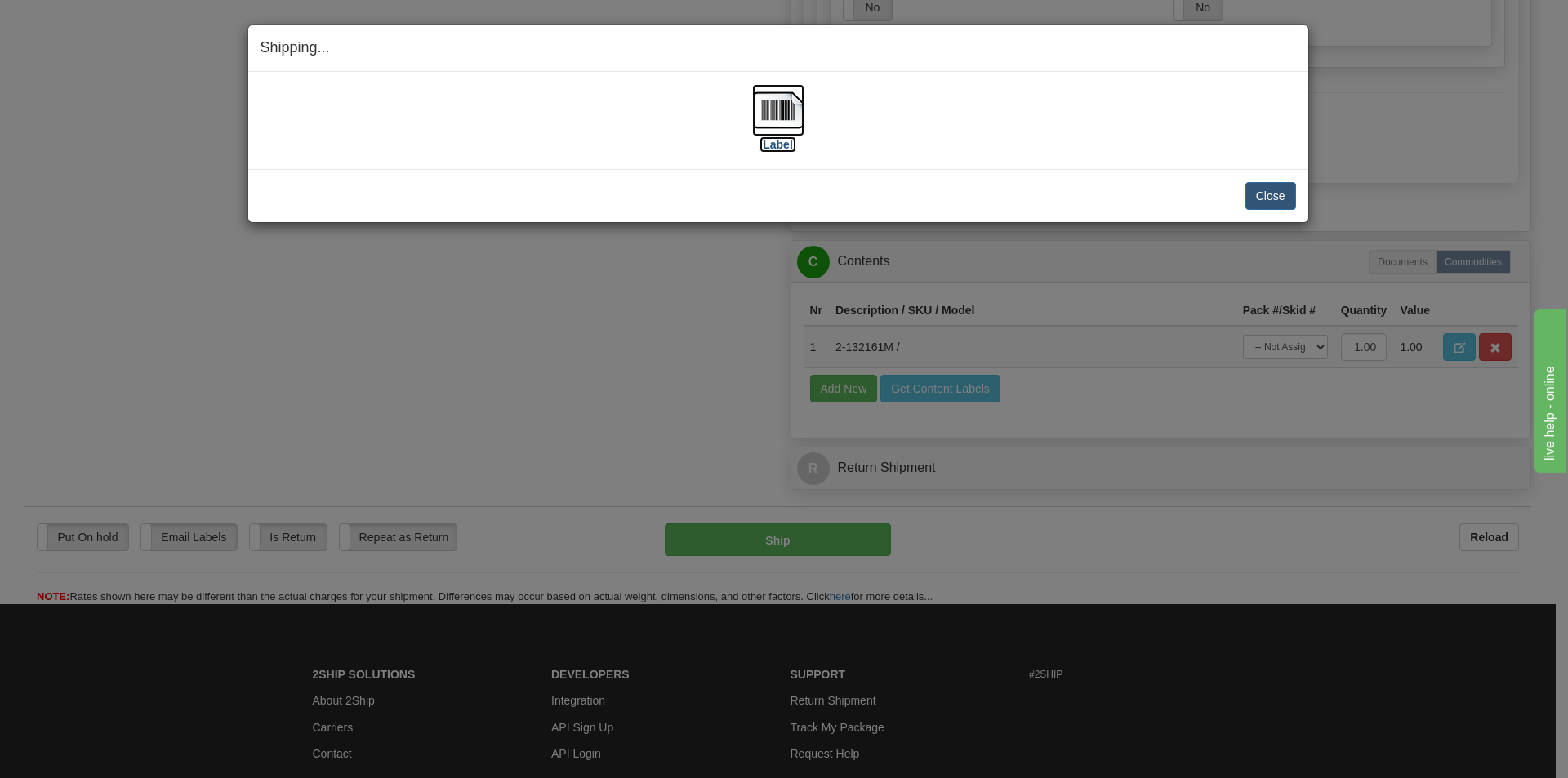
click at [776, 109] on img at bounding box center [778, 110] width 52 height 52
click at [1280, 190] on button "Close" at bounding box center [1270, 196] width 50 height 28
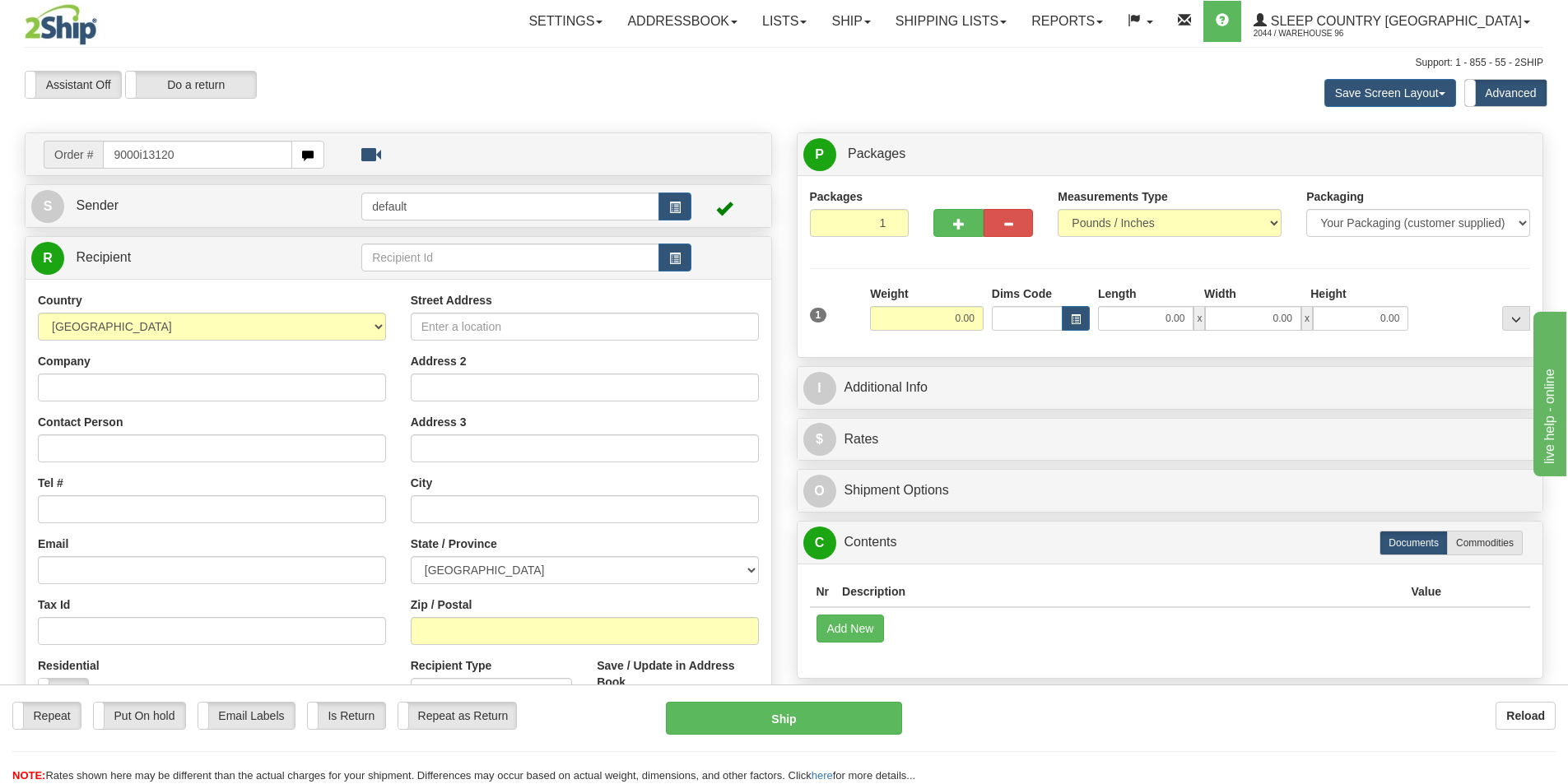
type input "9000i131207"
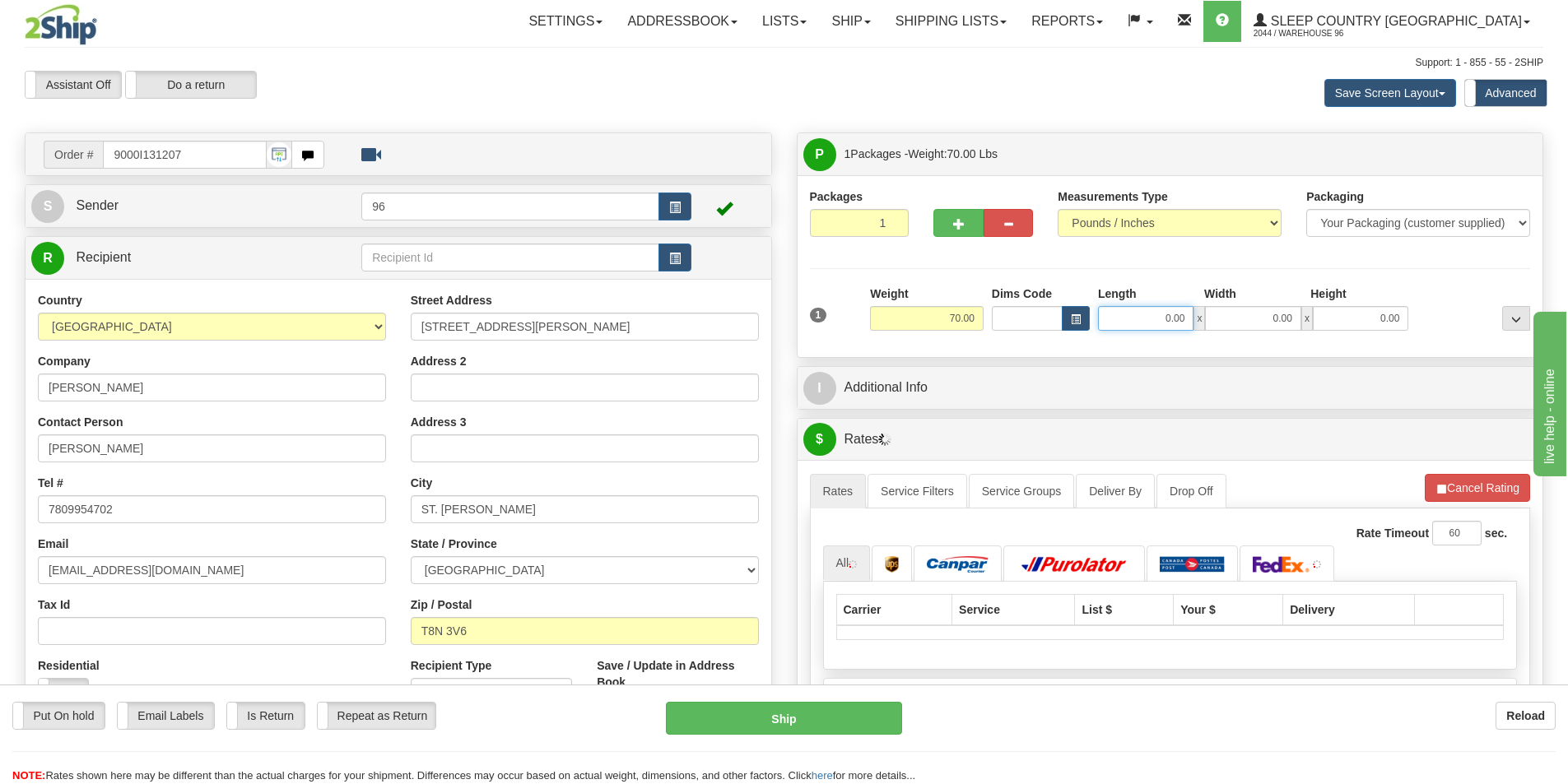
click at [1188, 317] on input "0.00" at bounding box center [1145, 318] width 95 height 25
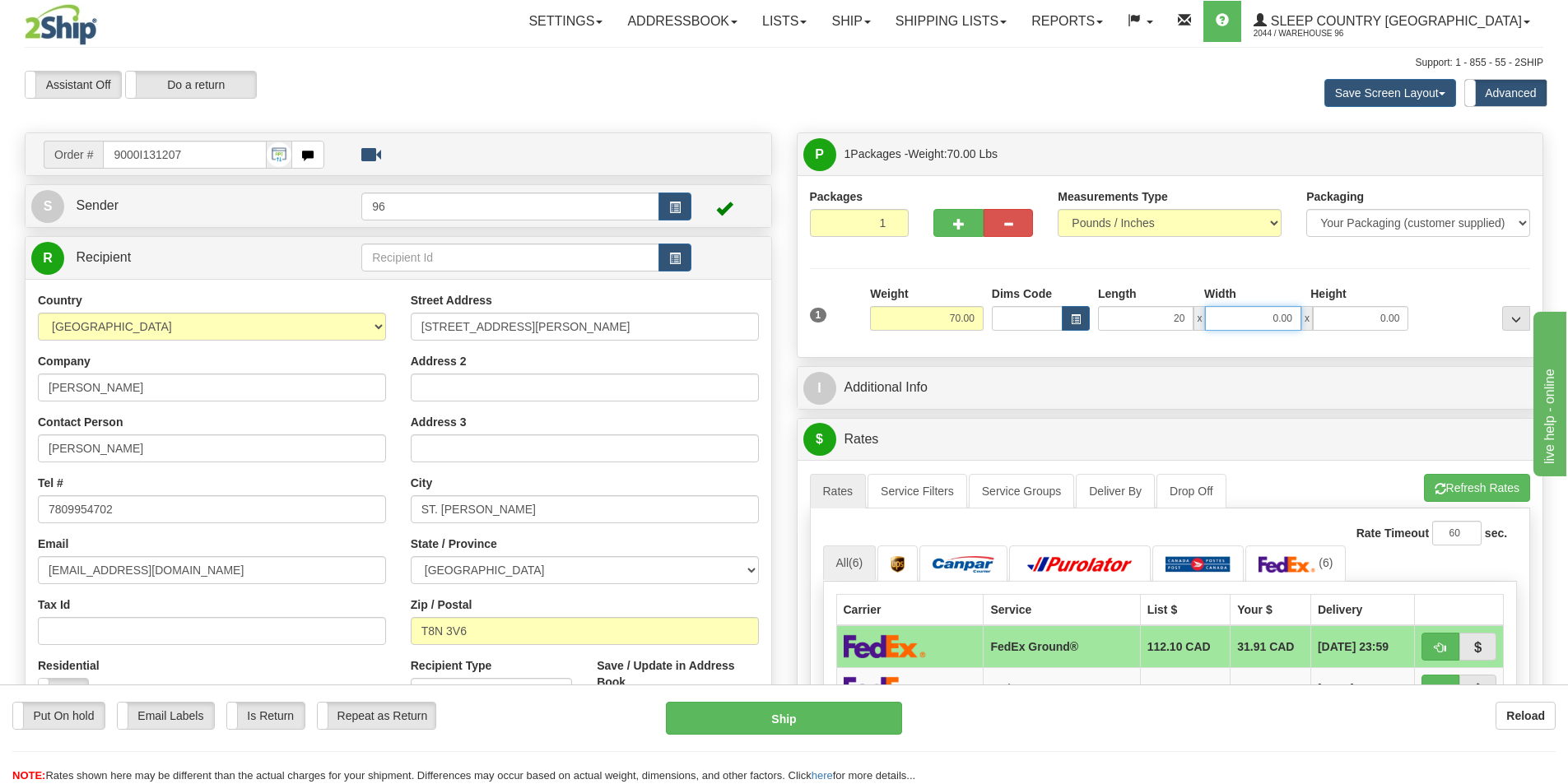
type input "20.00"
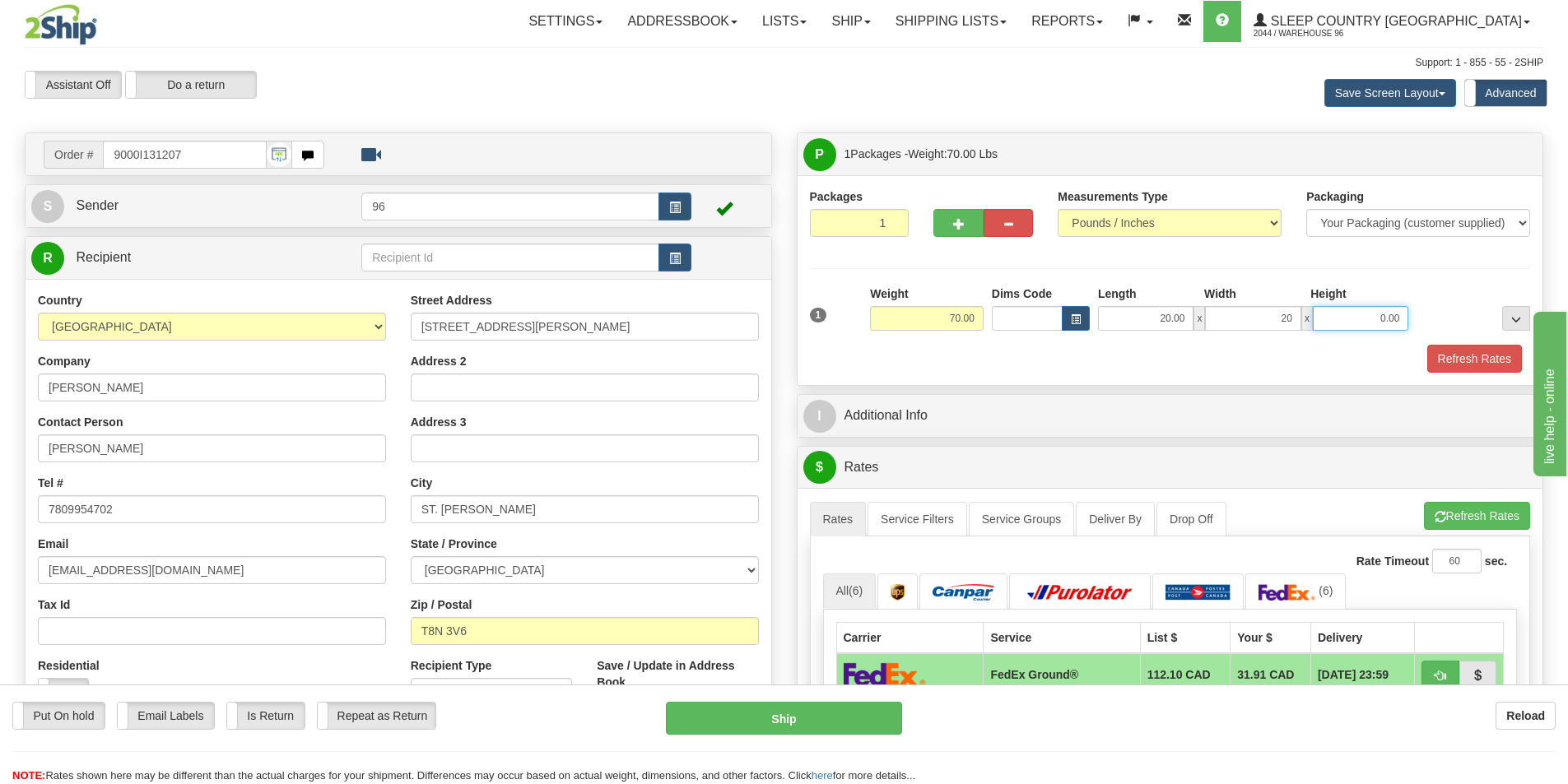
type input "20.00"
type input "42.00"
click at [1489, 362] on button "Refresh Rates" at bounding box center [1474, 359] width 94 height 28
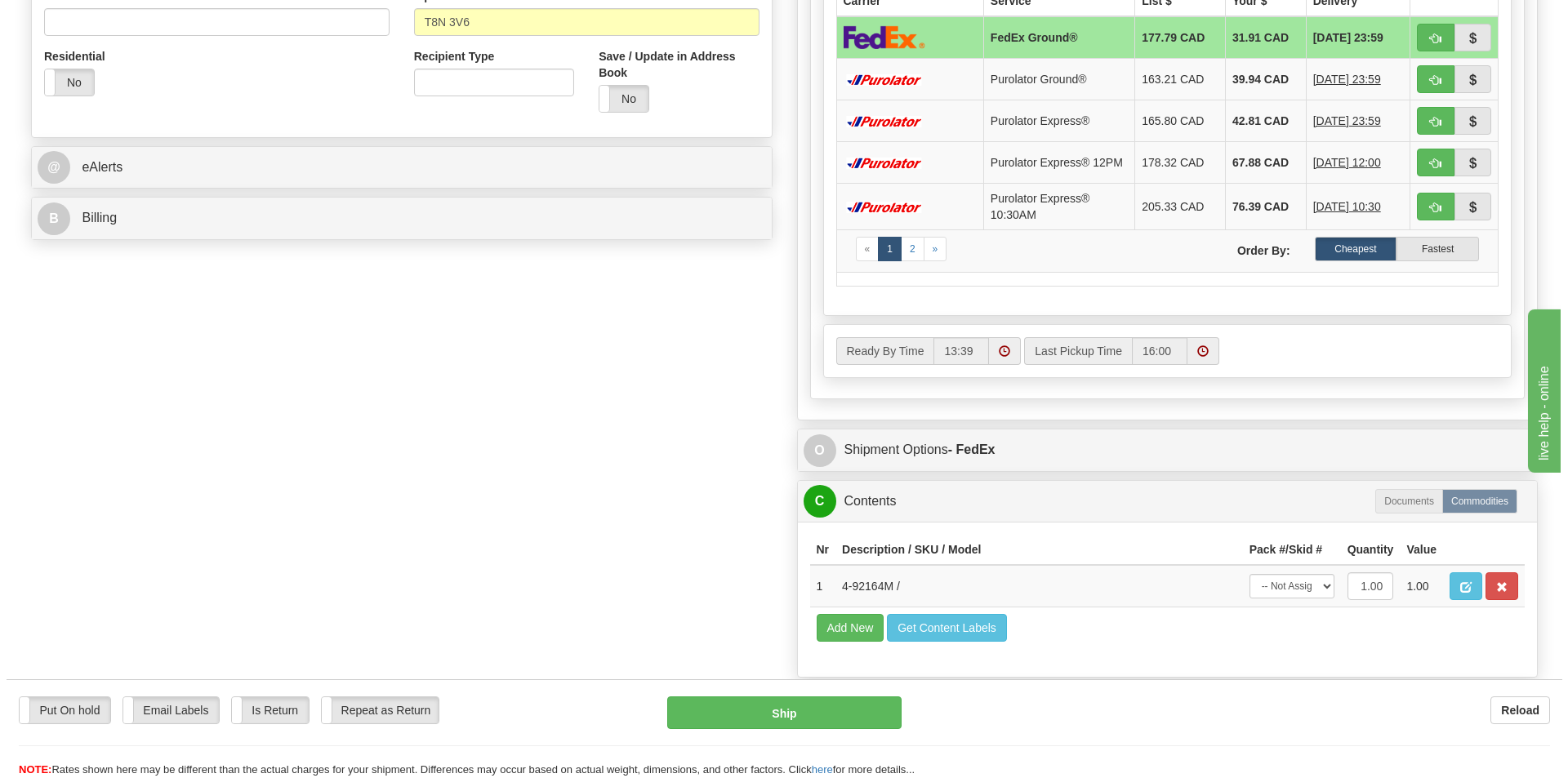
scroll to position [817, 0]
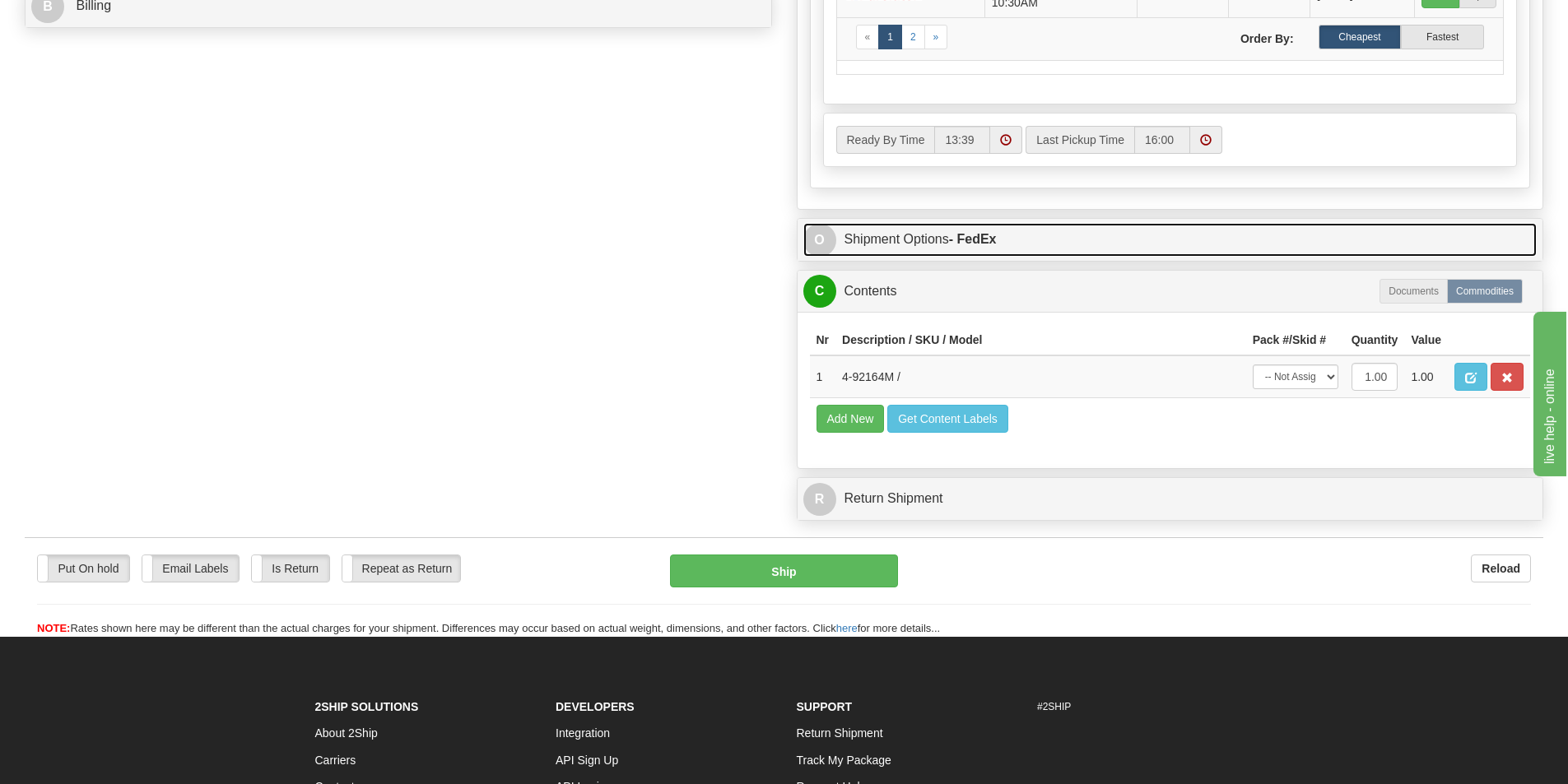
click at [972, 240] on strong "- FedEx" at bounding box center [972, 238] width 48 height 14
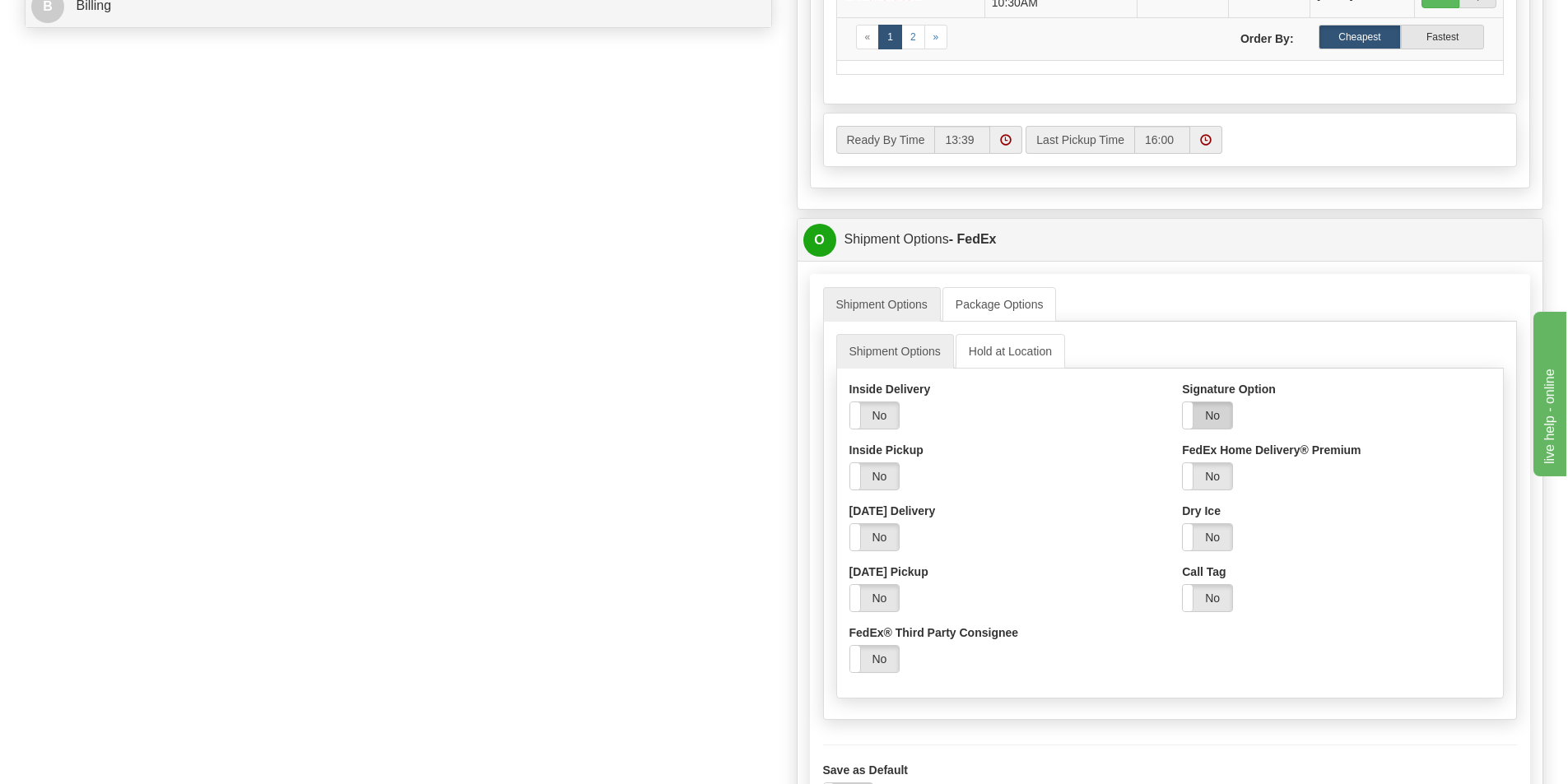
click at [1209, 419] on label "No" at bounding box center [1207, 415] width 49 height 26
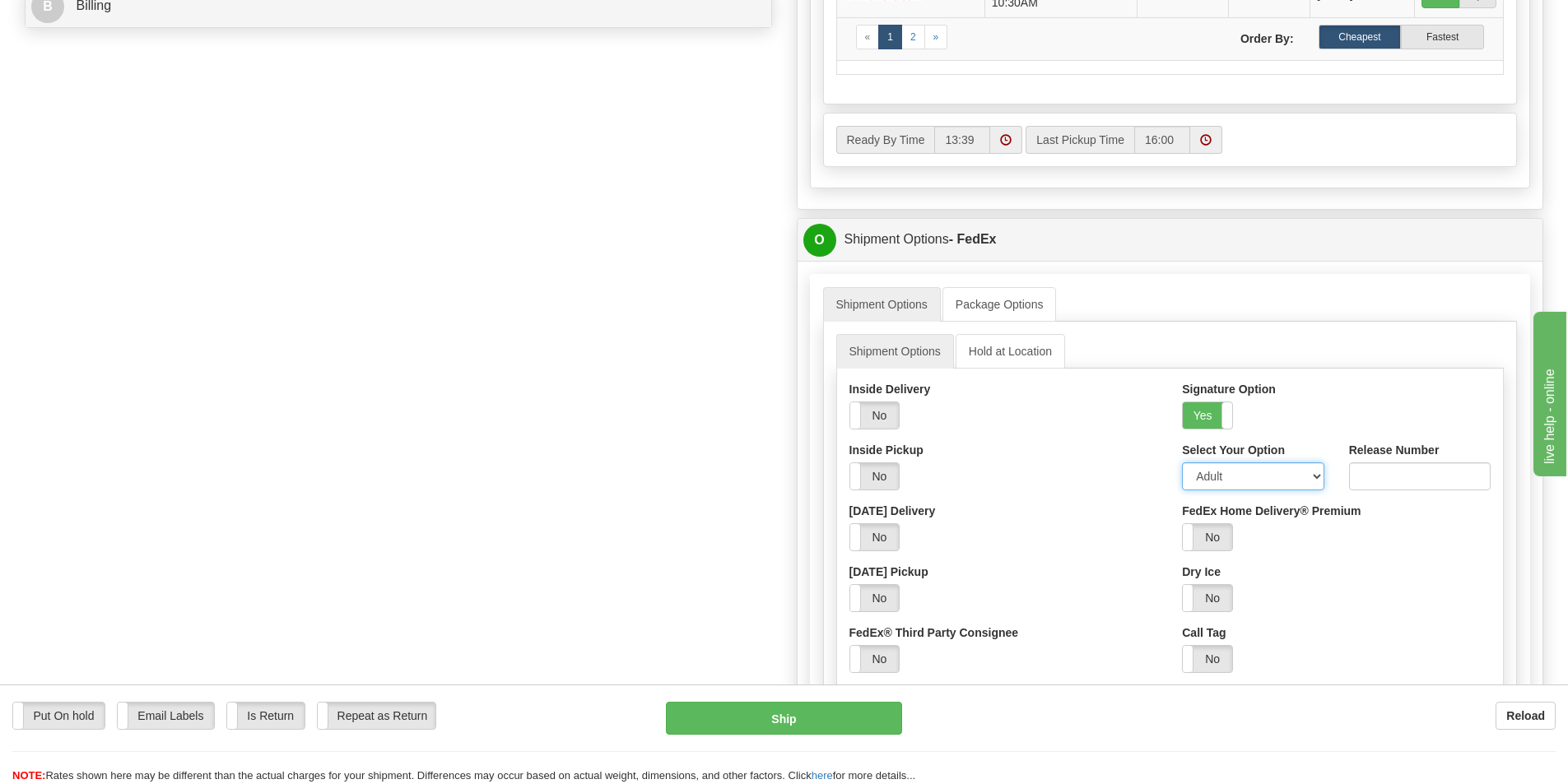
drag, startPoint x: 1234, startPoint y: 483, endPoint x: 1237, endPoint y: 492, distance: 9.5
click at [1236, 486] on select "Adult Direct Indirect No Signature Required Service Default" at bounding box center [1253, 476] width 142 height 28
select select "2"
click at [1182, 467] on select "Adult Direct Indirect No Signature Required Service Default" at bounding box center [1253, 476] width 142 height 28
click at [729, 713] on button "Ship" at bounding box center [784, 719] width 236 height 33
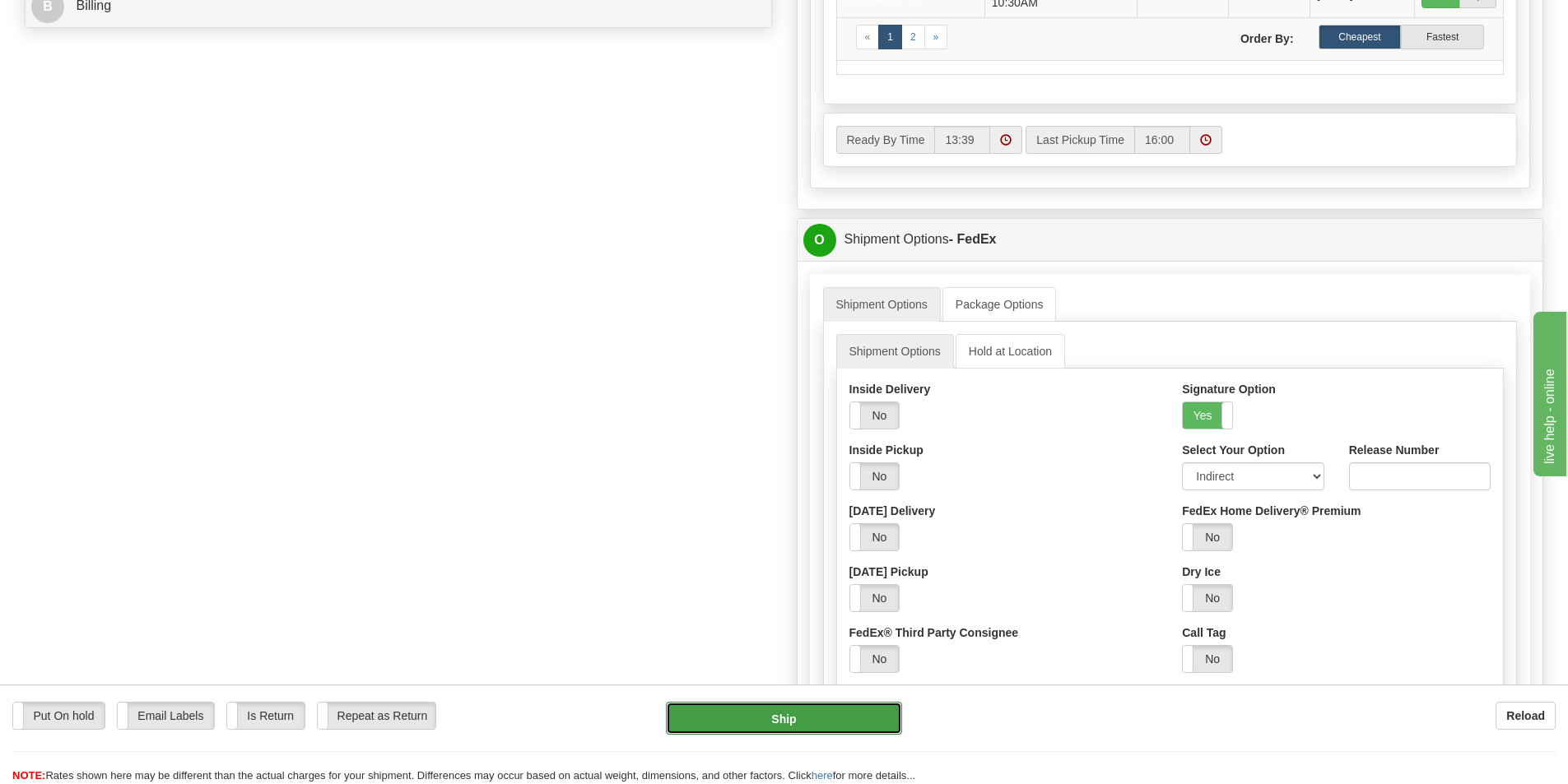
type input "92"
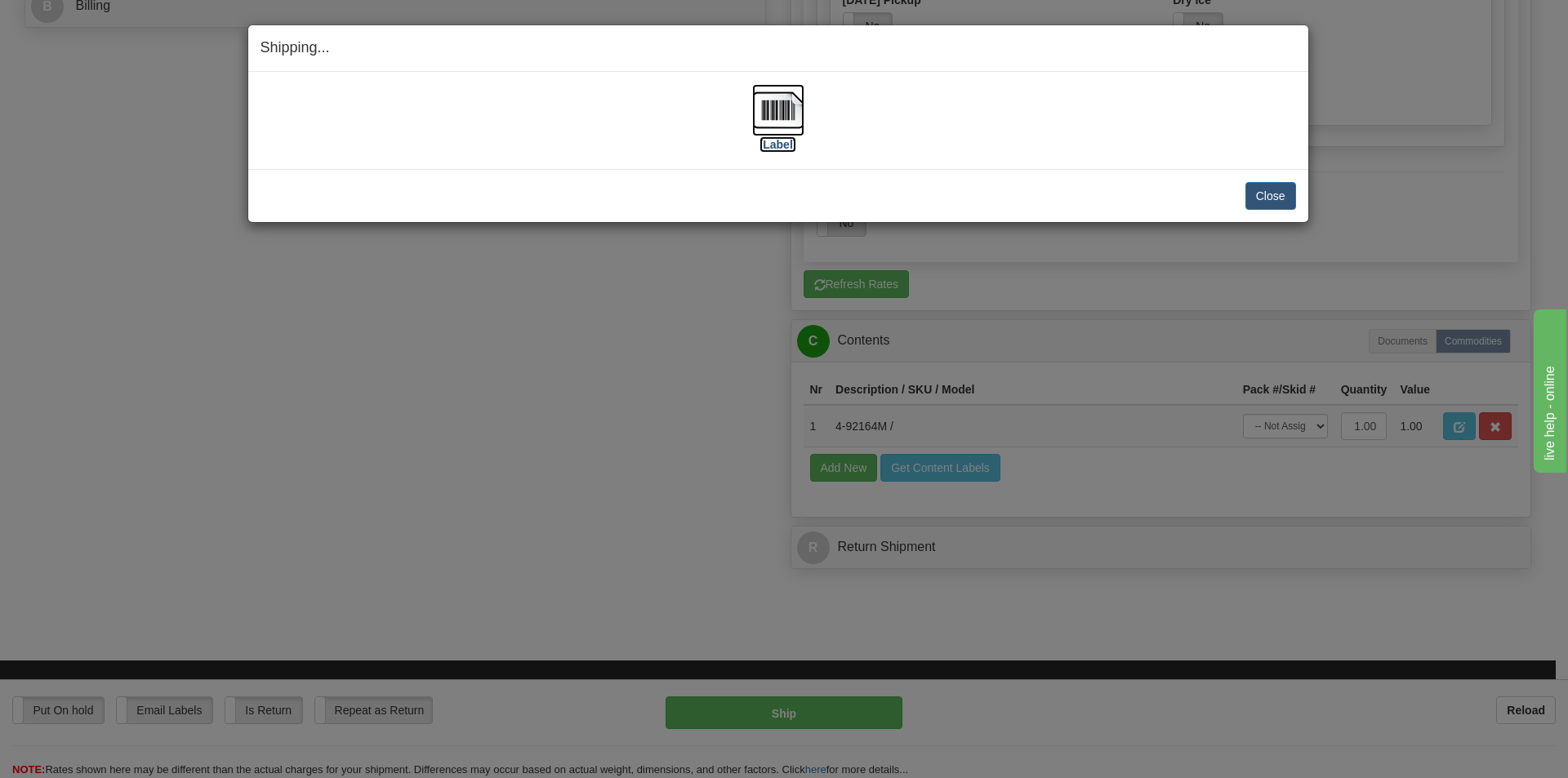
click at [774, 111] on img at bounding box center [778, 110] width 52 height 52
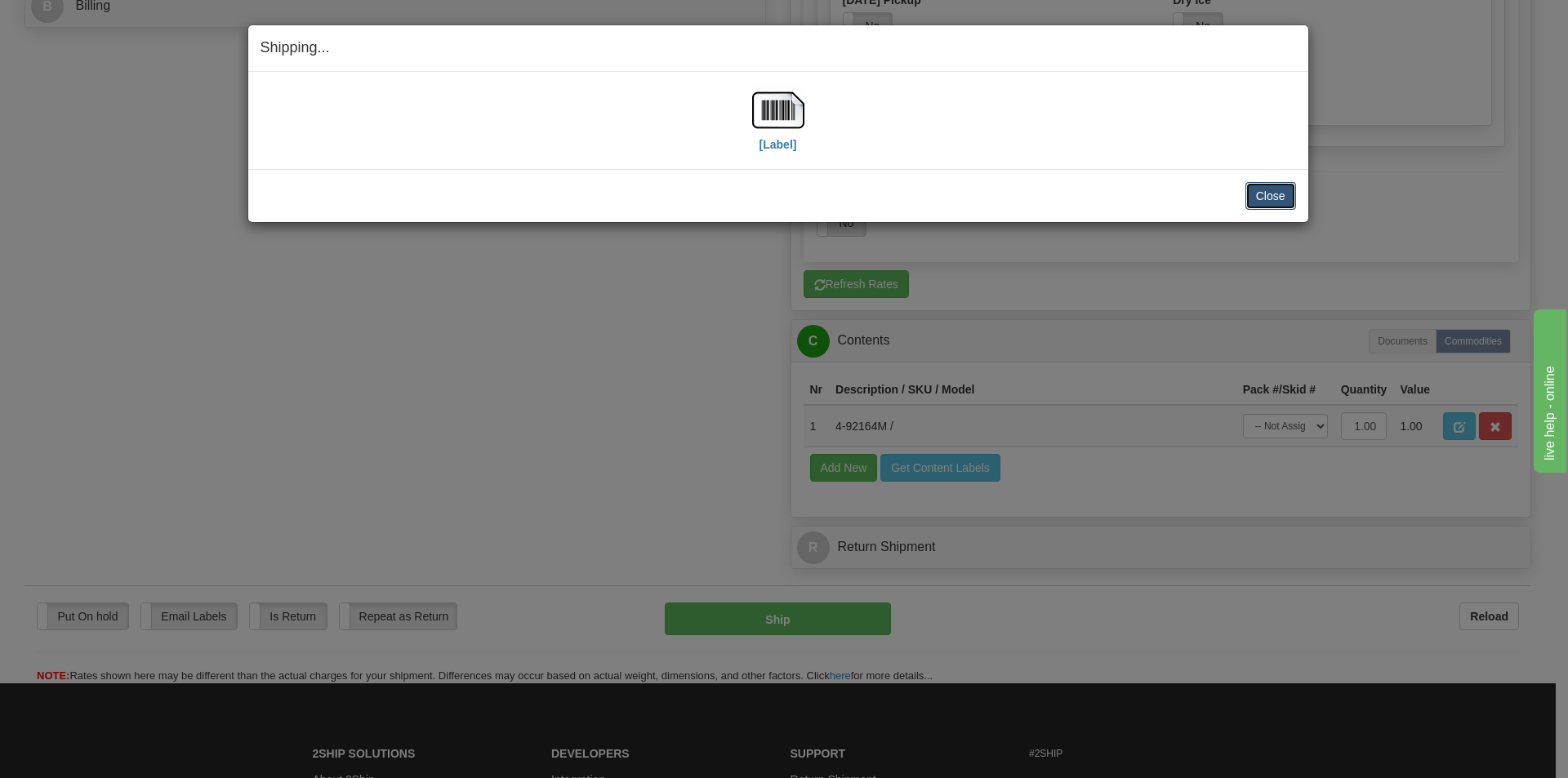
click at [1282, 196] on button "Close" at bounding box center [1270, 196] width 50 height 28
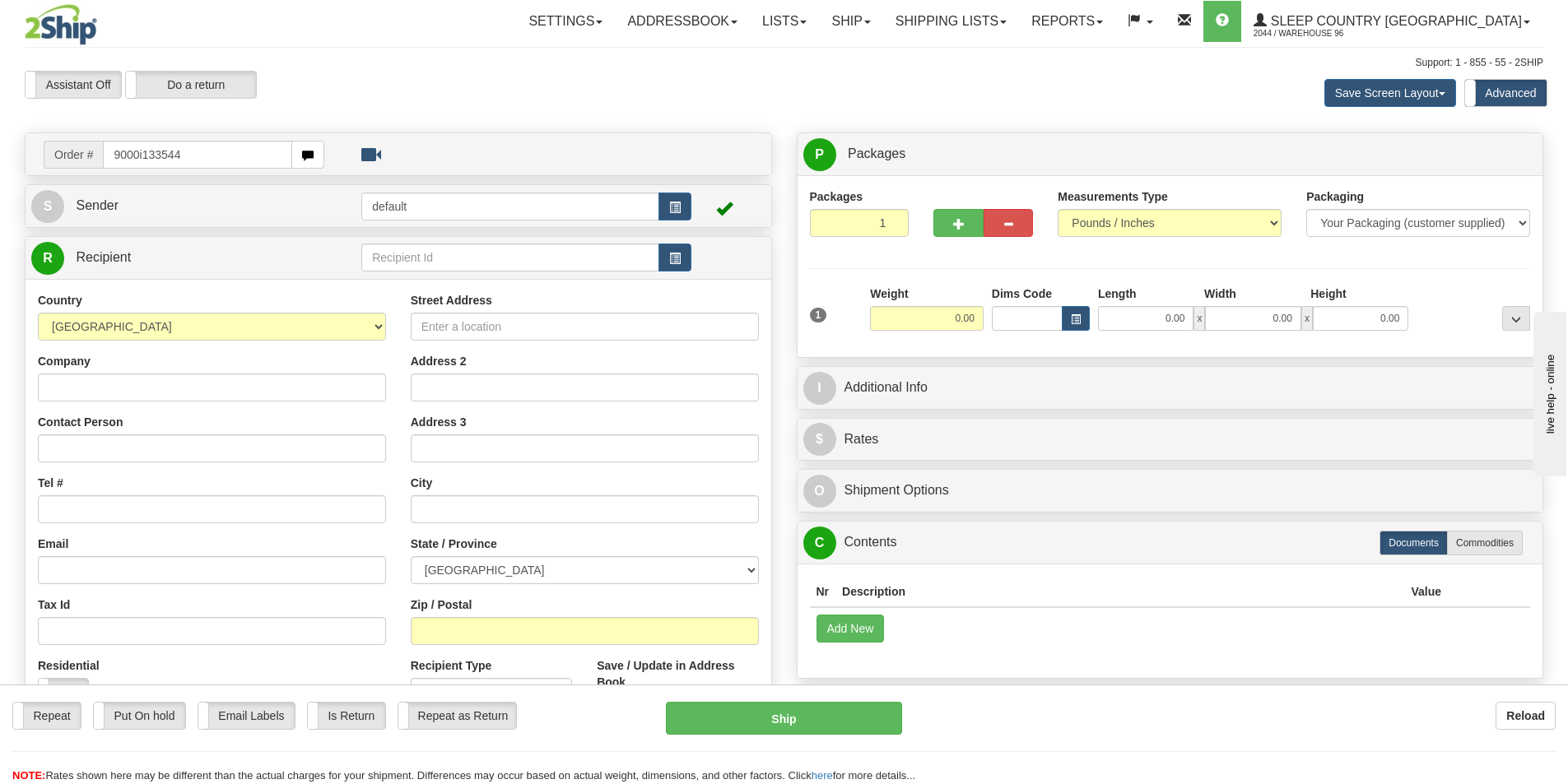
type input "9000i133544"
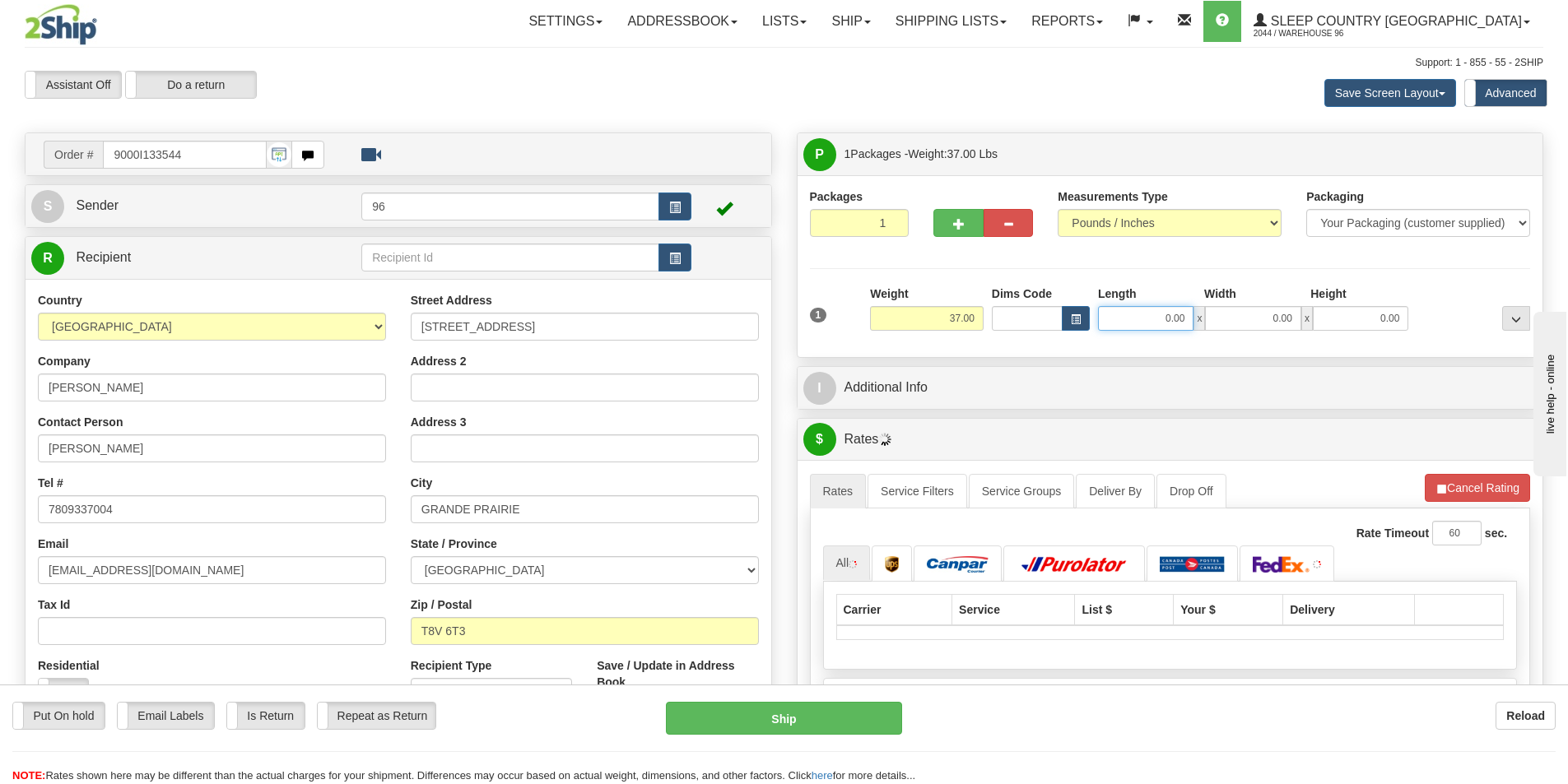
click at [1186, 320] on input "0.00" at bounding box center [1145, 318] width 95 height 25
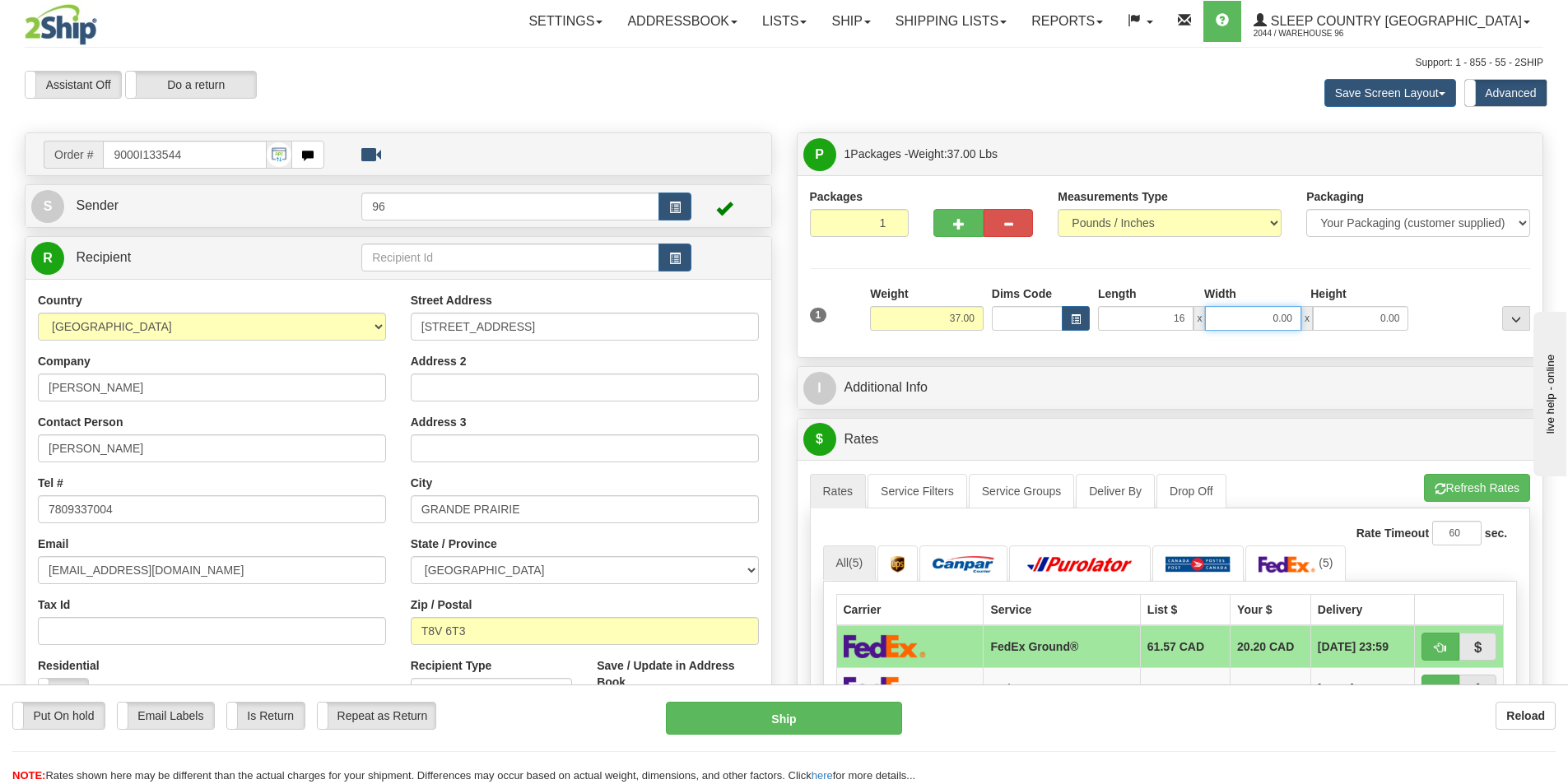
type input "16.00"
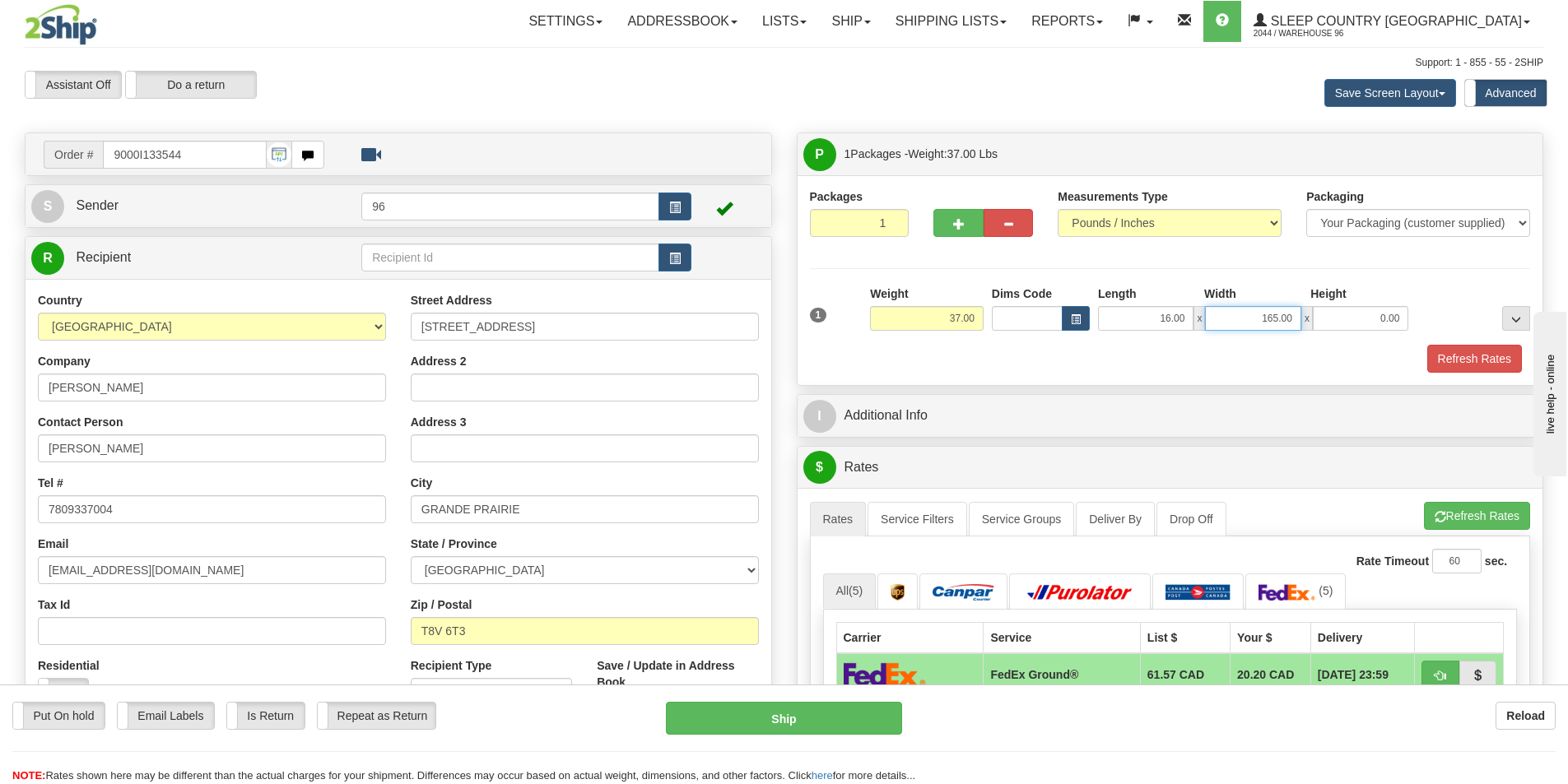
click at [1280, 317] on input "165.00" at bounding box center [1252, 318] width 95 height 25
type input "16.00"
type input "42.00"
click at [1474, 362] on button "Refresh Rates" at bounding box center [1474, 359] width 94 height 28
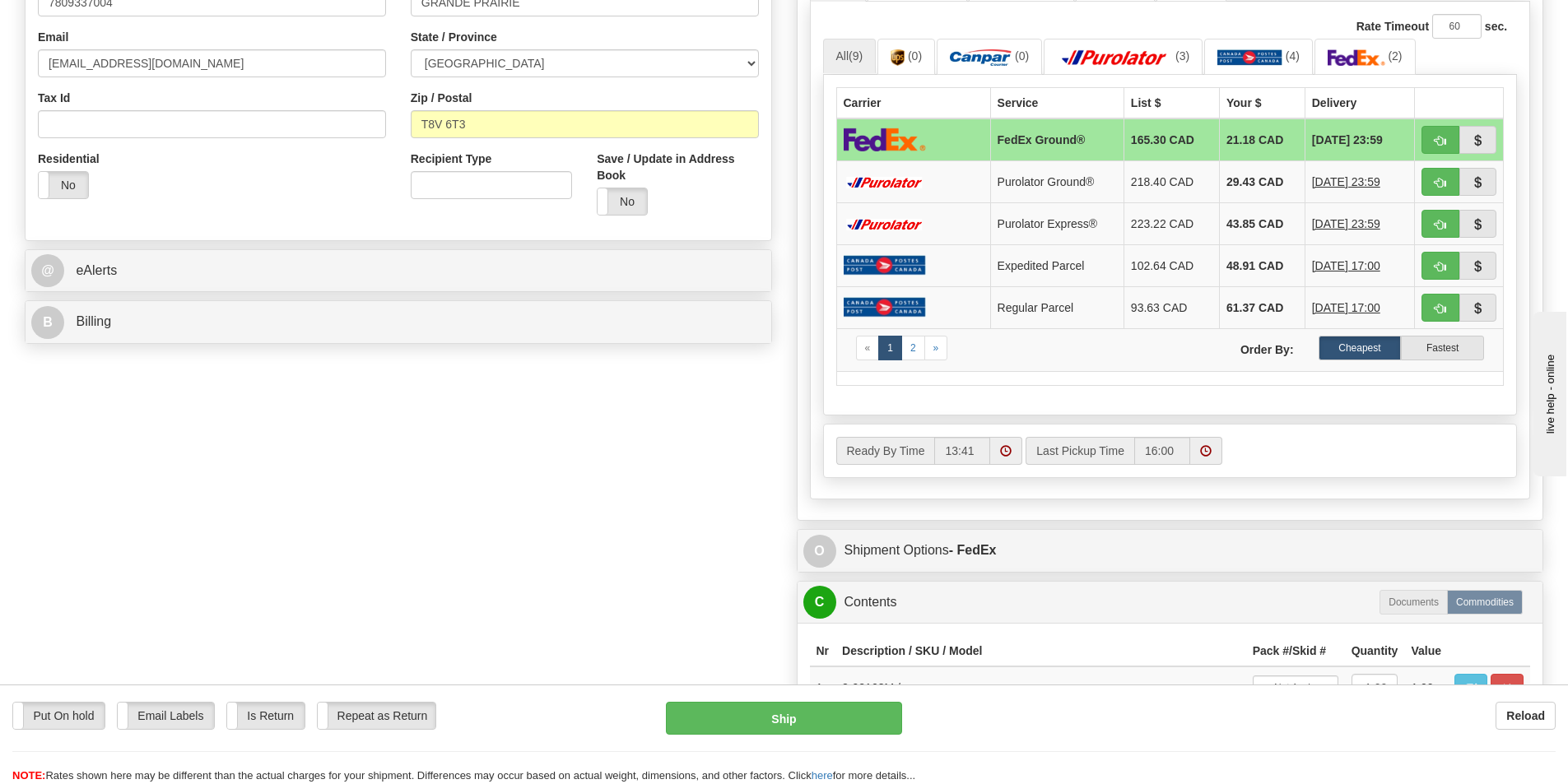
scroll to position [576, 0]
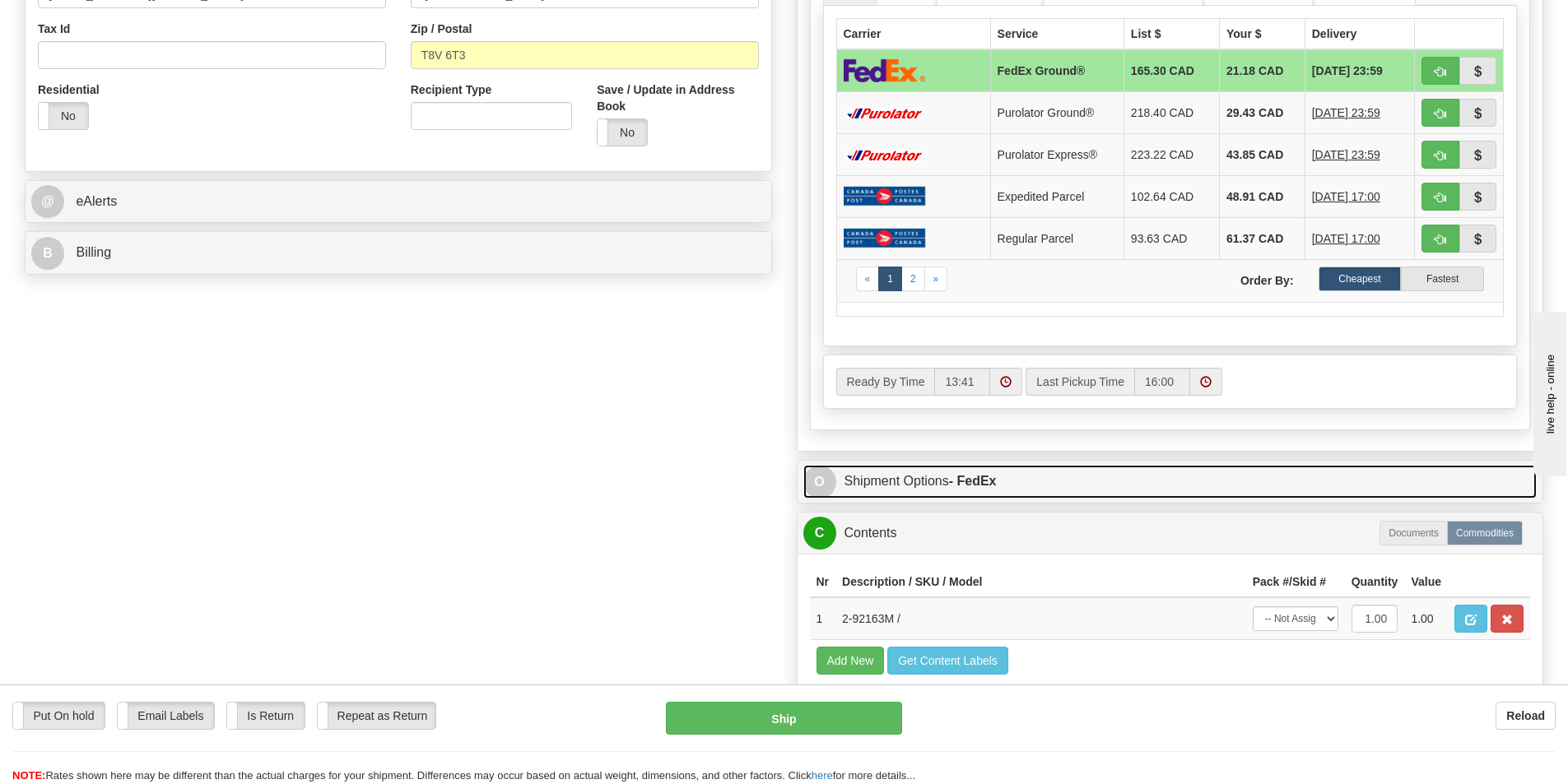
click at [968, 479] on strong "- FedEx" at bounding box center [972, 481] width 48 height 14
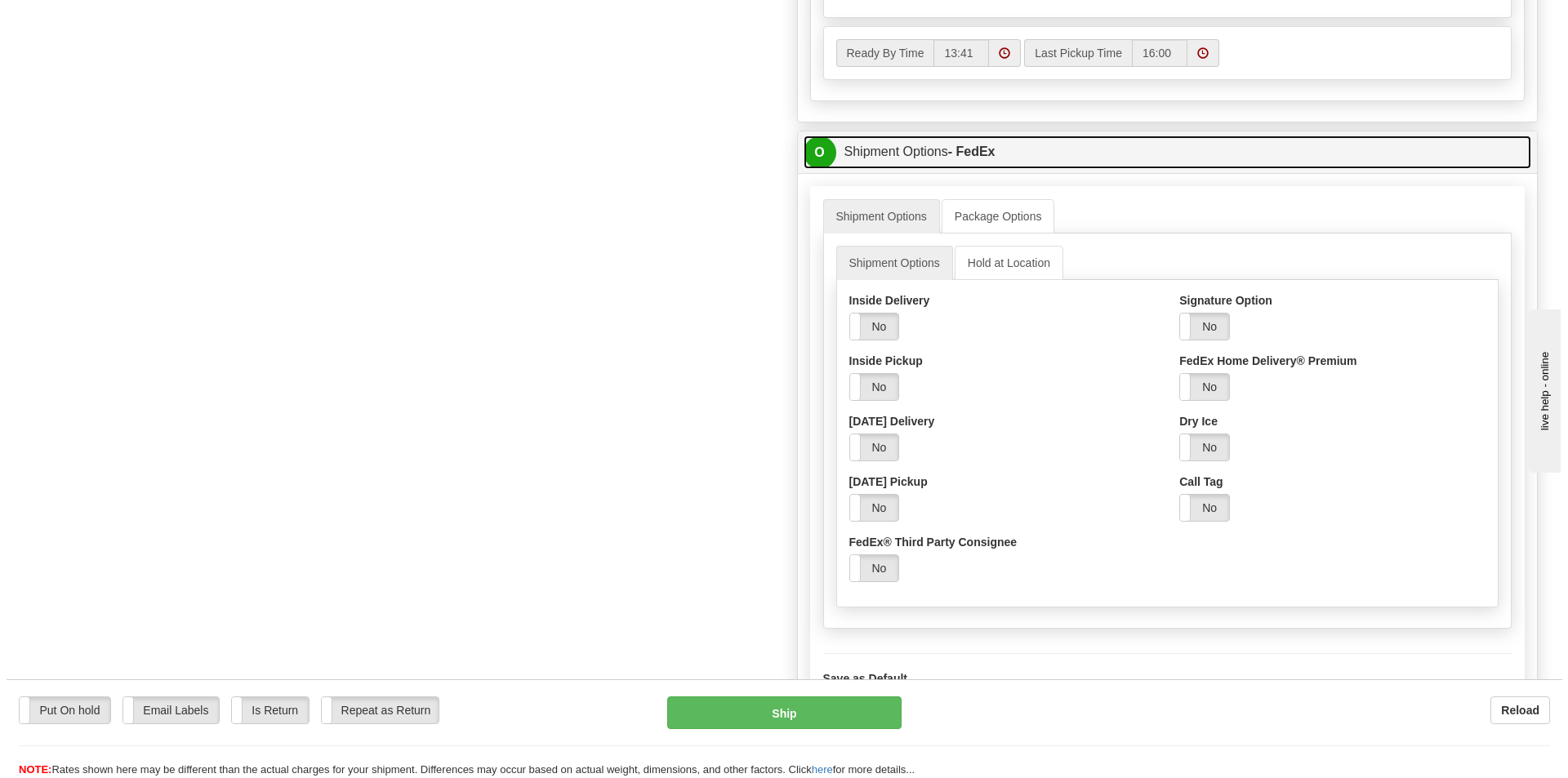
scroll to position [898, 0]
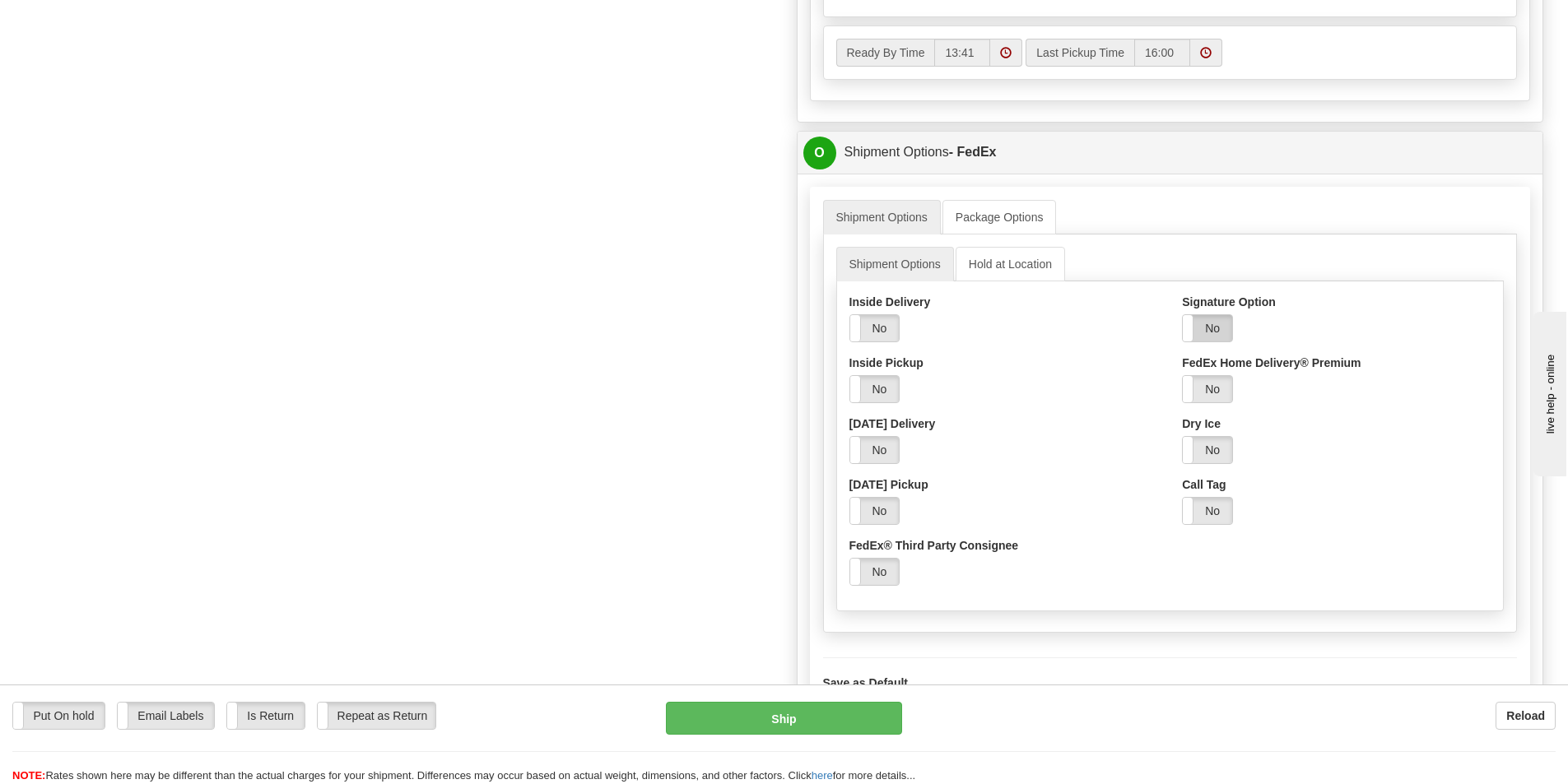
click at [1217, 329] on label "No" at bounding box center [1207, 328] width 49 height 26
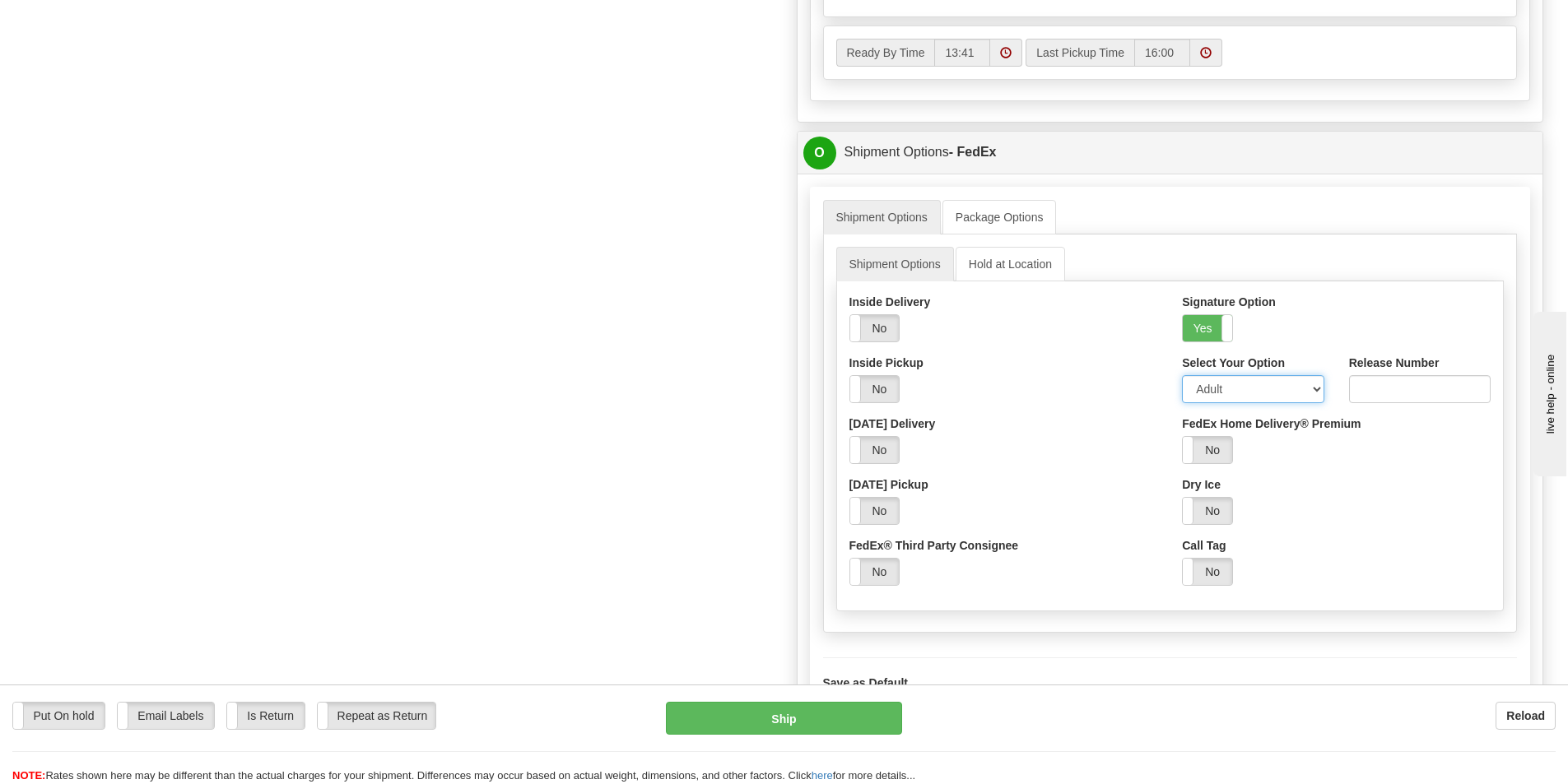
click at [1228, 389] on select "Adult Direct Indirect No Signature Required Service Default" at bounding box center [1253, 389] width 142 height 28
select select "2"
click at [1182, 375] on select "Adult Direct Indirect No Signature Required Service Default" at bounding box center [1253, 389] width 142 height 28
click at [787, 713] on button "Ship" at bounding box center [784, 719] width 236 height 33
type input "92"
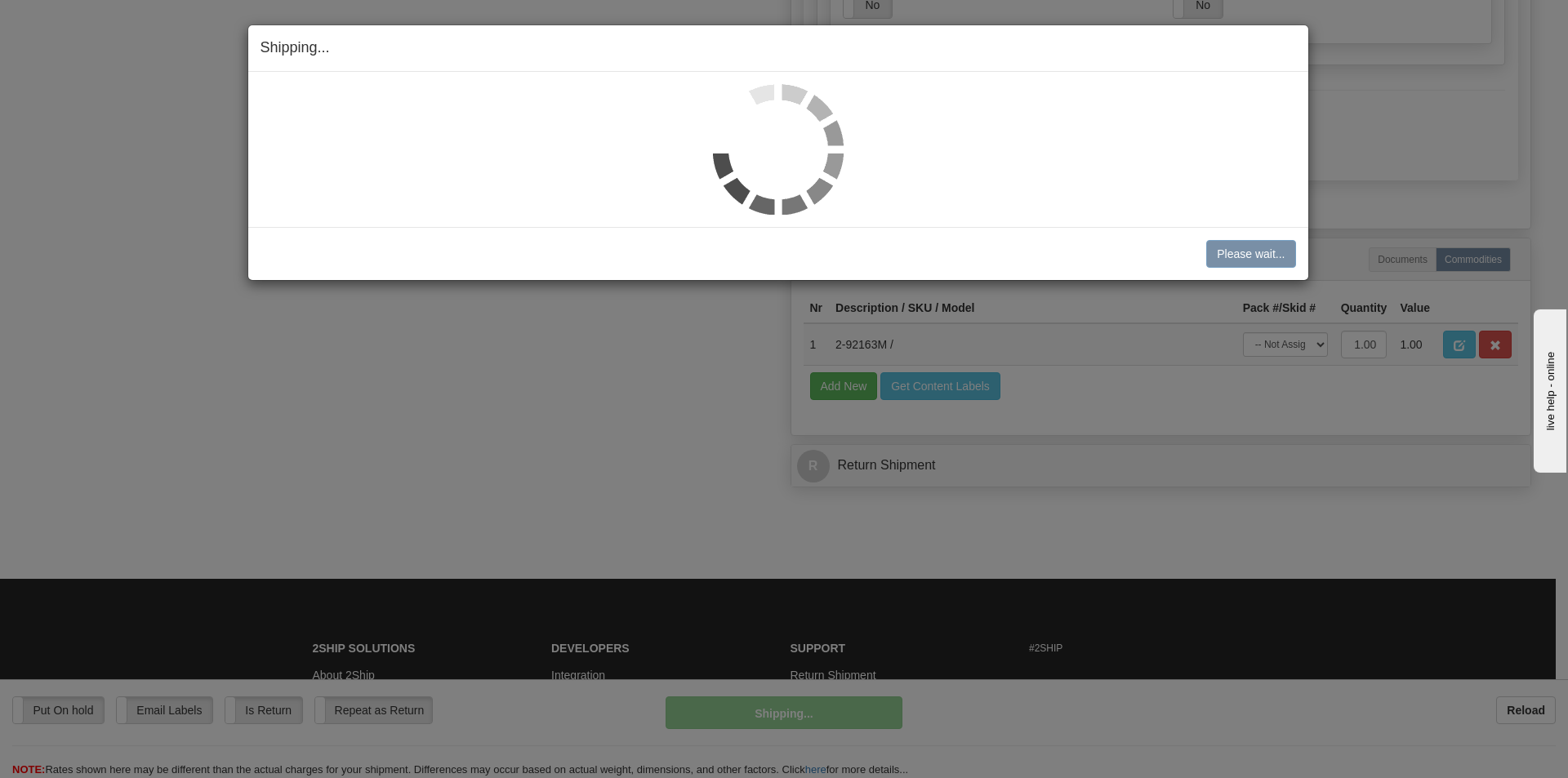
scroll to position [896, 0]
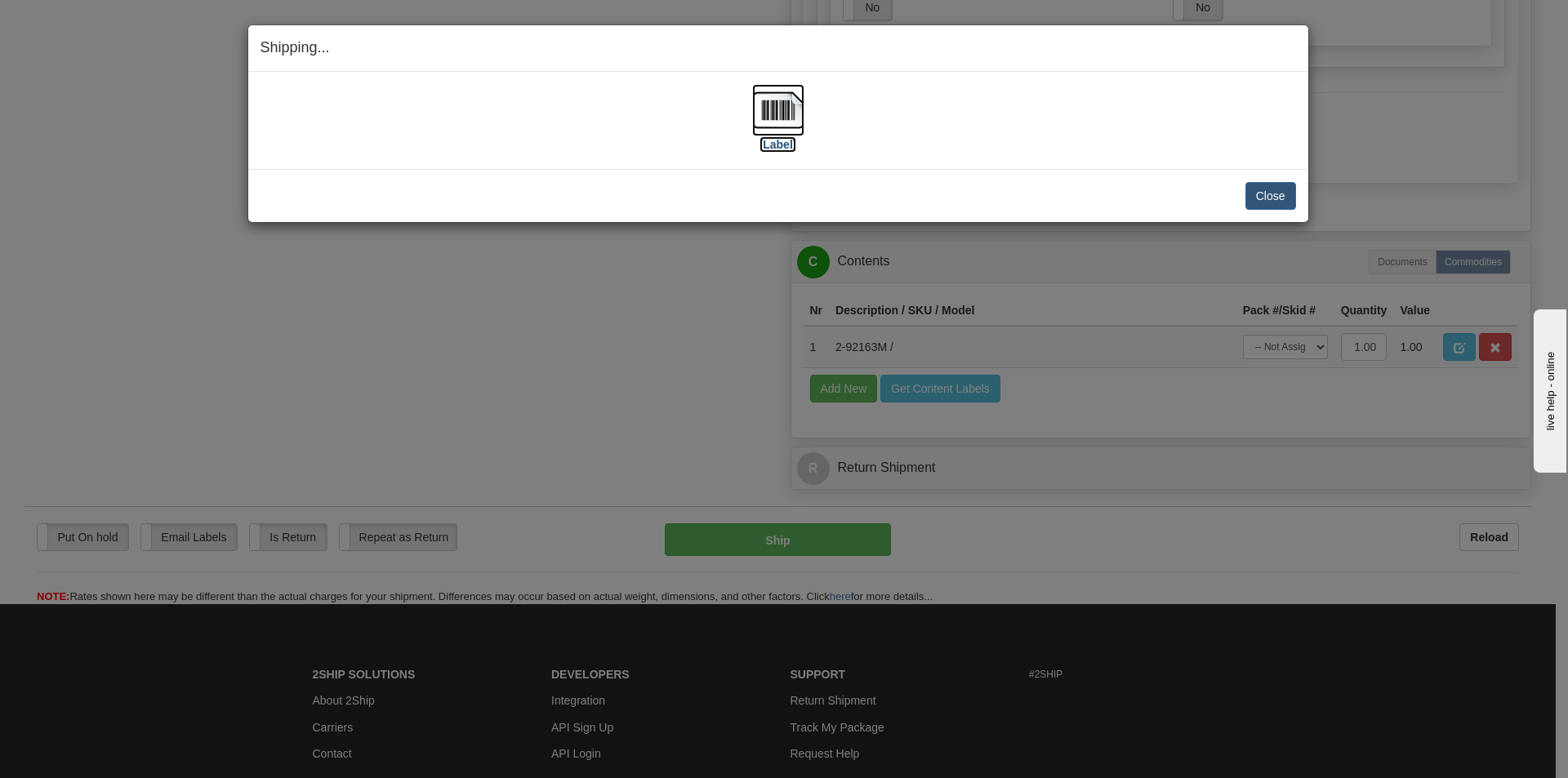
click at [777, 109] on img at bounding box center [778, 110] width 52 height 52
click at [1287, 204] on button "Close" at bounding box center [1270, 196] width 50 height 28
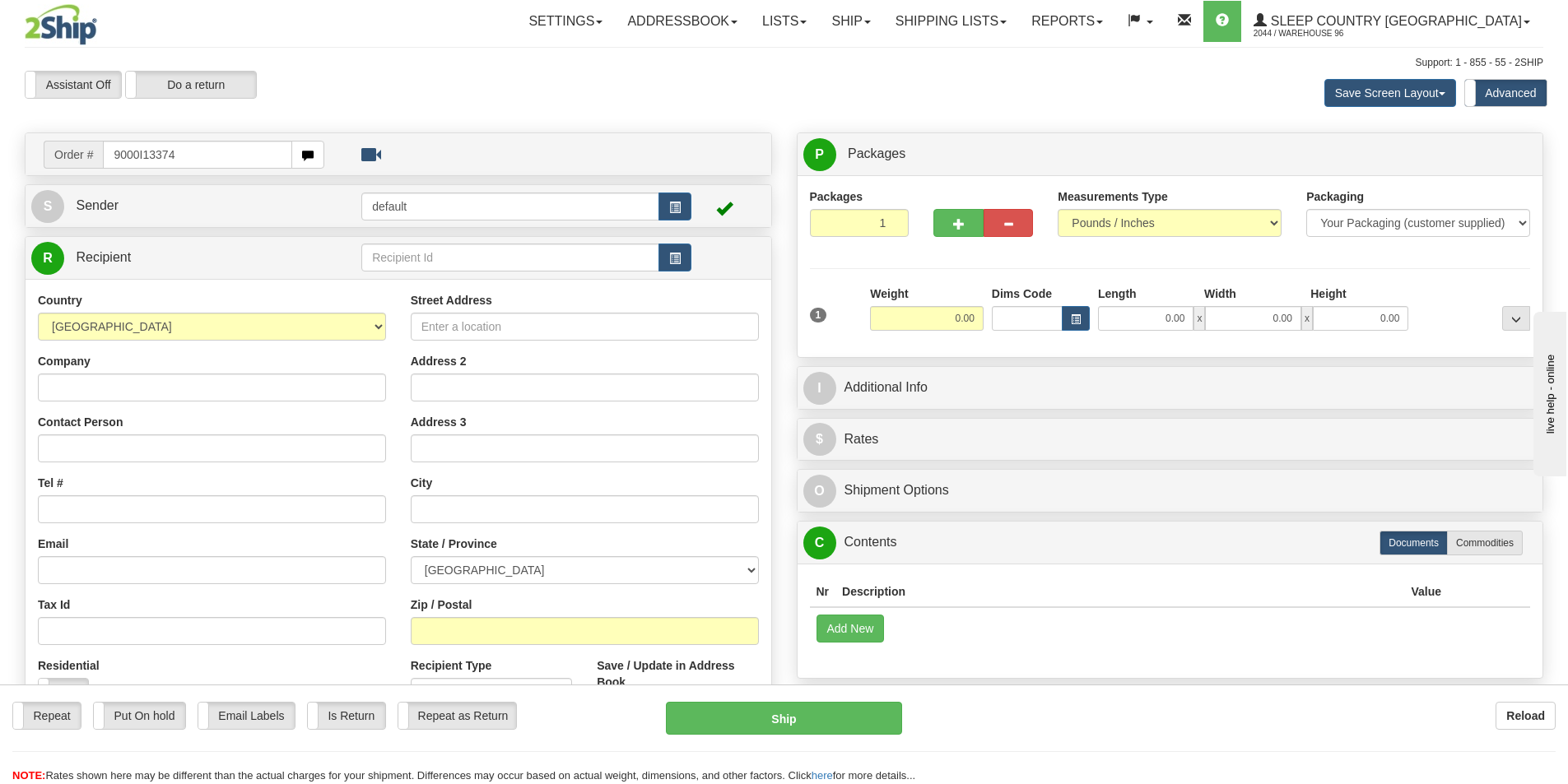
type input "9000I133748"
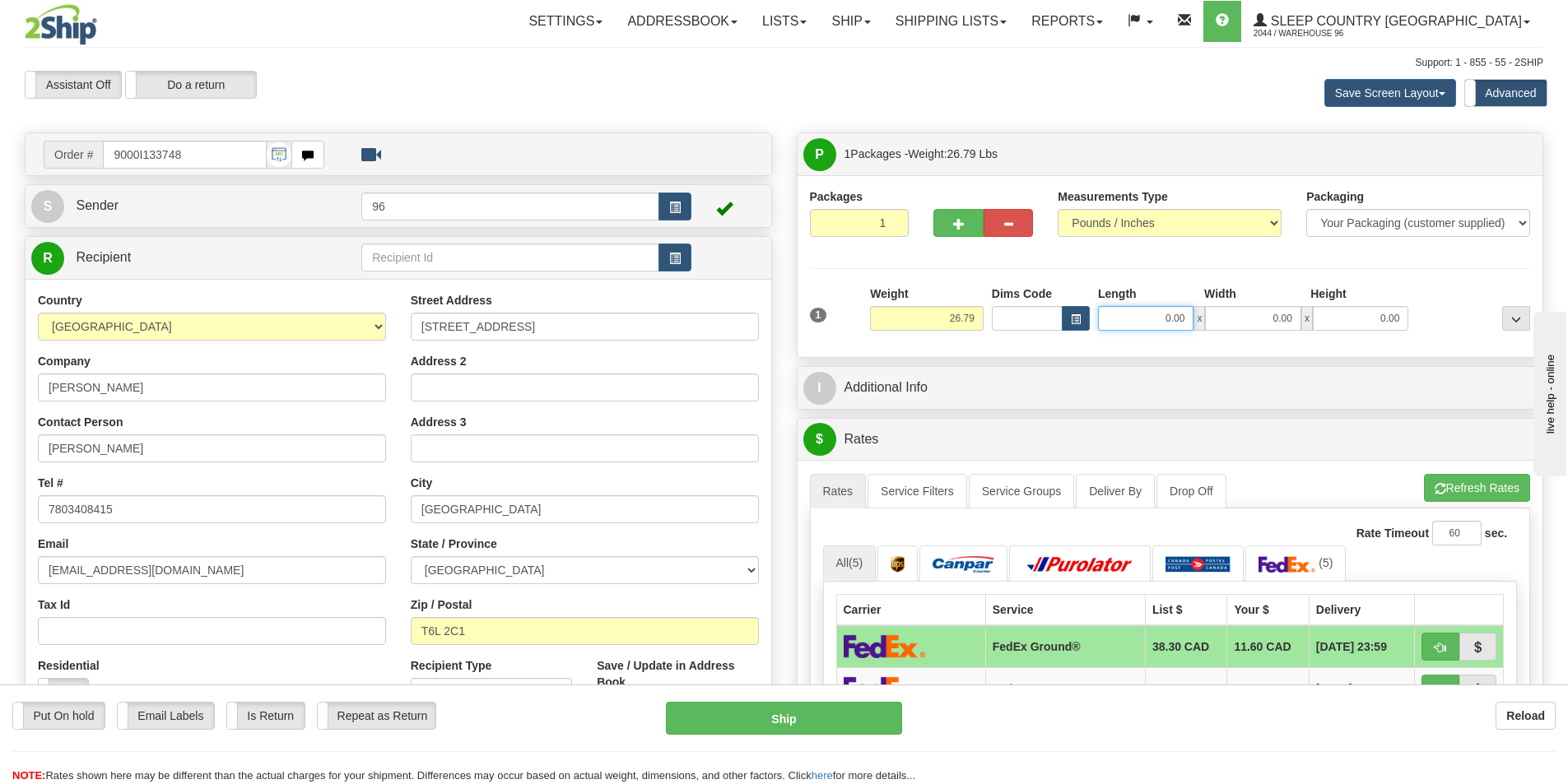
click at [1187, 323] on input "0.00" at bounding box center [1145, 318] width 95 height 25
type input "14.00"
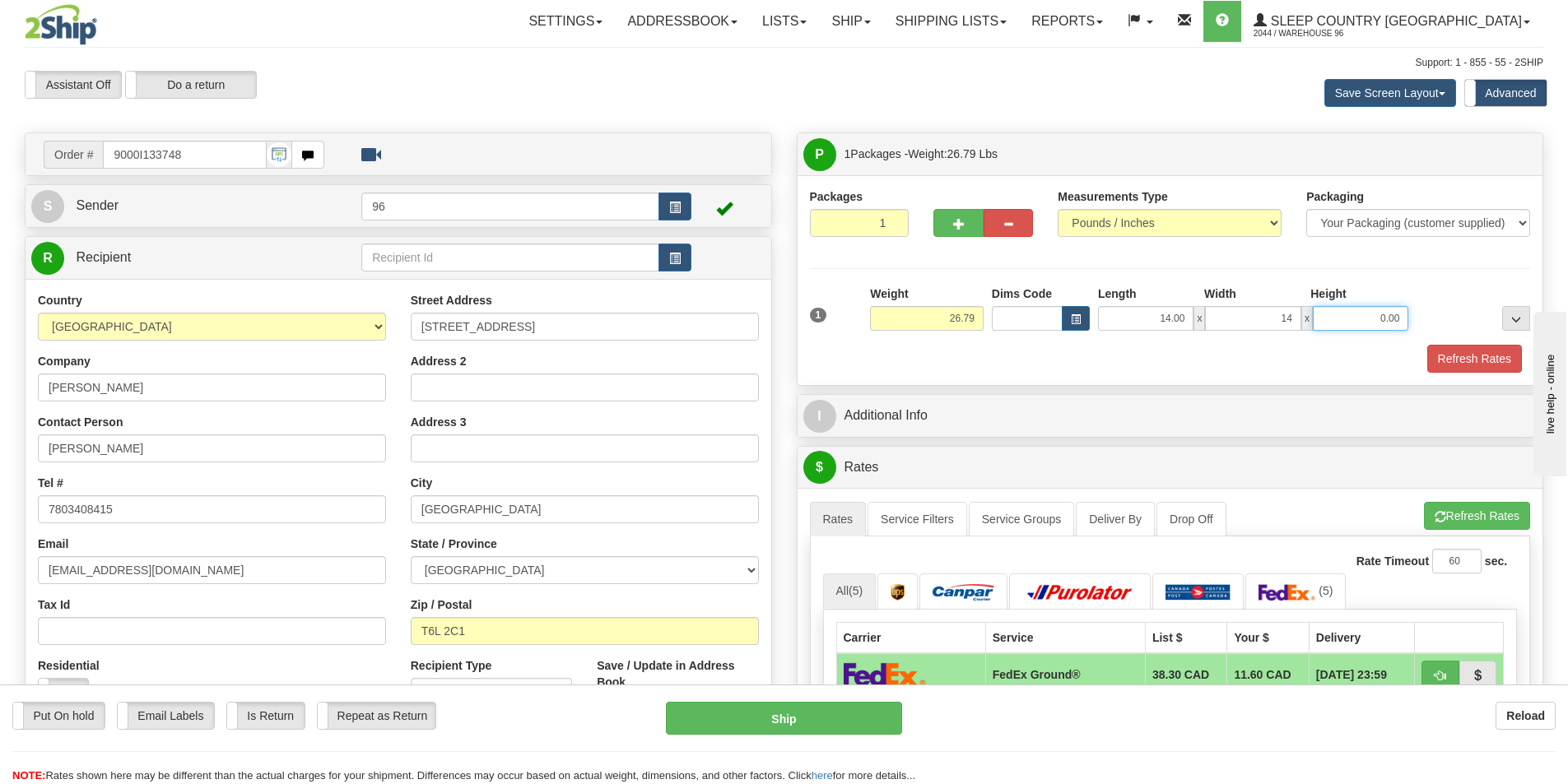
type input "14.00"
type input "40.00"
click at [1485, 353] on button "Refresh Rates" at bounding box center [1474, 359] width 94 height 28
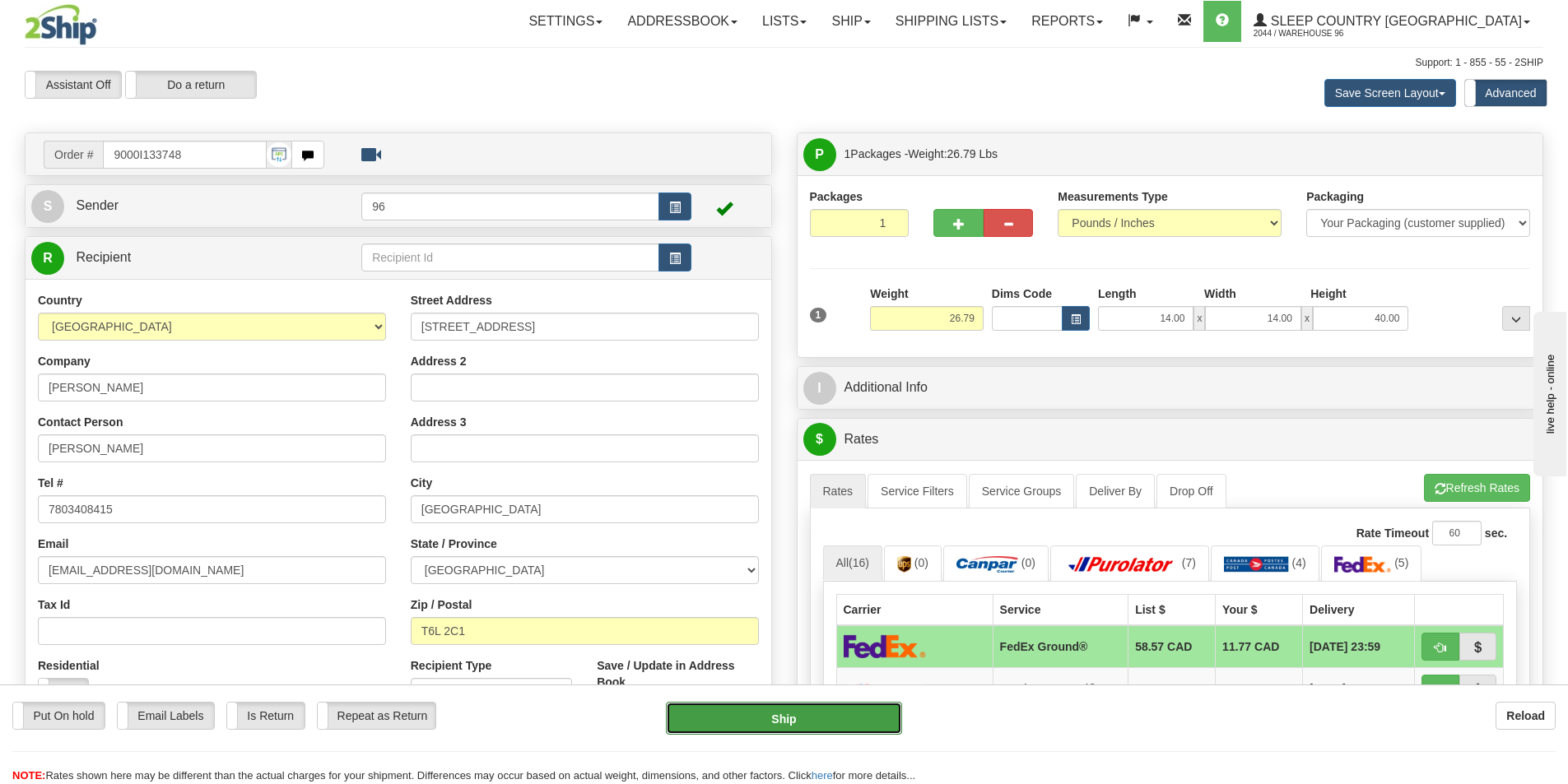
click at [837, 711] on button "Ship" at bounding box center [784, 719] width 236 height 33
type input "92"
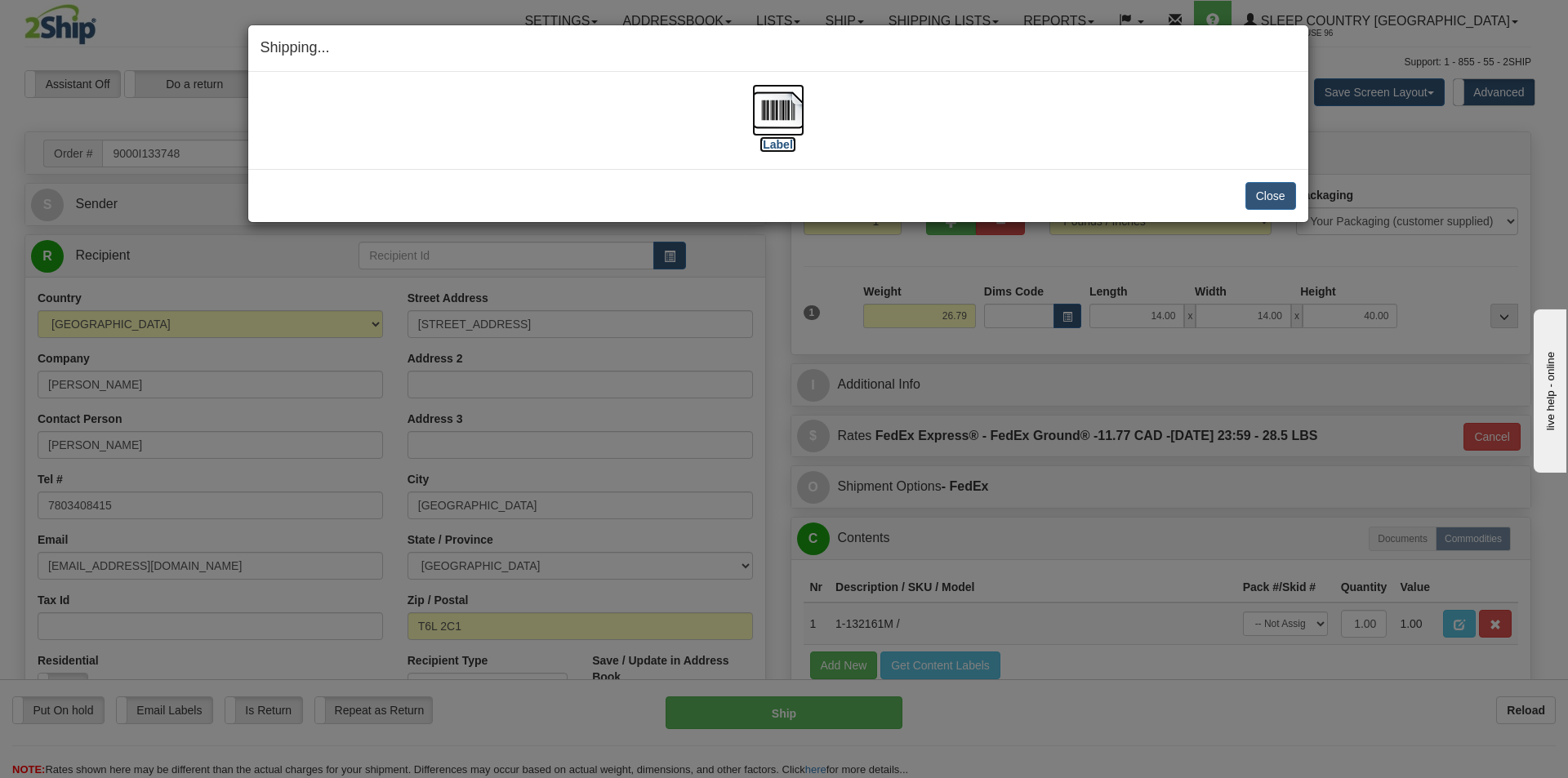
click at [783, 114] on img at bounding box center [778, 110] width 52 height 52
click at [1289, 202] on button "Close" at bounding box center [1270, 196] width 50 height 28
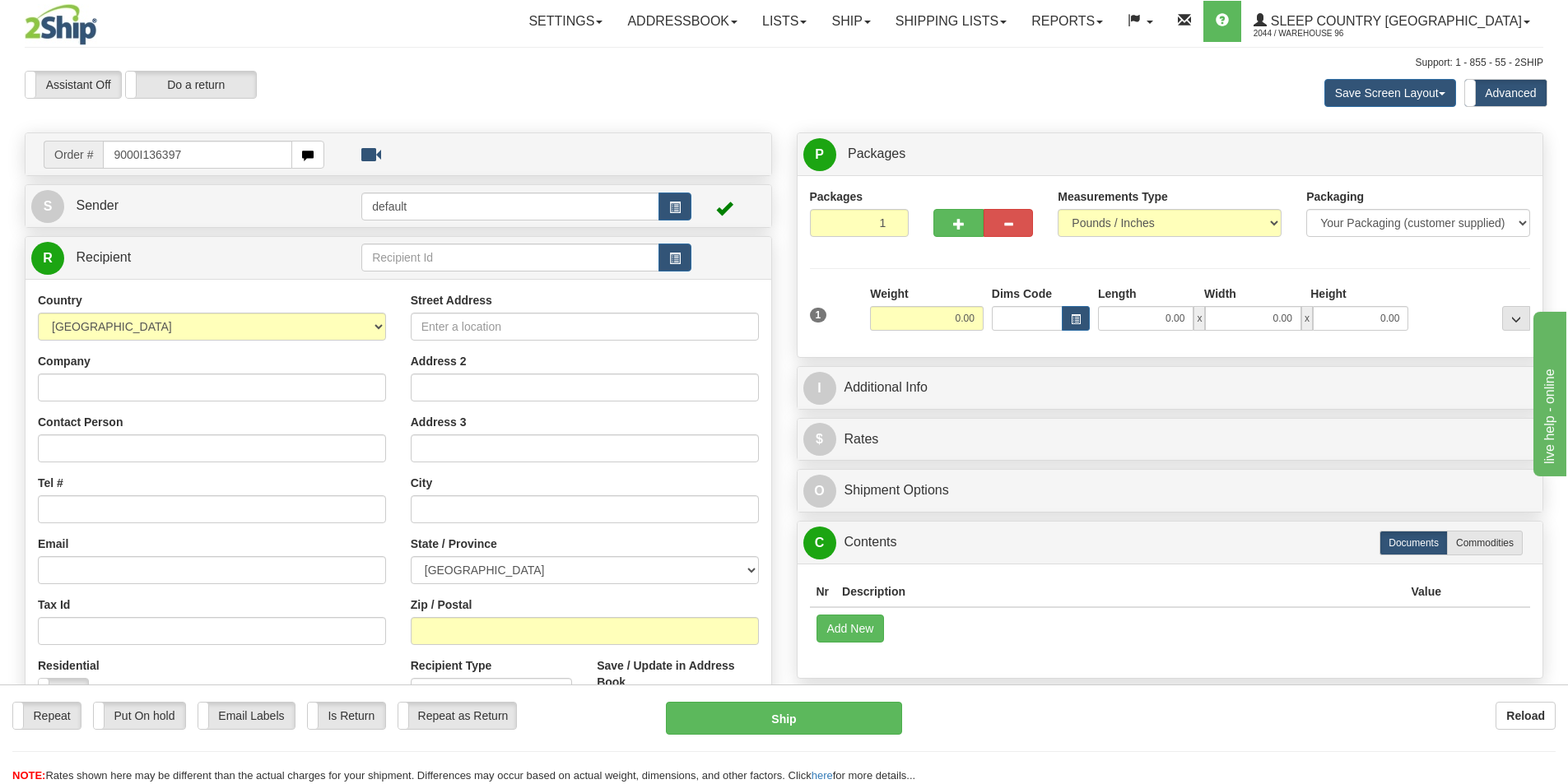
type input "9000I136397"
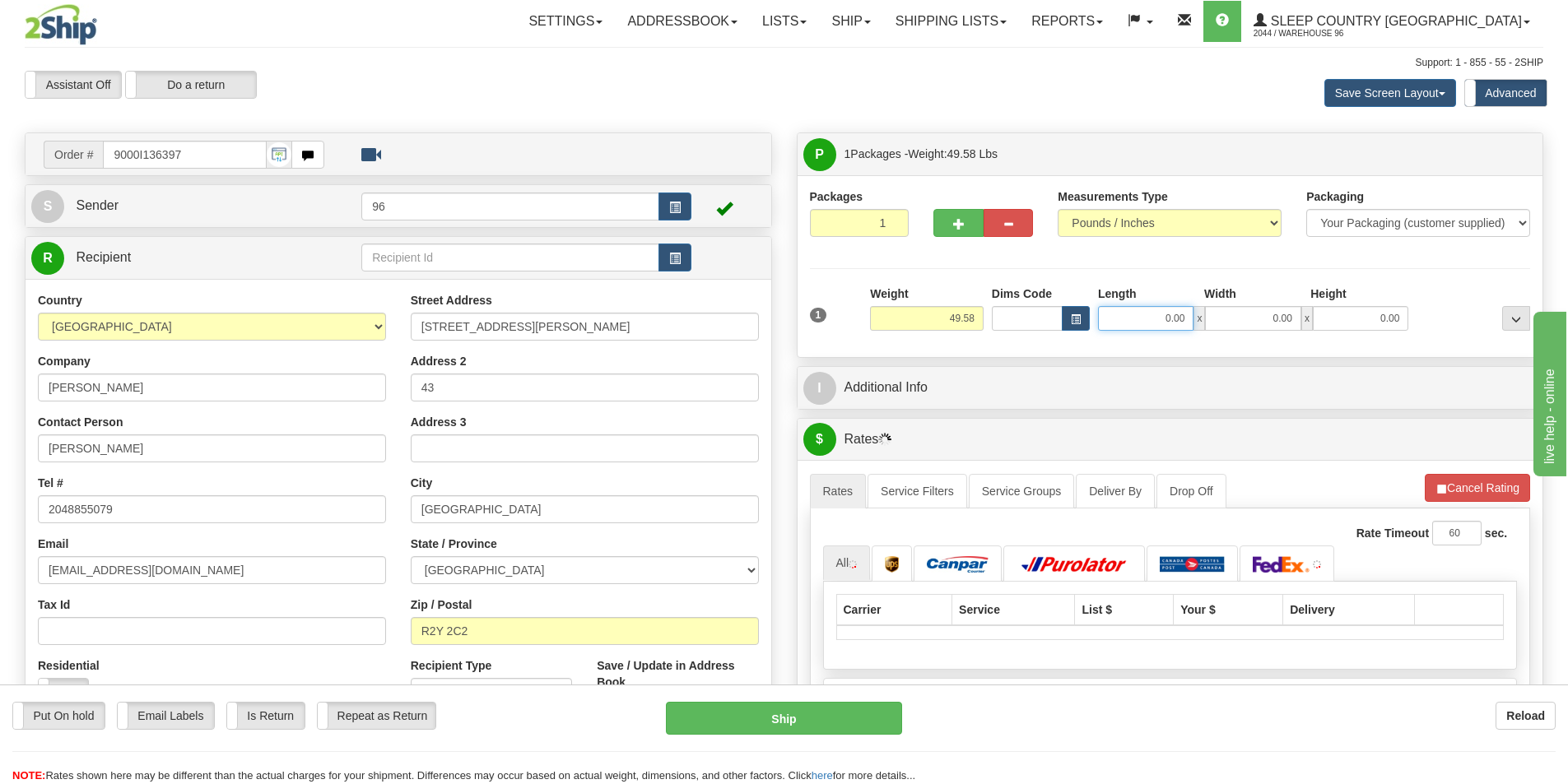
click at [1194, 307] on input "0.00" at bounding box center [1145, 318] width 95 height 25
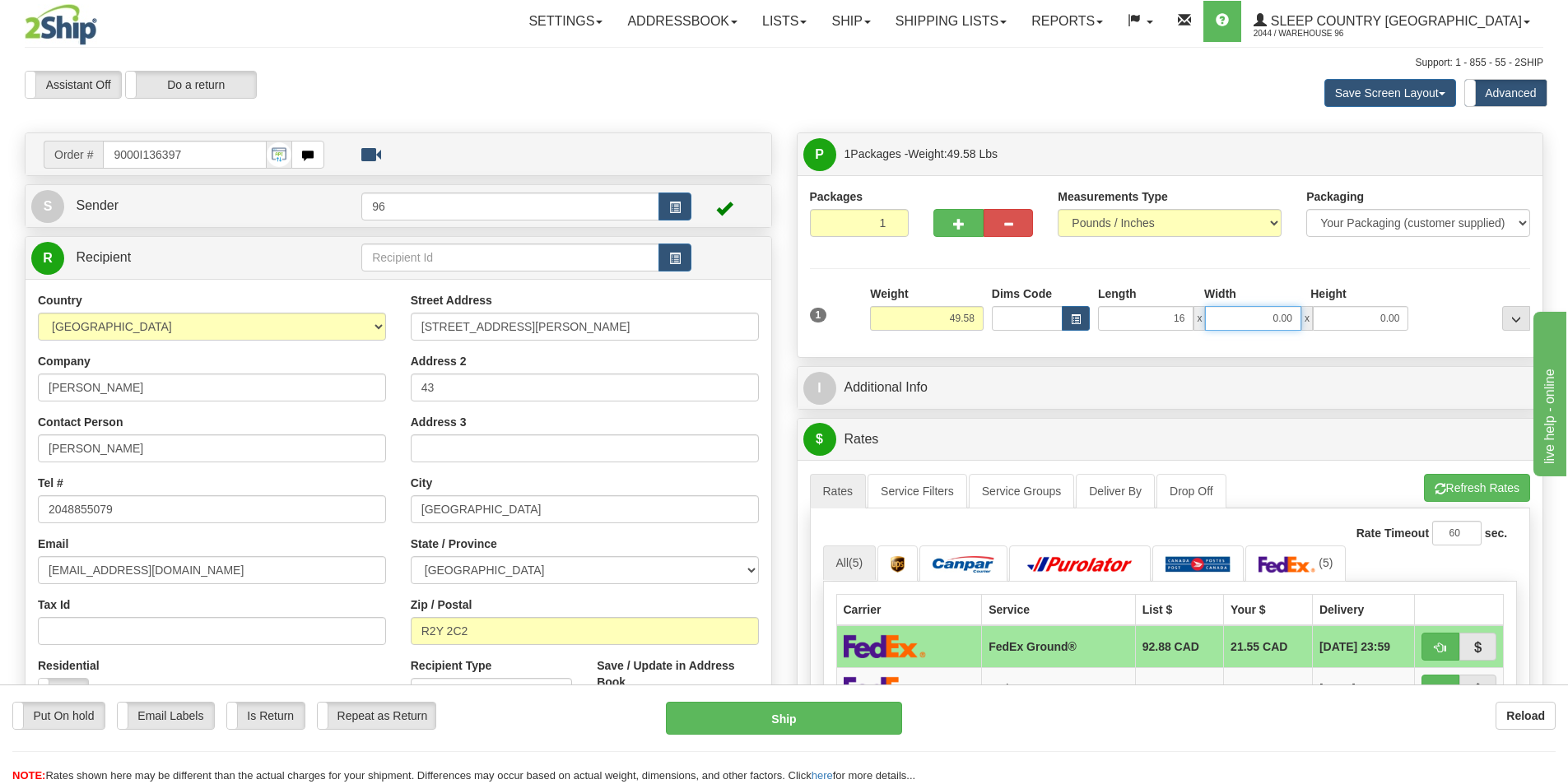
type input "16.00"
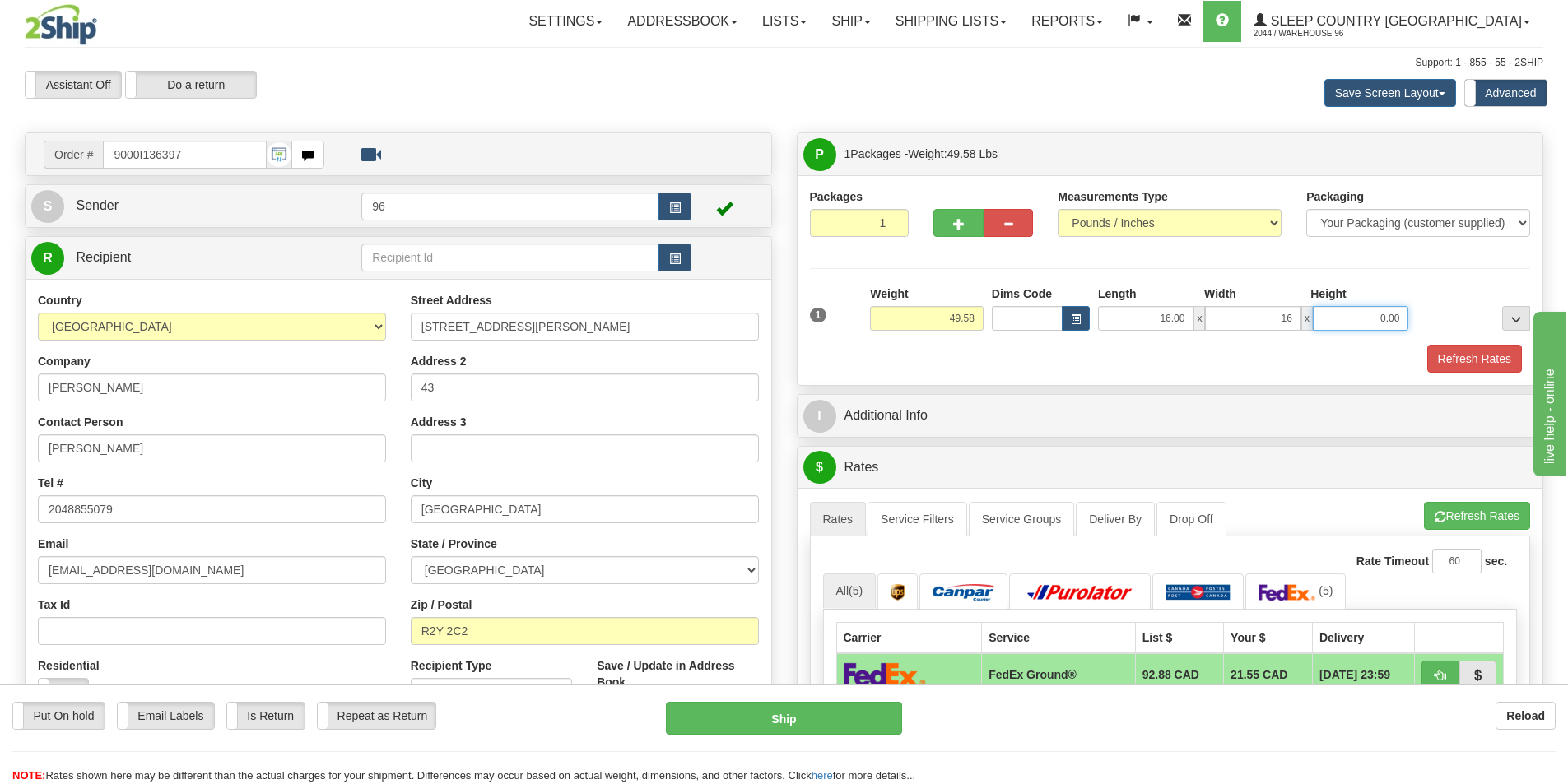
type input "16.00"
type input "42.00"
click at [1462, 361] on button "Refresh Rates" at bounding box center [1474, 359] width 94 height 28
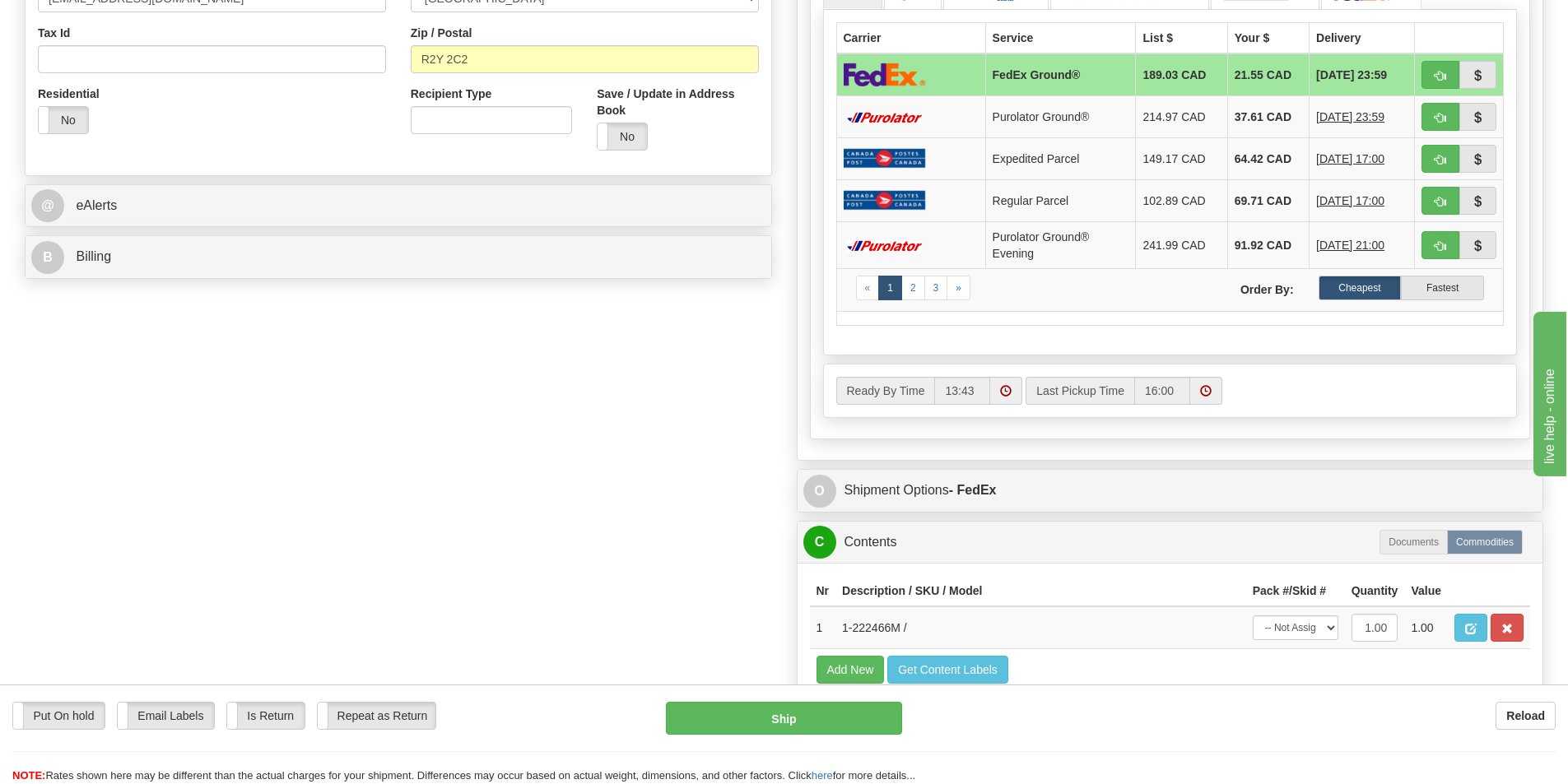
scroll to position [576, 0]
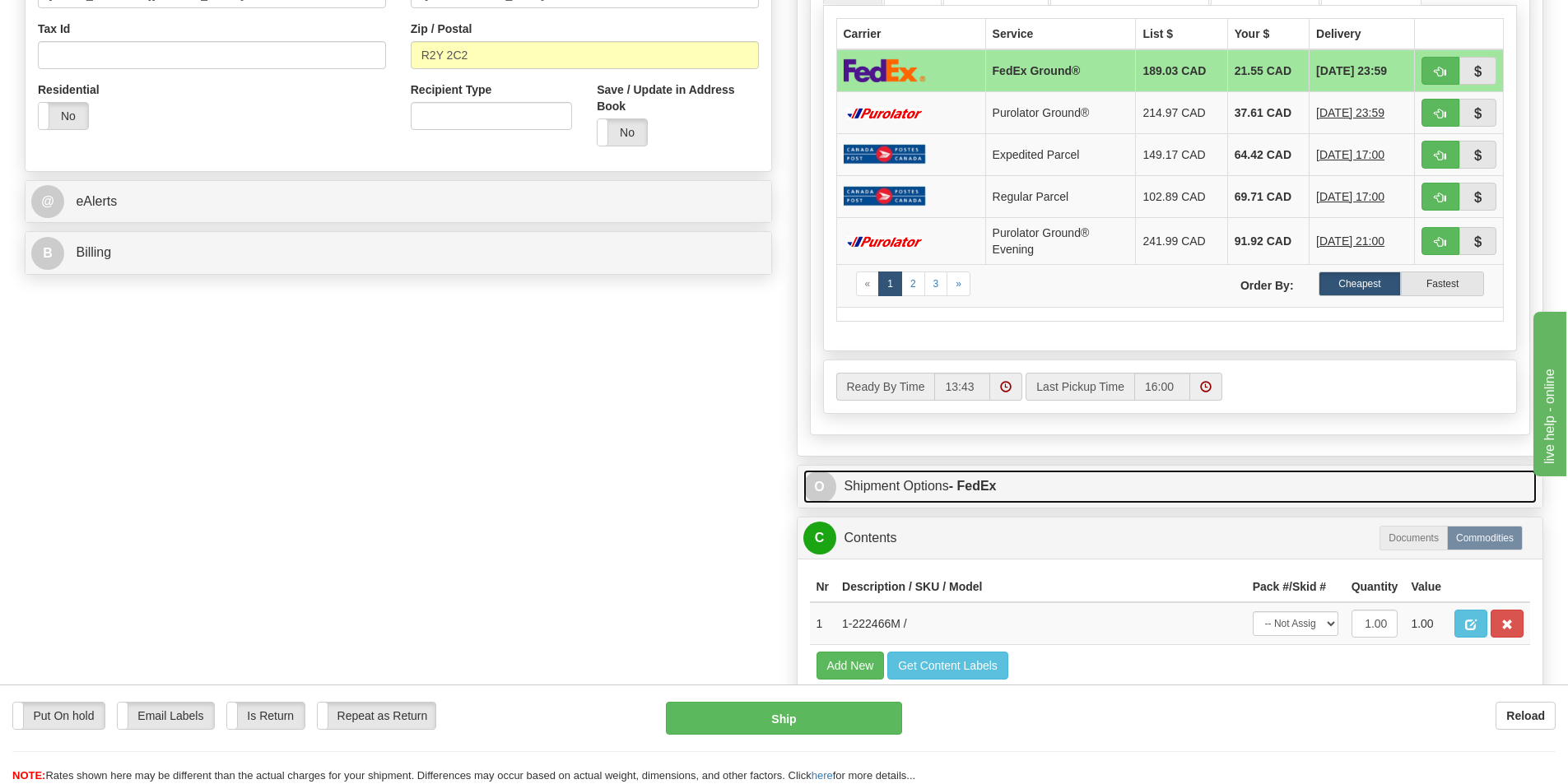
click at [987, 484] on strong "- FedEx" at bounding box center [972, 485] width 48 height 14
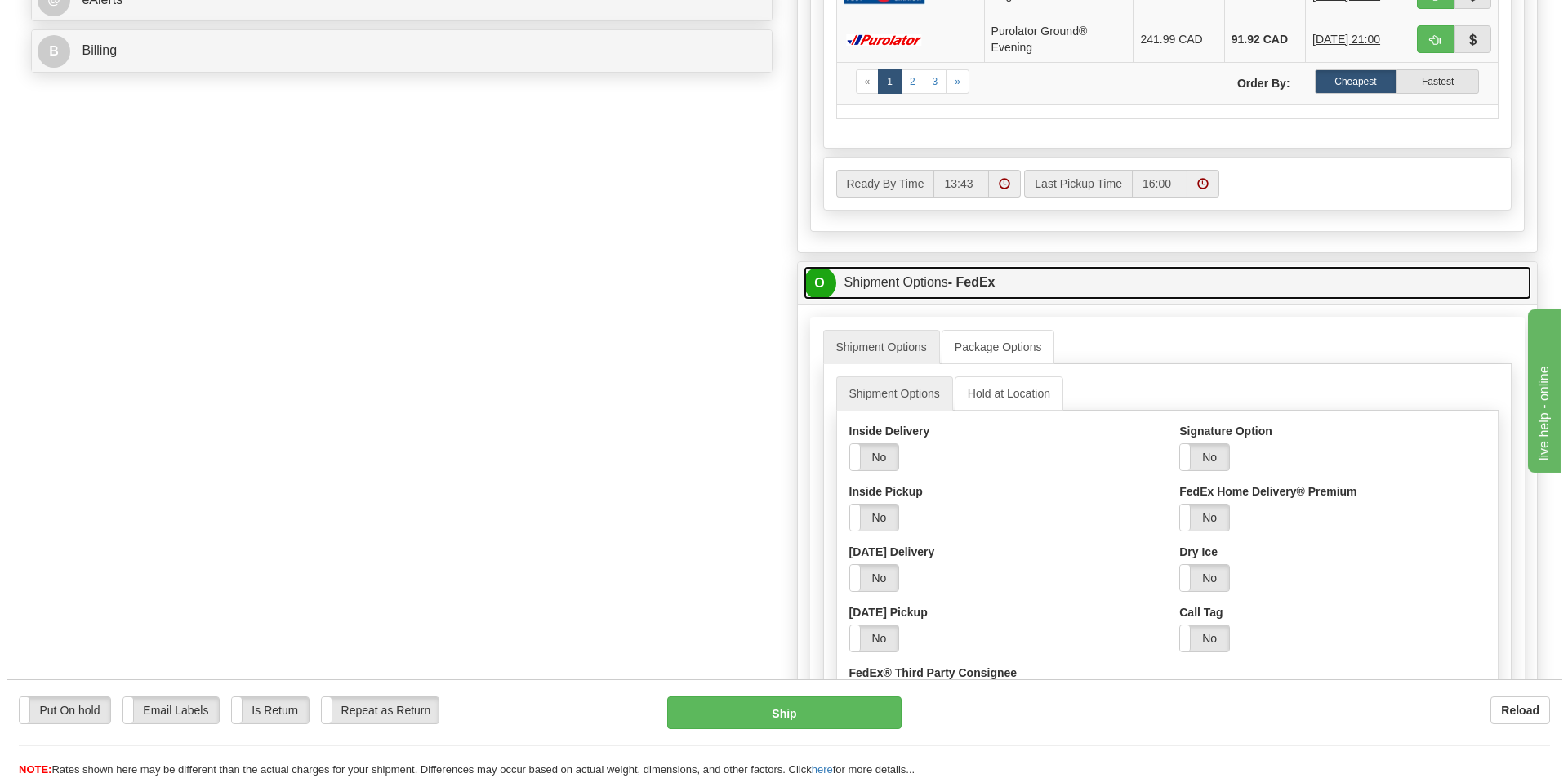
scroll to position [980, 0]
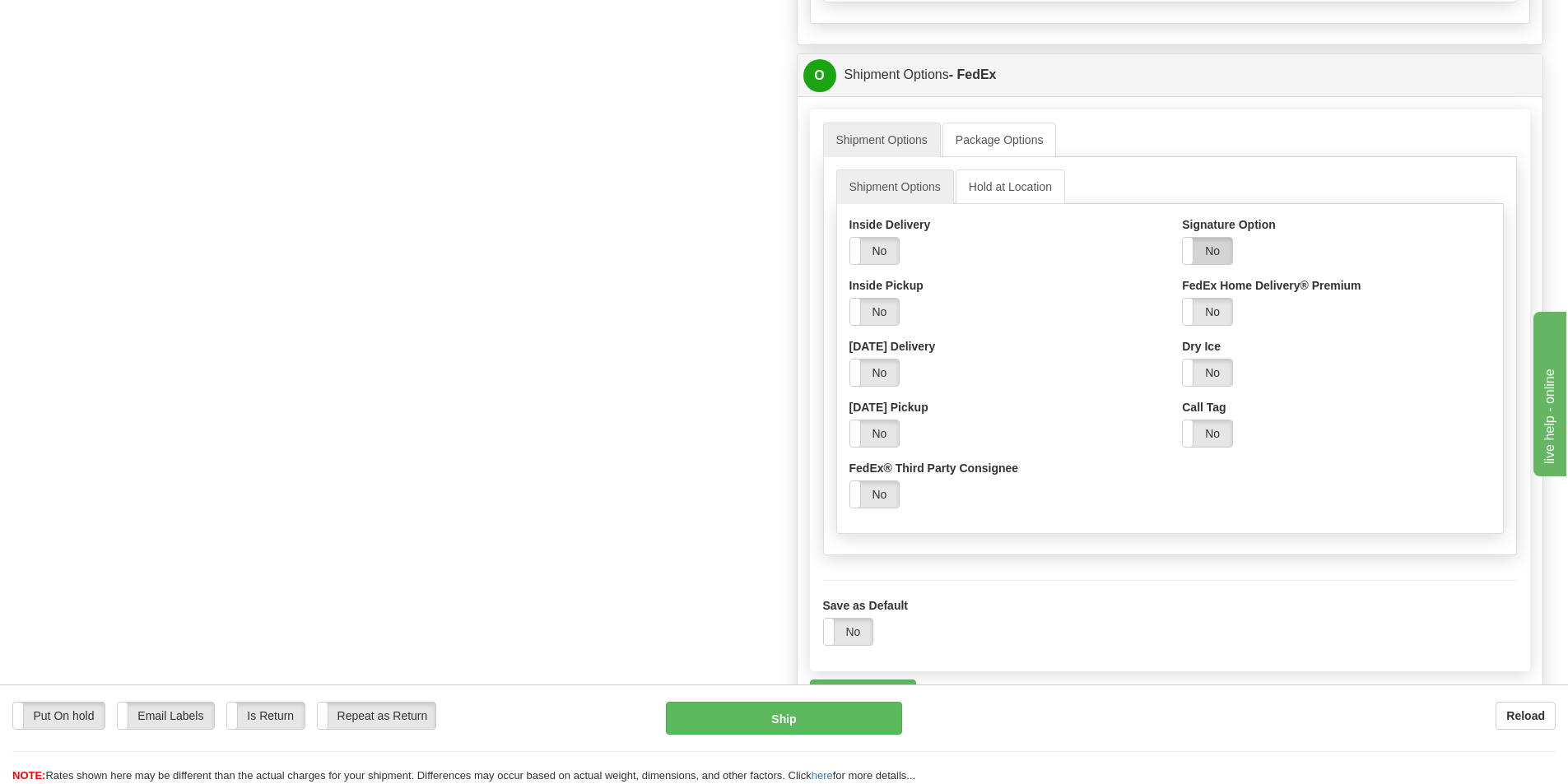
click at [1227, 252] on label "No" at bounding box center [1207, 251] width 49 height 26
click at [1245, 316] on select "Adult Direct Indirect No Signature Required Service Default" at bounding box center [1253, 312] width 142 height 28
select select "2"
click at [1182, 298] on select "Adult Direct Indirect No Signature Required Service Default" at bounding box center [1253, 312] width 142 height 28
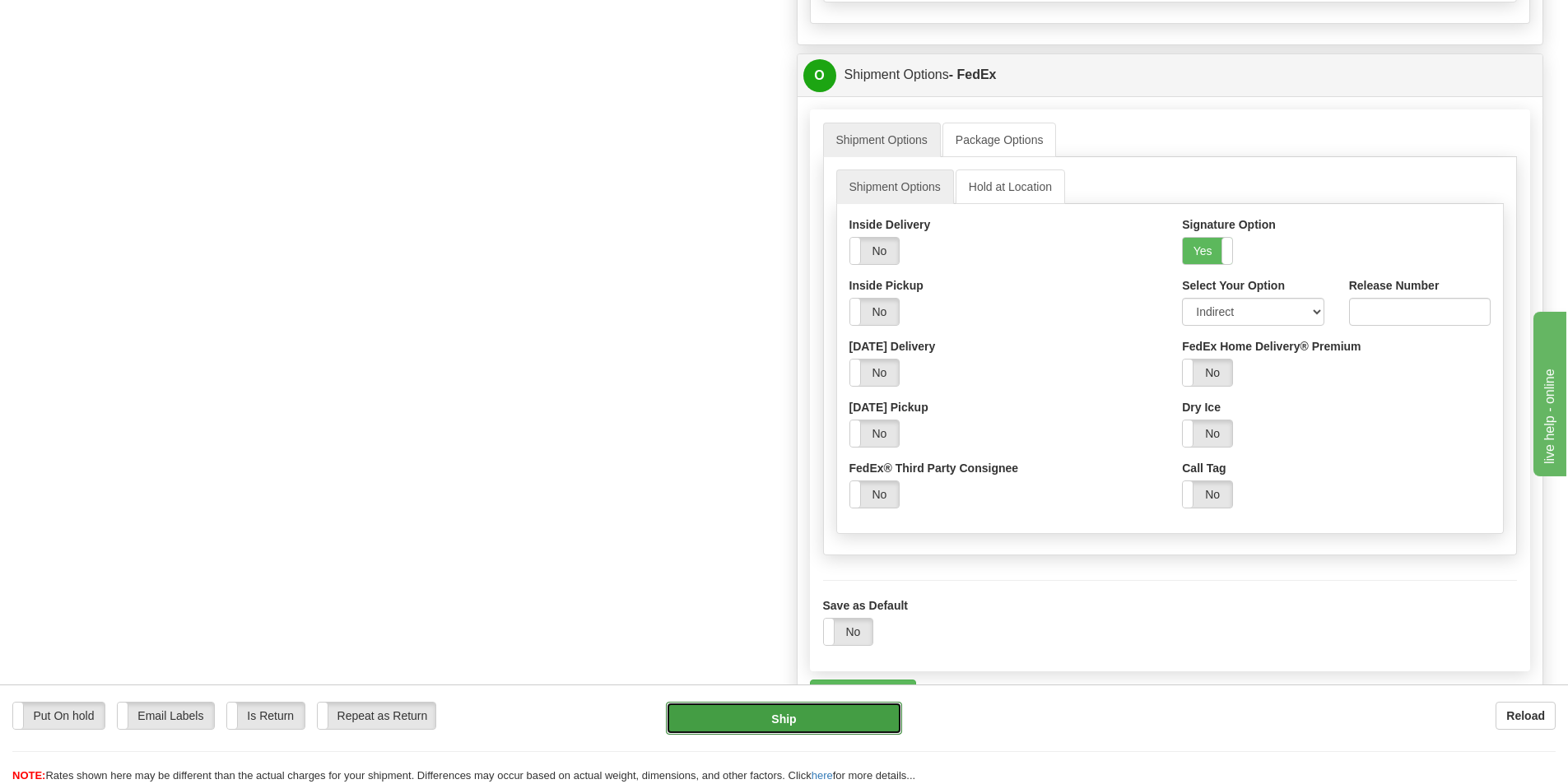
click at [872, 714] on button "Ship" at bounding box center [784, 719] width 236 height 33
type input "92"
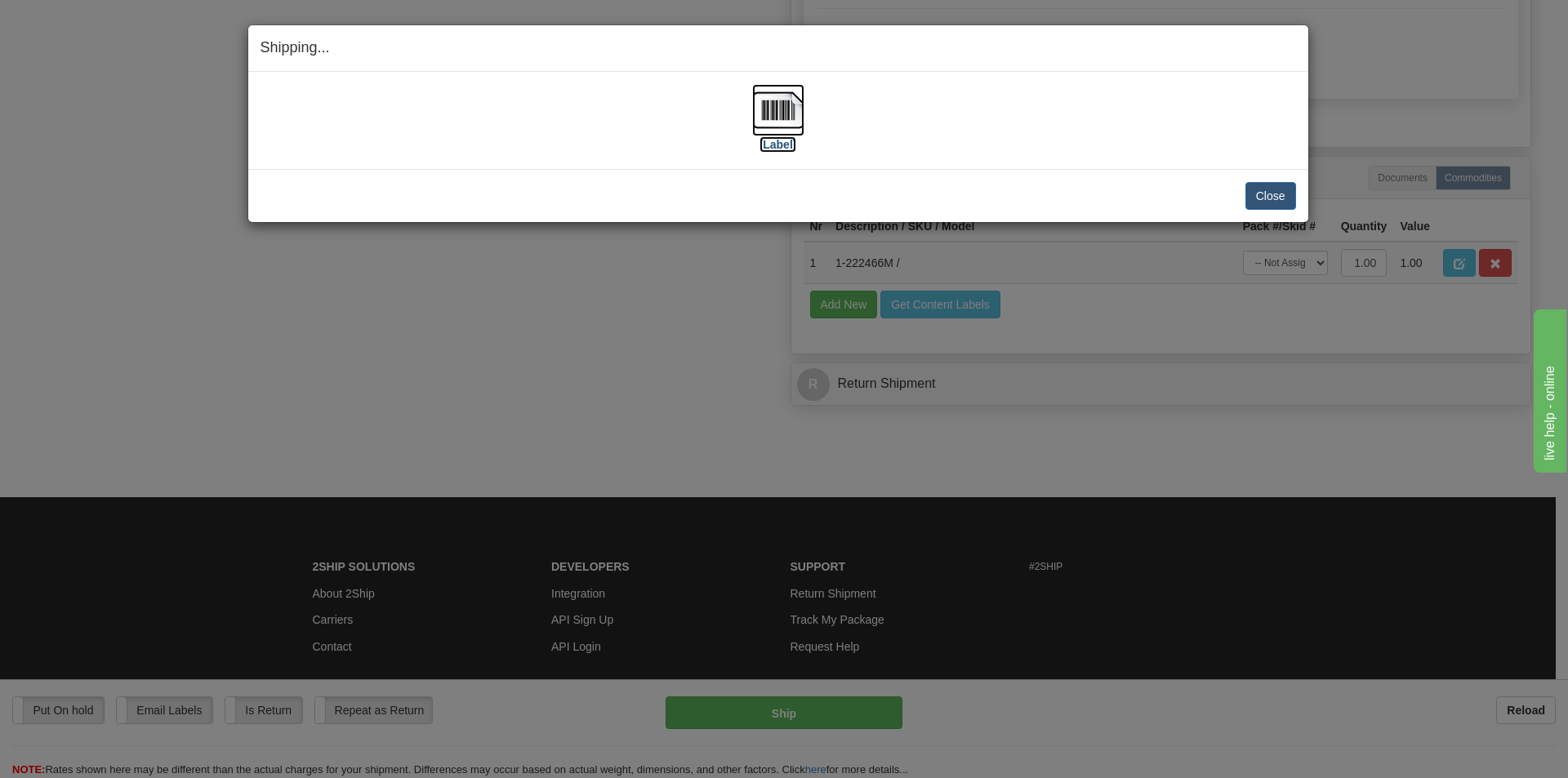
click at [769, 114] on img at bounding box center [778, 110] width 52 height 52
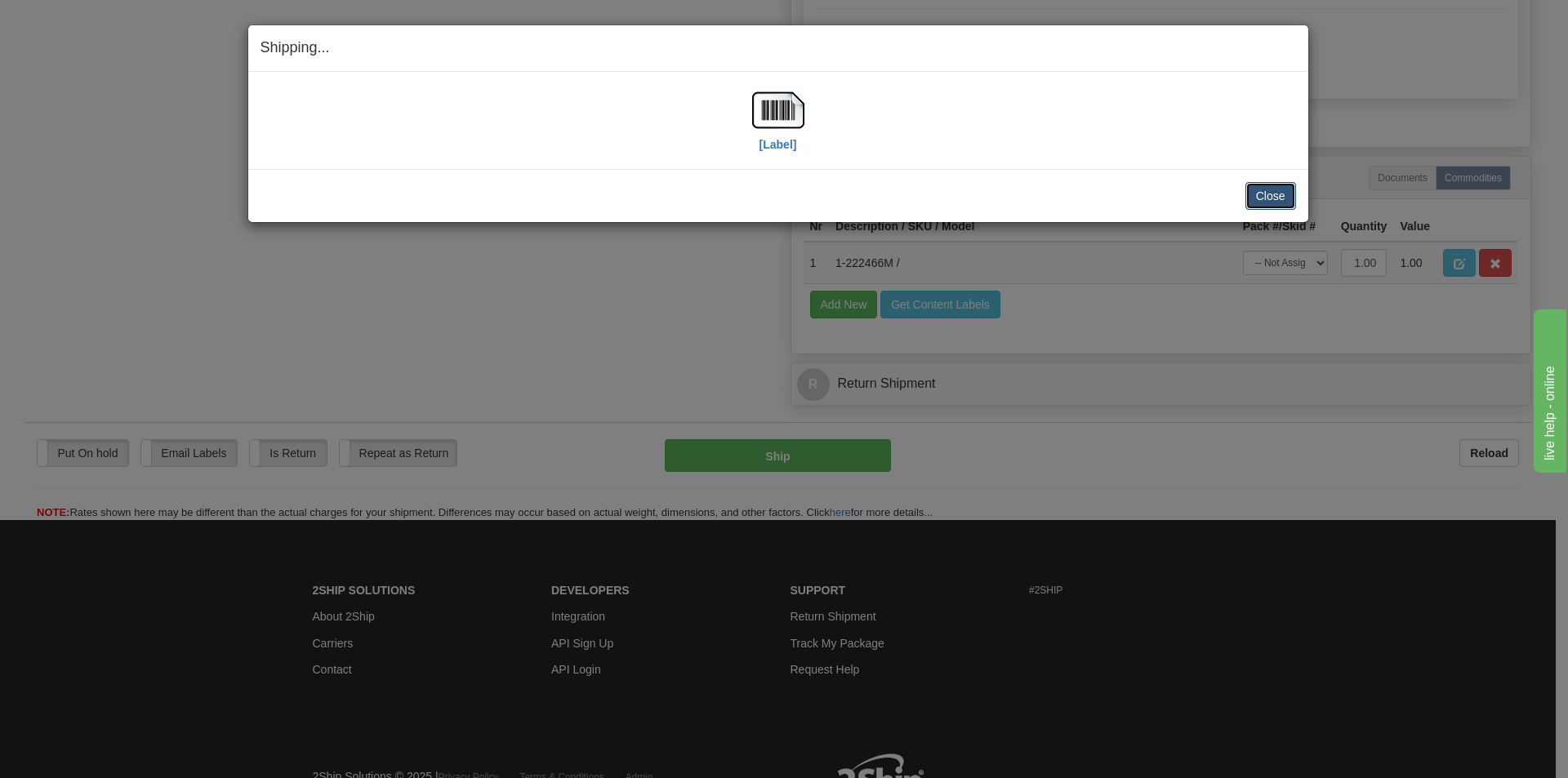
click at [1272, 193] on button "Close" at bounding box center [1270, 196] width 50 height 28
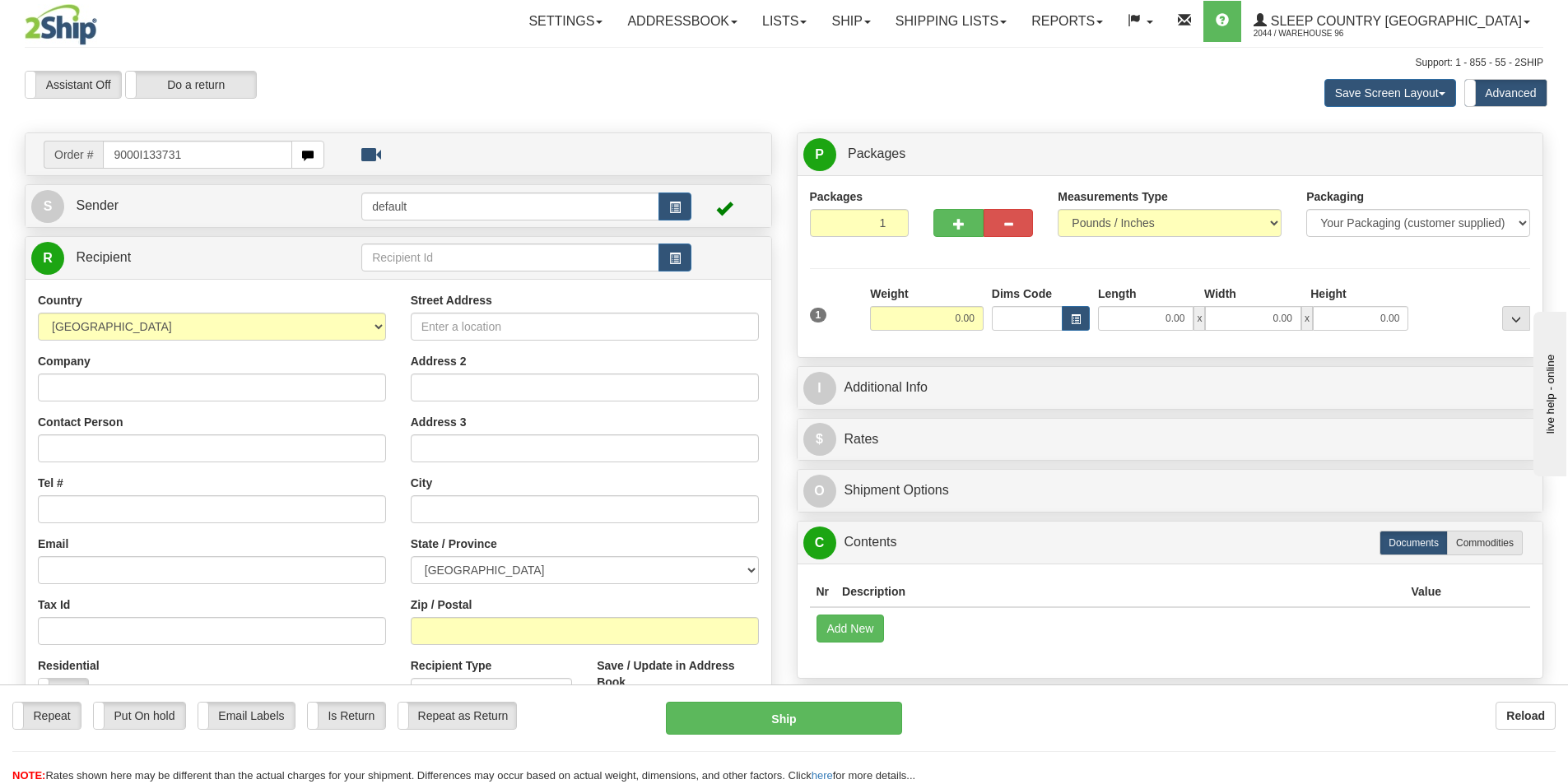
type input "9000I133731"
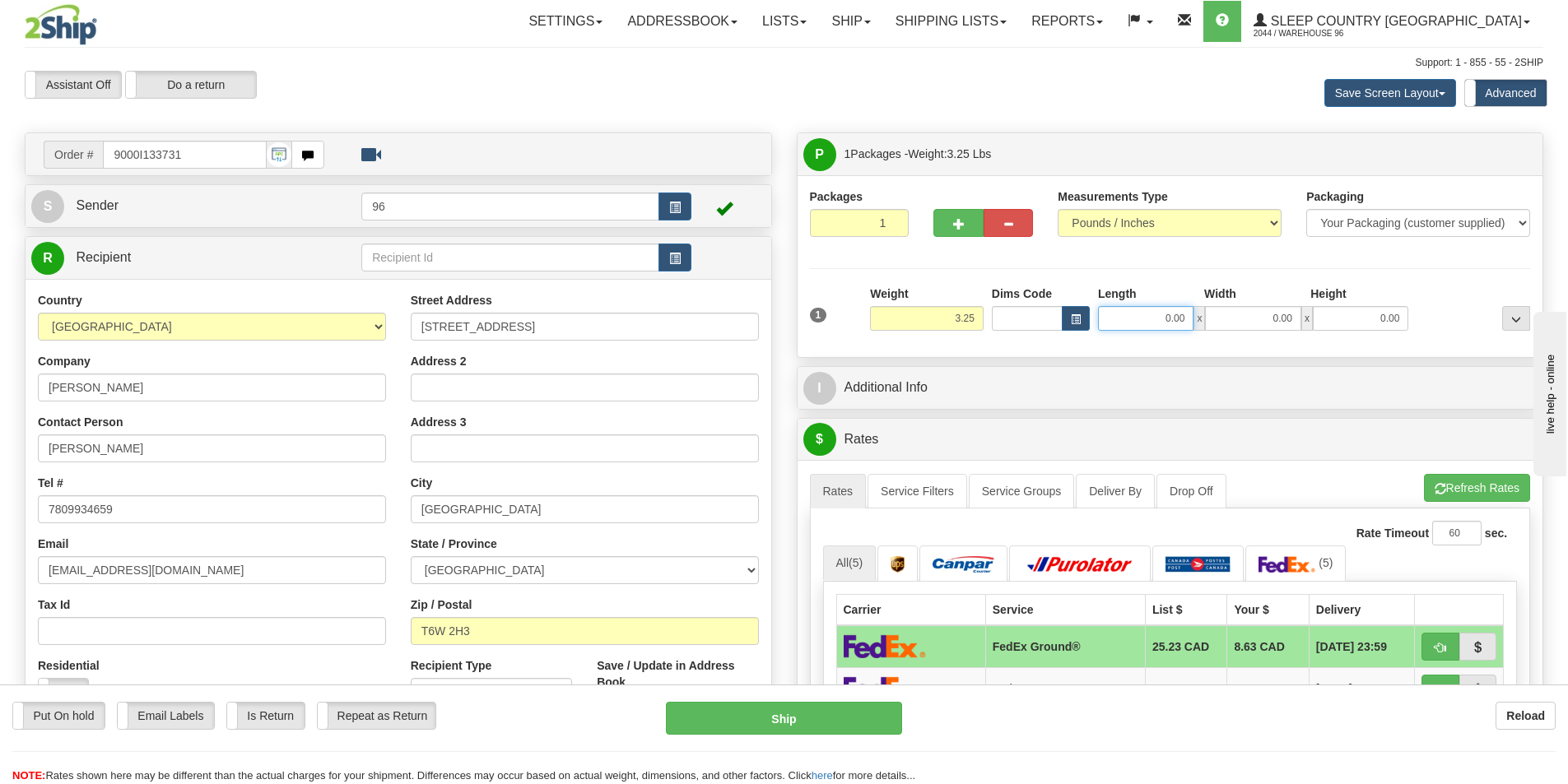
click at [1189, 319] on input "0.00" at bounding box center [1145, 318] width 95 height 25
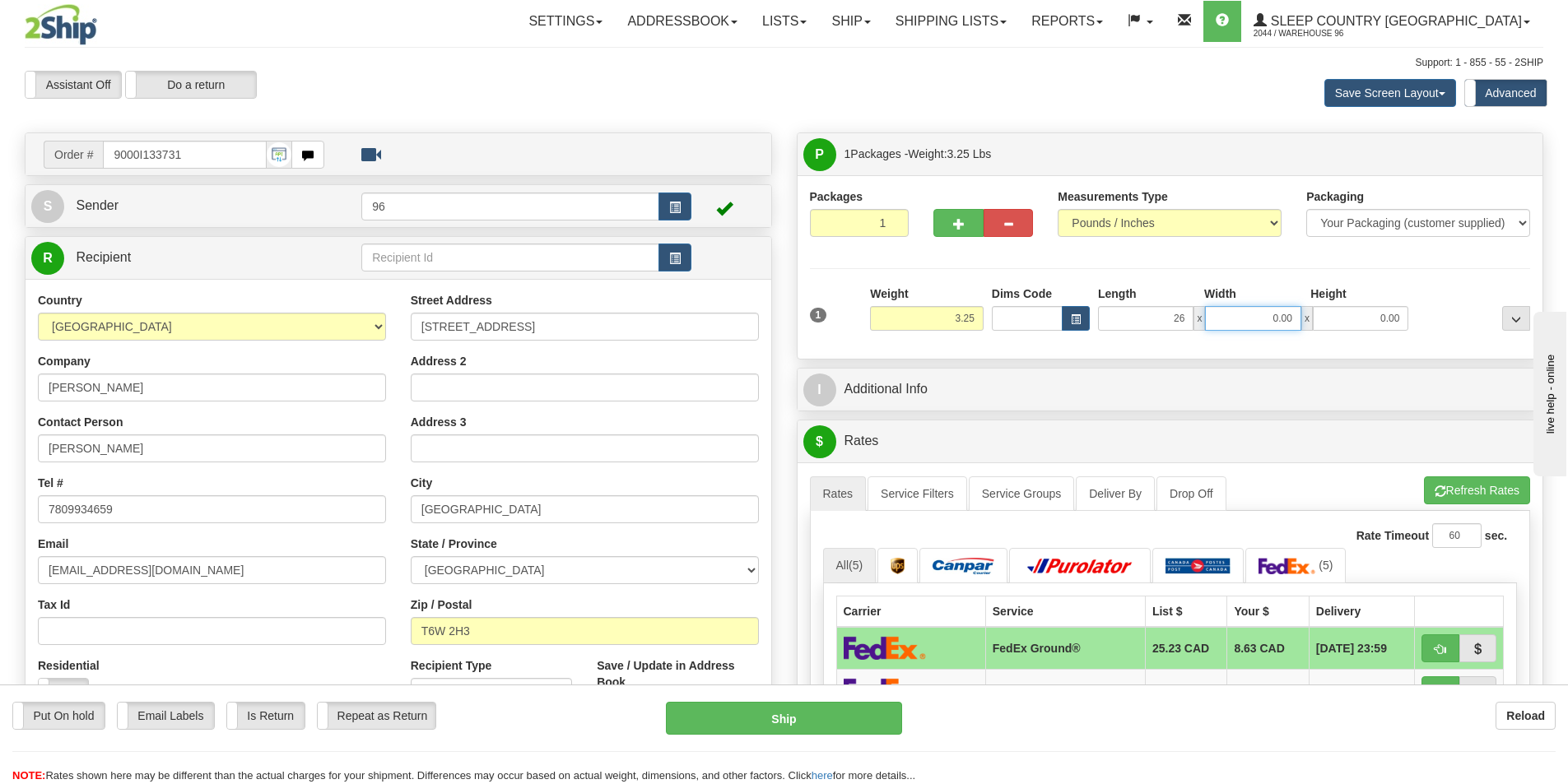
type input "26.00"
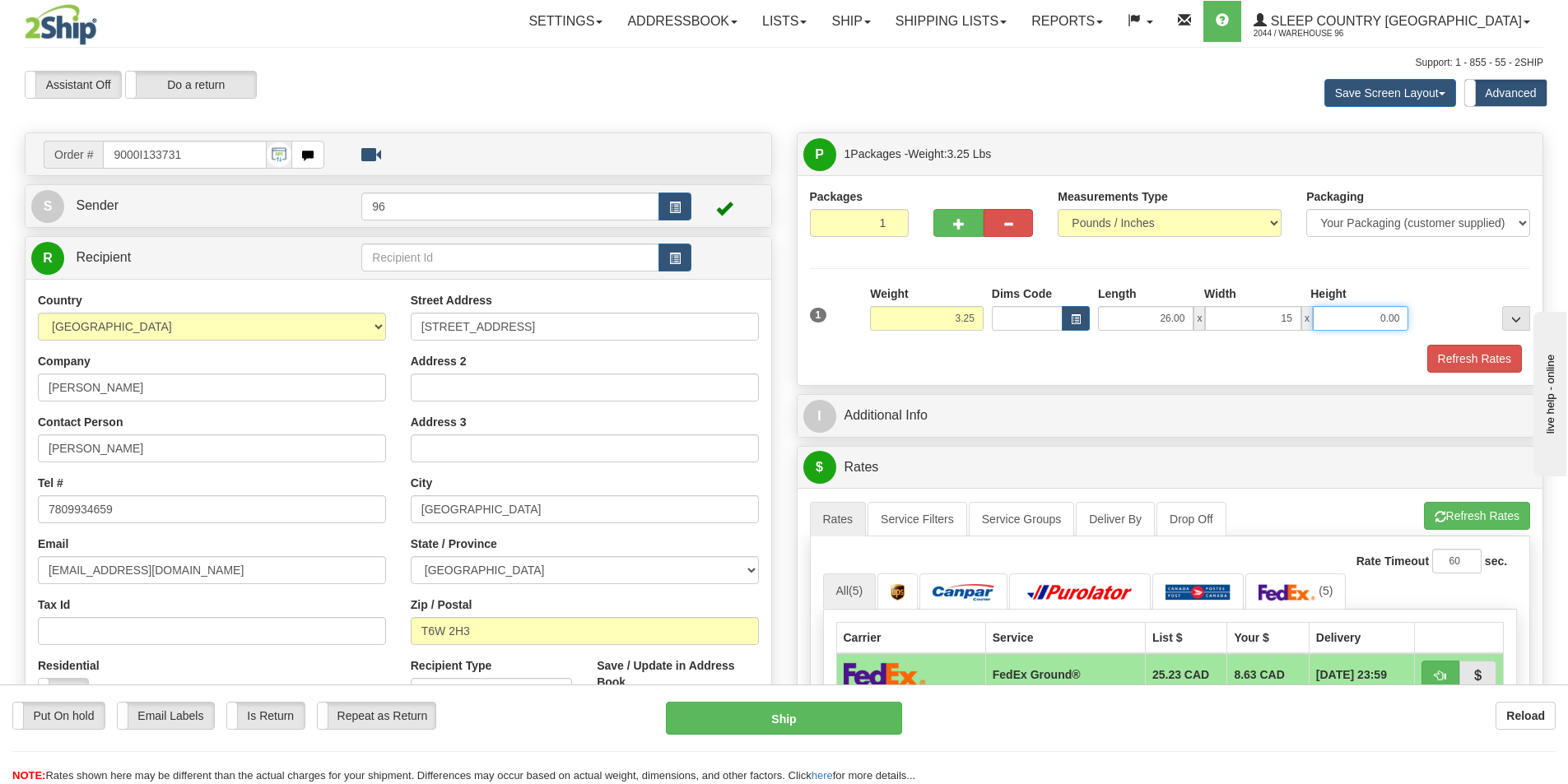
type input "15.00"
type input "8.00"
click at [1458, 354] on button "Refresh Rates" at bounding box center [1474, 359] width 94 height 28
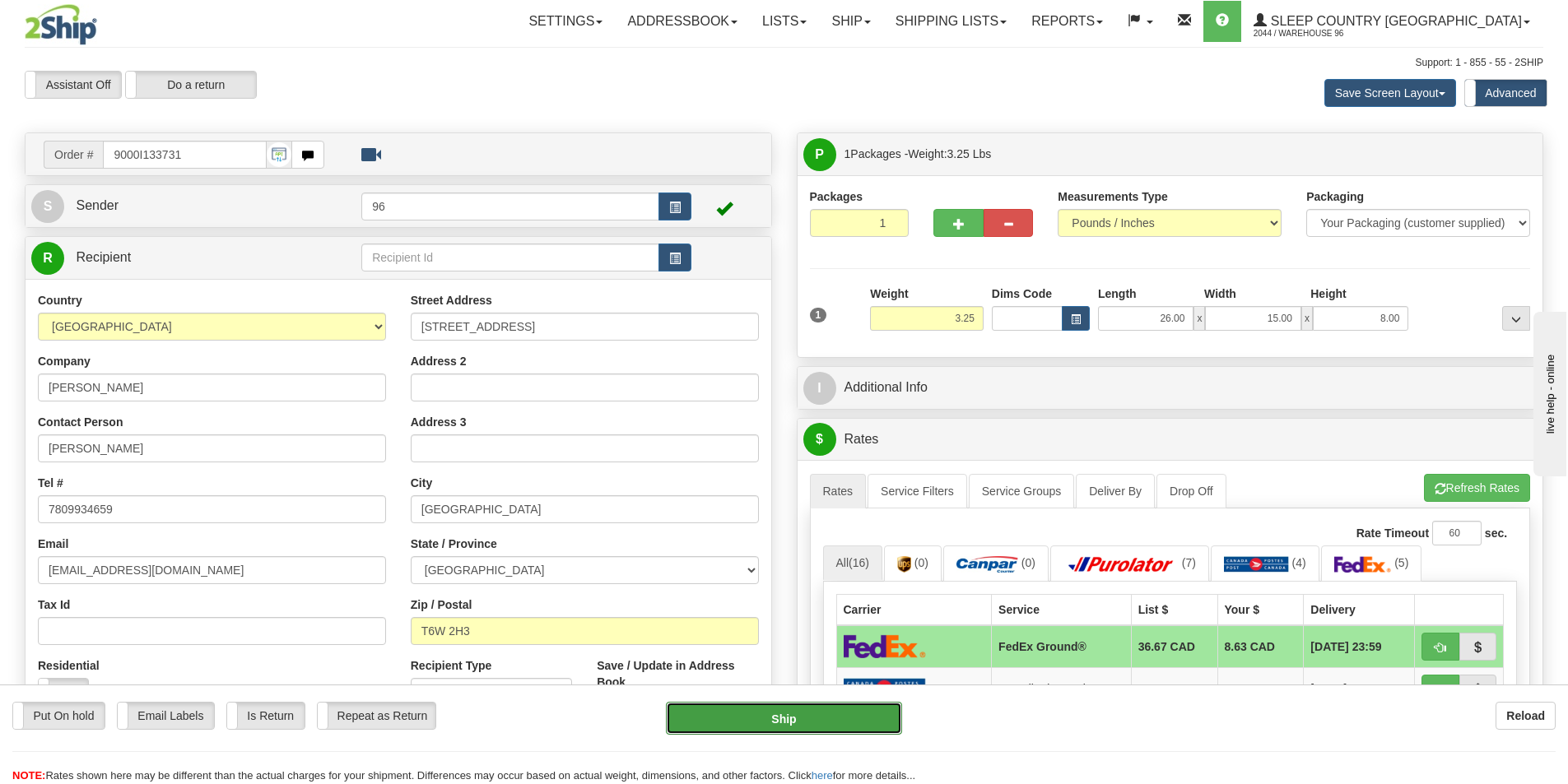
click at [826, 713] on button "Ship" at bounding box center [784, 719] width 236 height 33
type input "92"
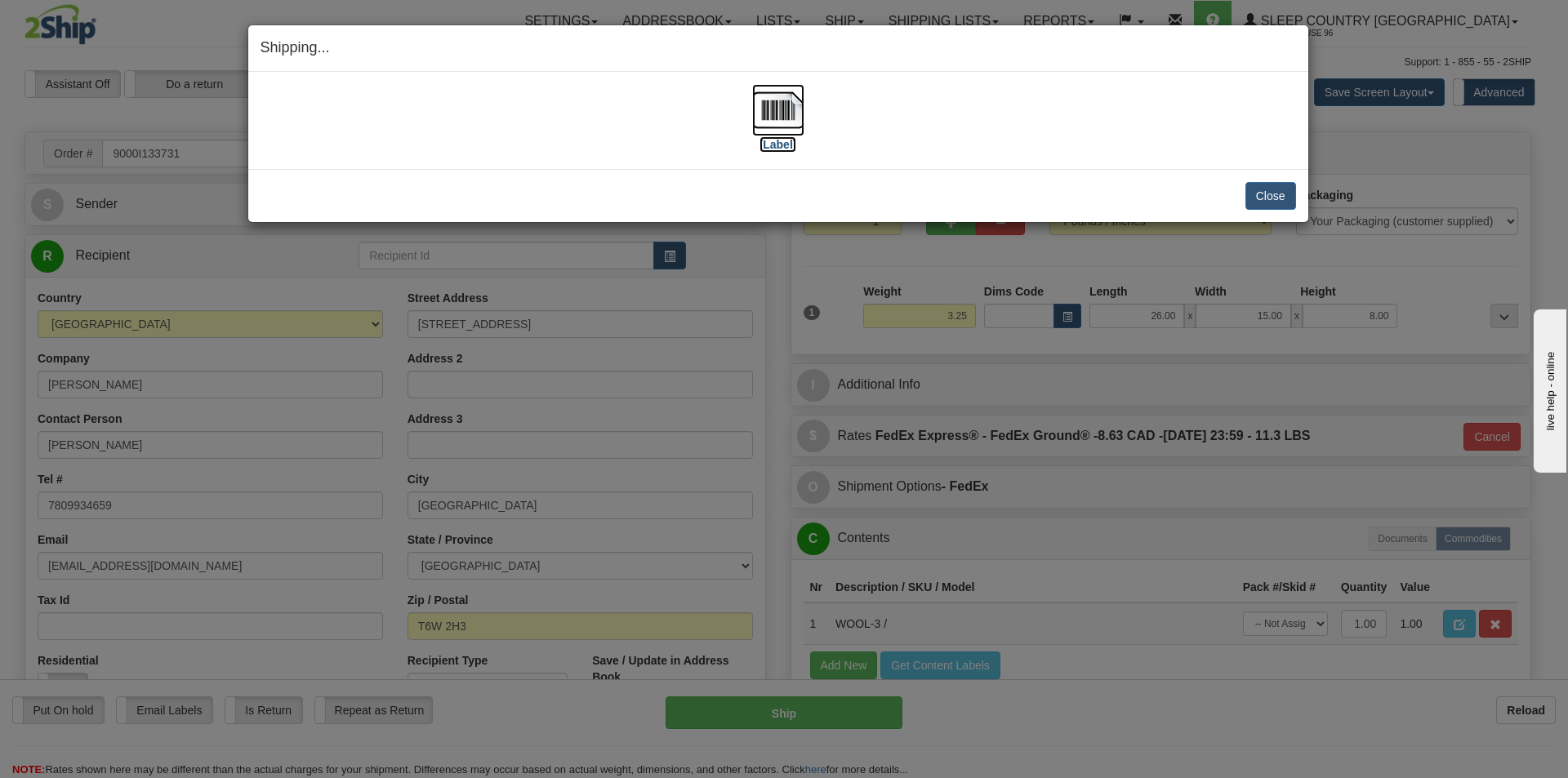
click at [787, 109] on img at bounding box center [778, 110] width 52 height 52
click at [1256, 196] on button "Close" at bounding box center [1270, 196] width 50 height 28
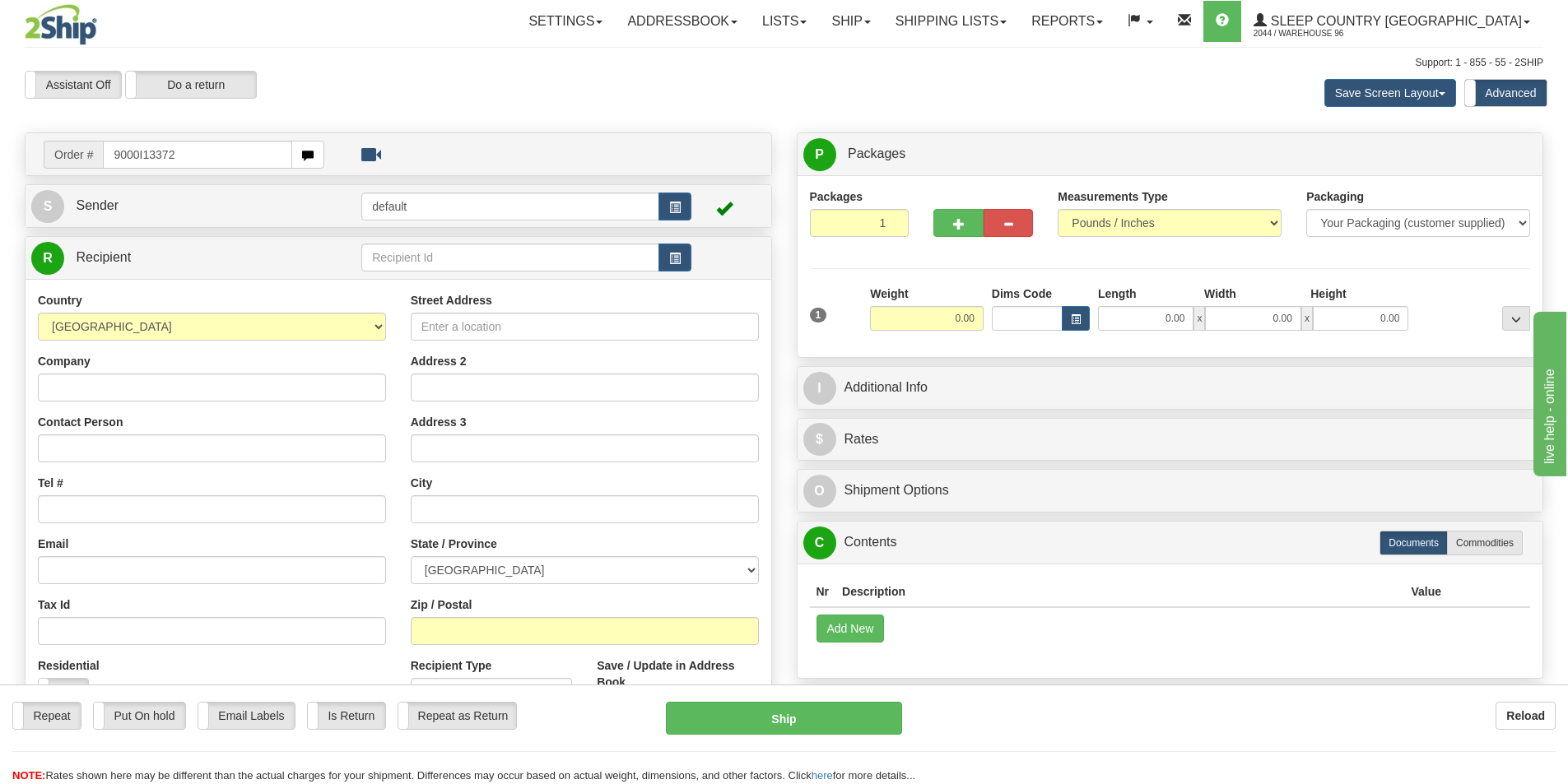
type input "9000I133727"
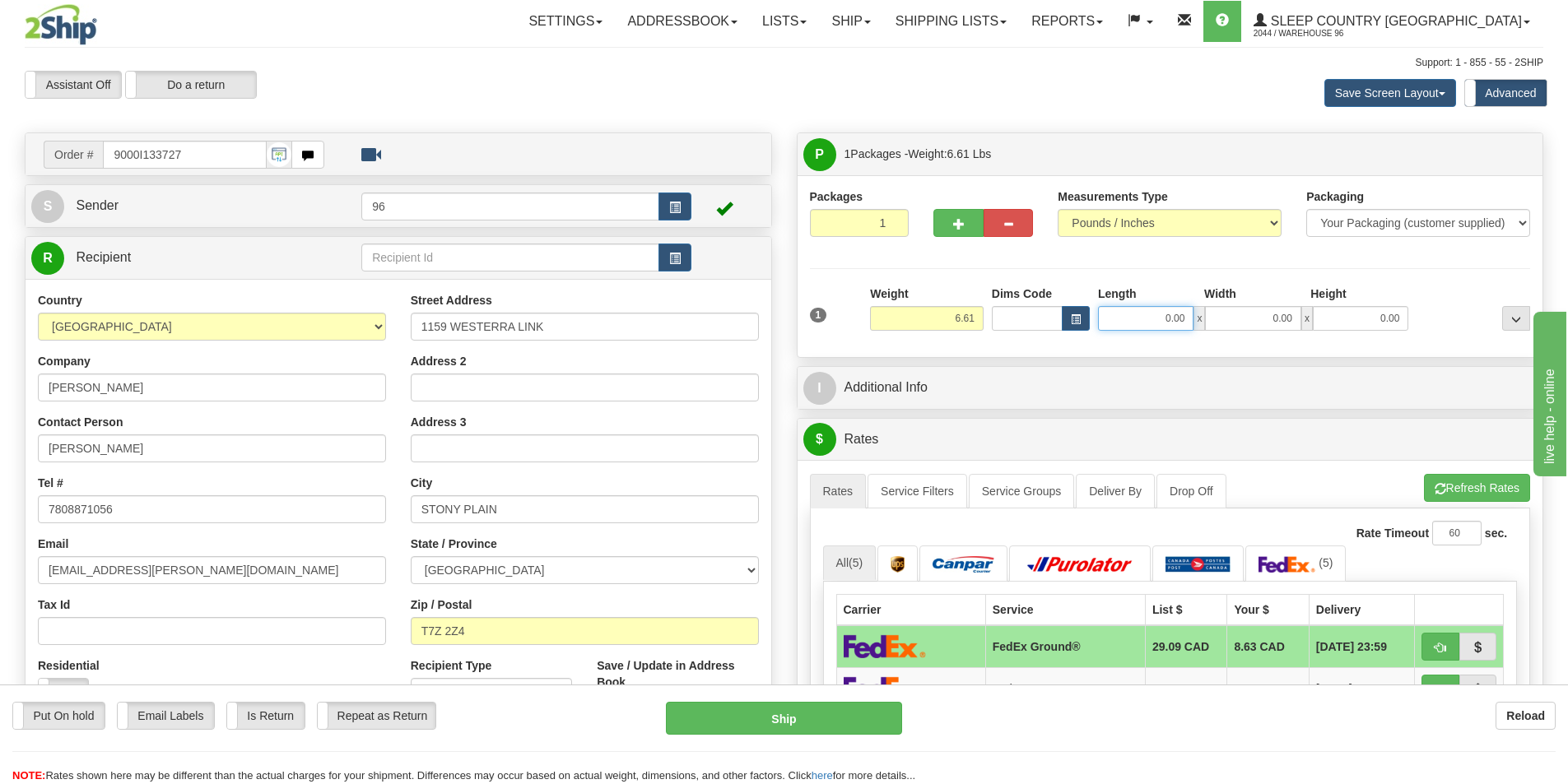
click at [1186, 317] on input "0.00" at bounding box center [1145, 318] width 95 height 25
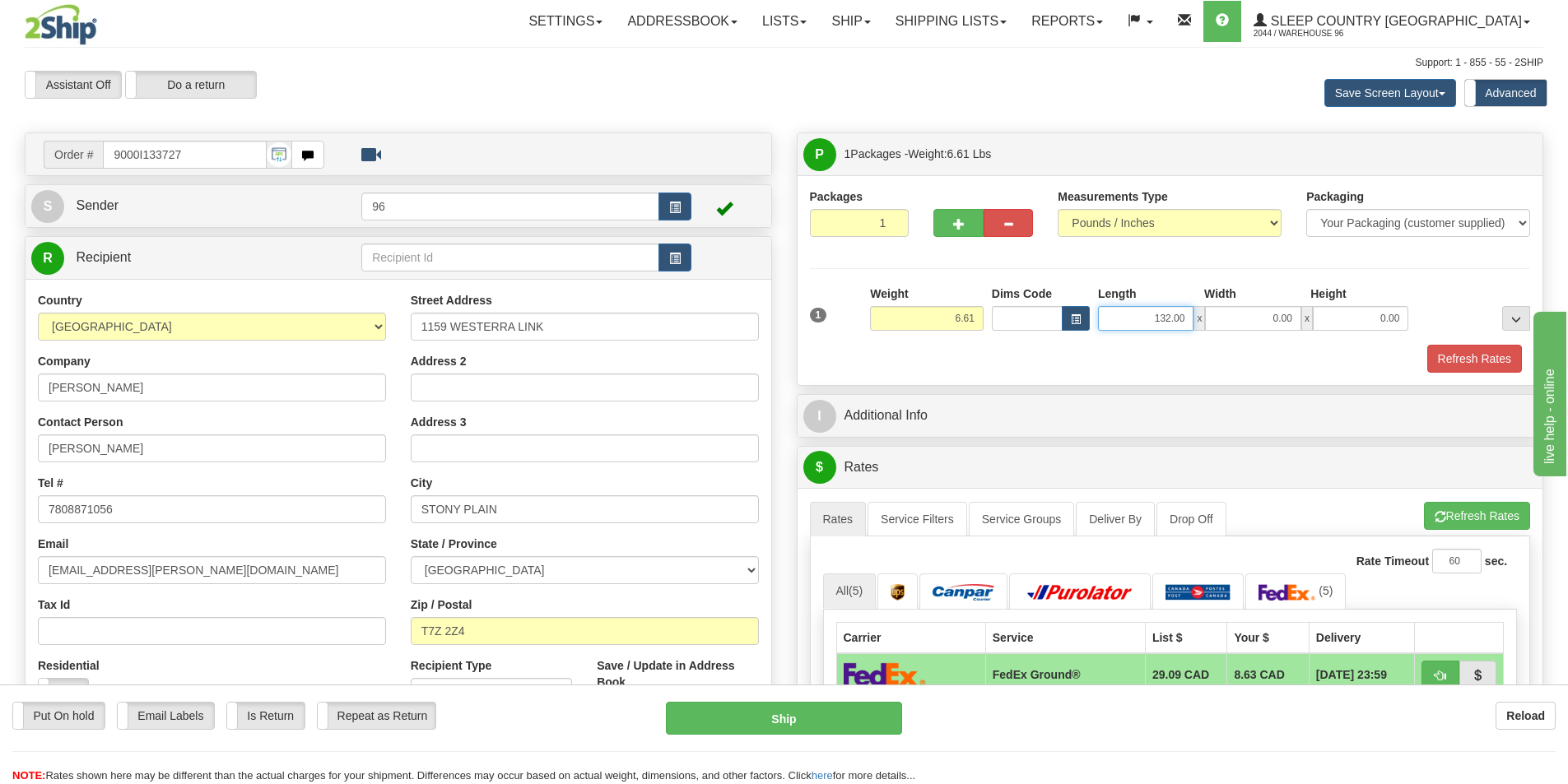
click at [1171, 319] on input "132.00" at bounding box center [1145, 318] width 95 height 25
type input "13.00"
type input "11.00"
type input "4.00"
click at [1473, 362] on button "Refresh Rates" at bounding box center [1474, 359] width 94 height 28
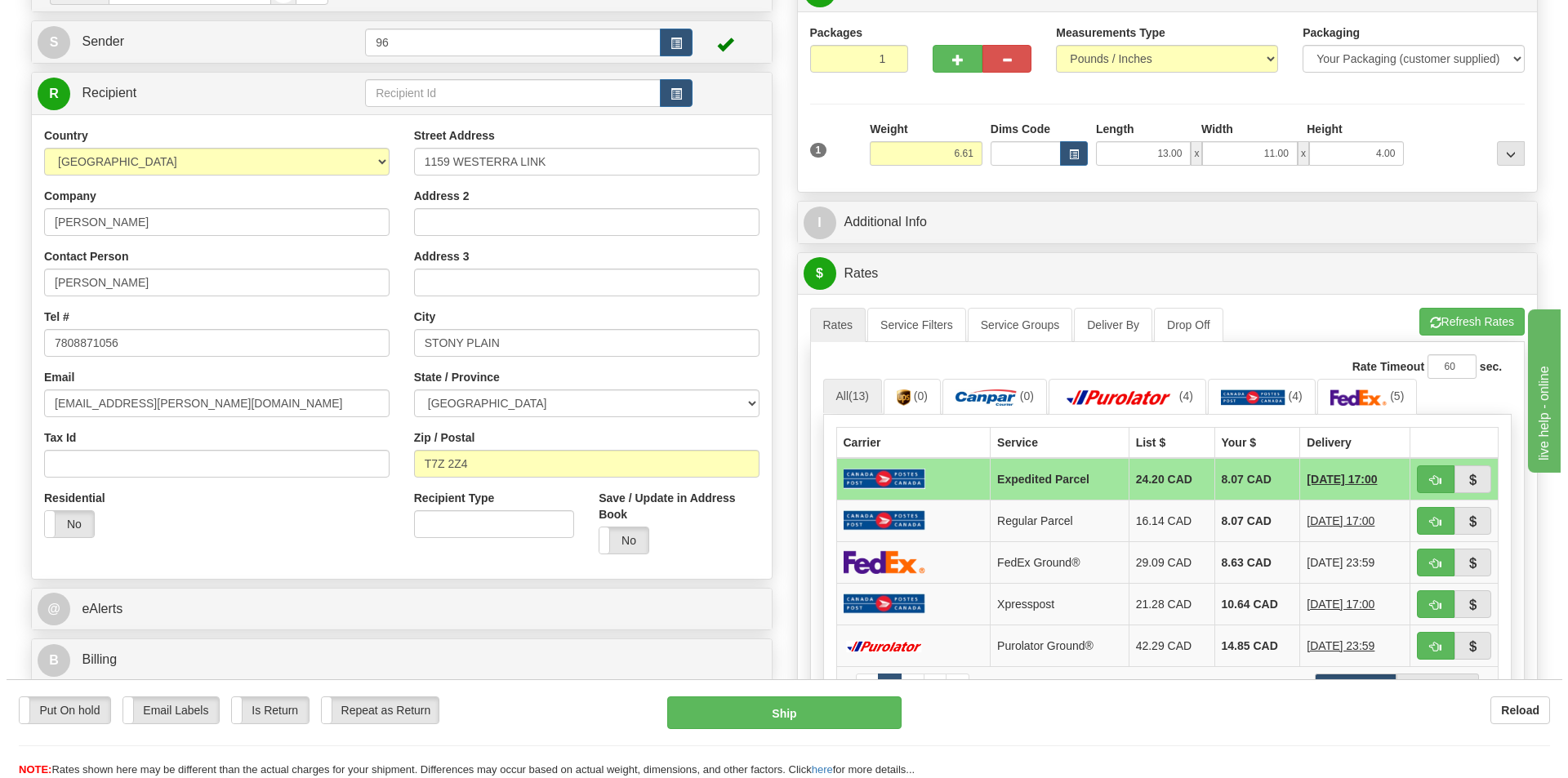
scroll to position [163, 0]
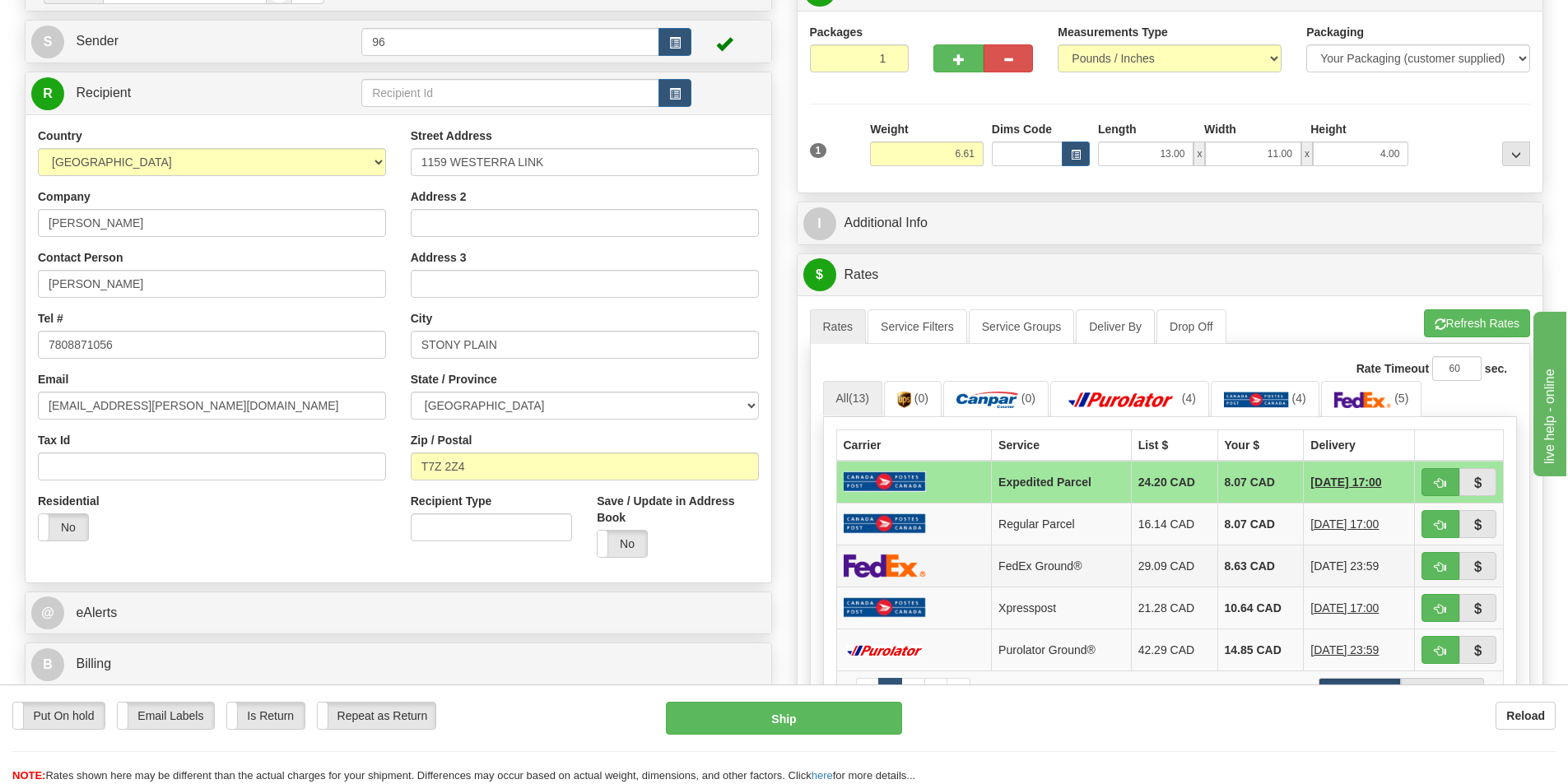
click at [958, 569] on td at bounding box center [913, 566] width 155 height 42
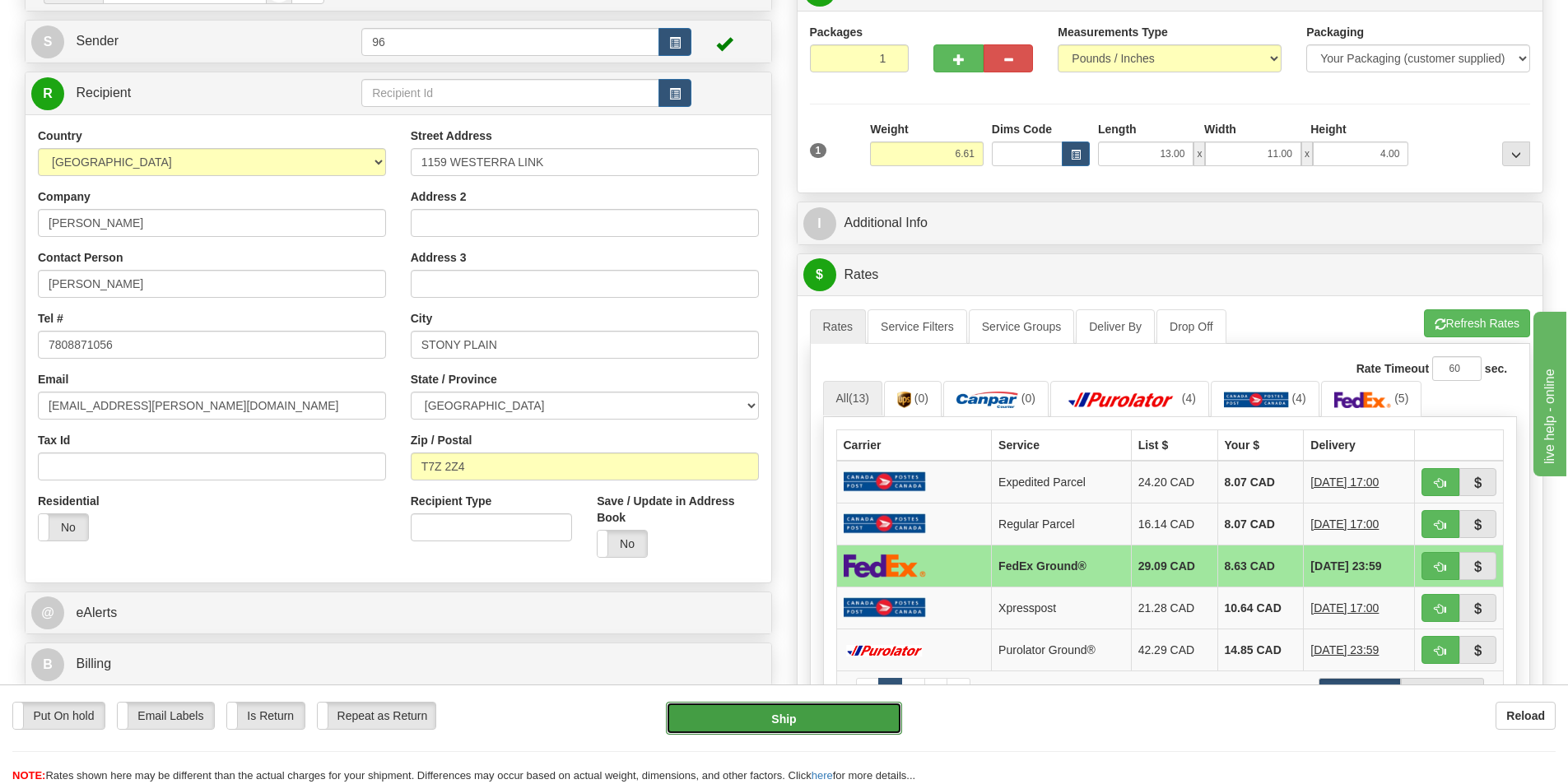
click at [850, 712] on button "Ship" at bounding box center [784, 719] width 236 height 33
type input "92"
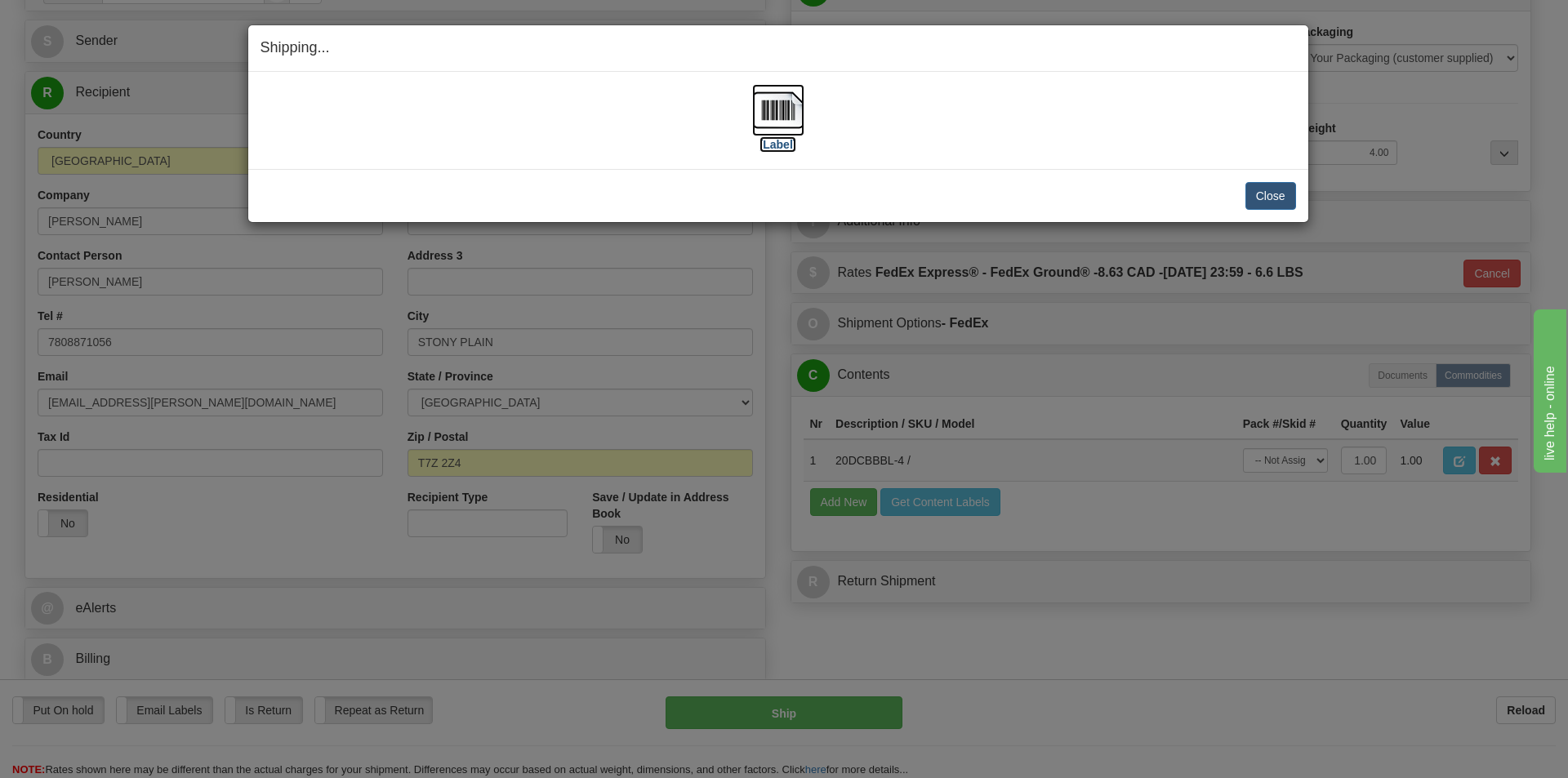
click at [784, 108] on img at bounding box center [778, 110] width 52 height 52
click at [1271, 197] on button "Close" at bounding box center [1270, 196] width 50 height 28
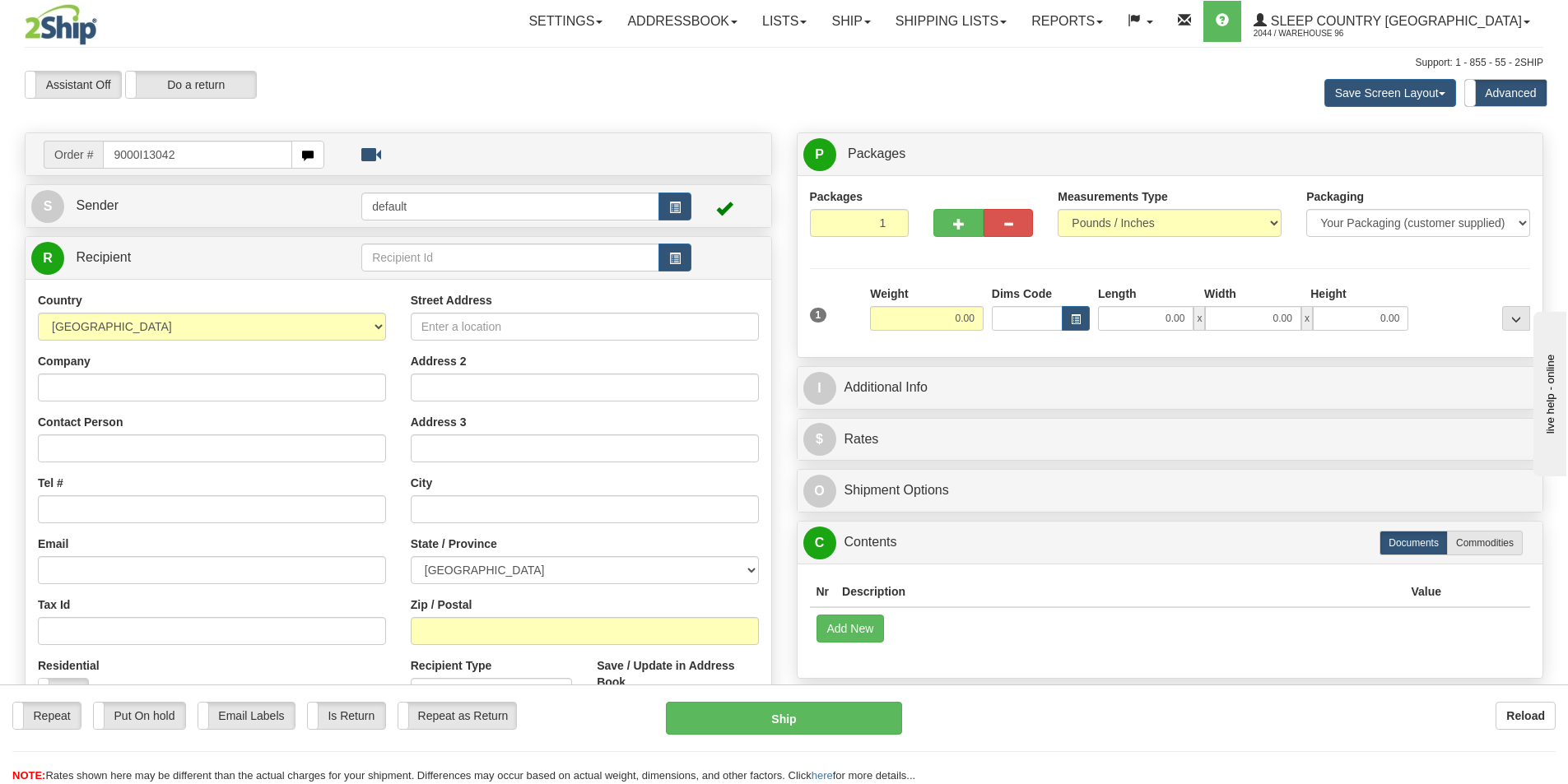
type input "9000I130425"
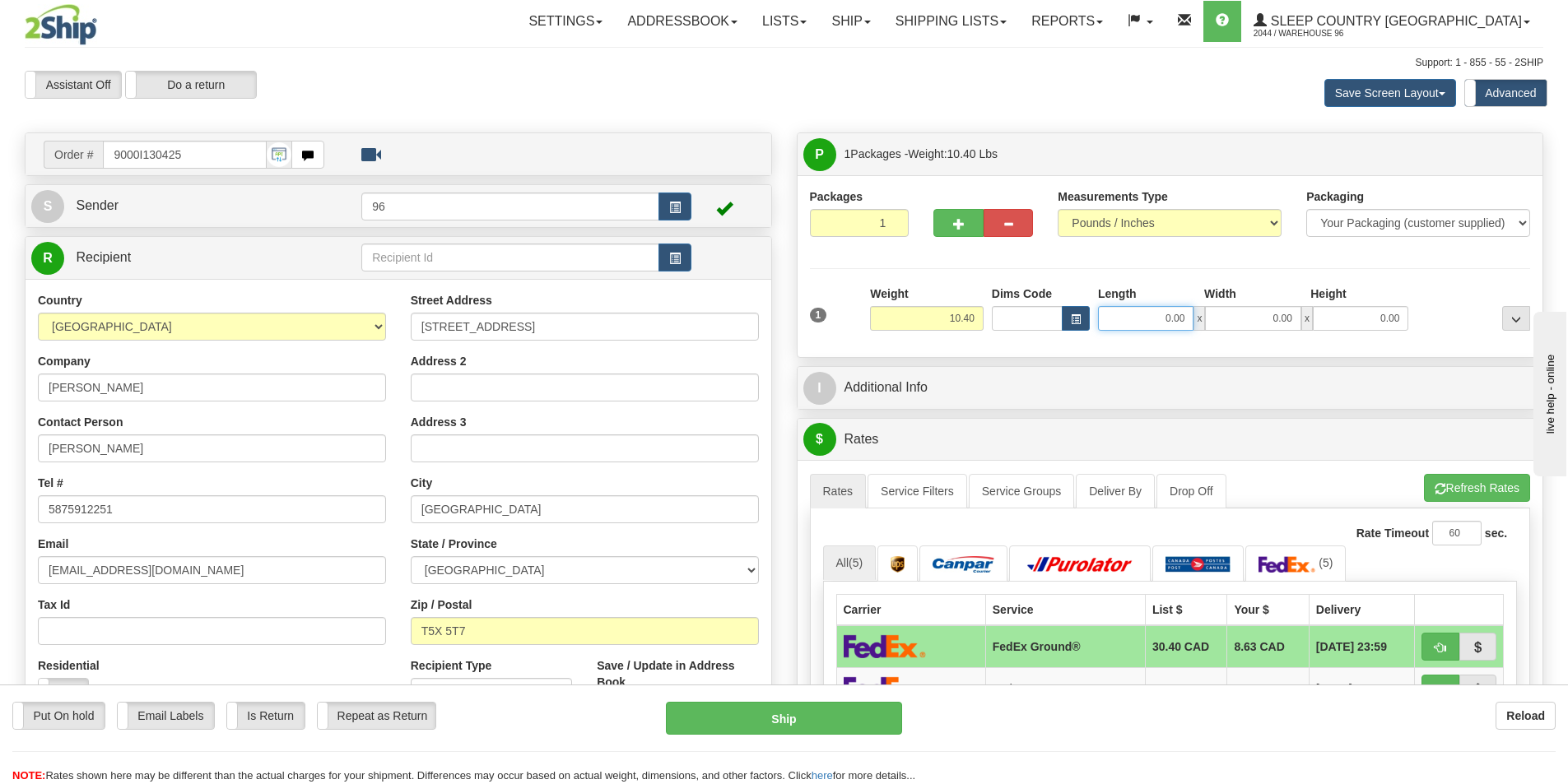
click at [1185, 313] on input "0.00" at bounding box center [1145, 318] width 95 height 25
type input "15.00"
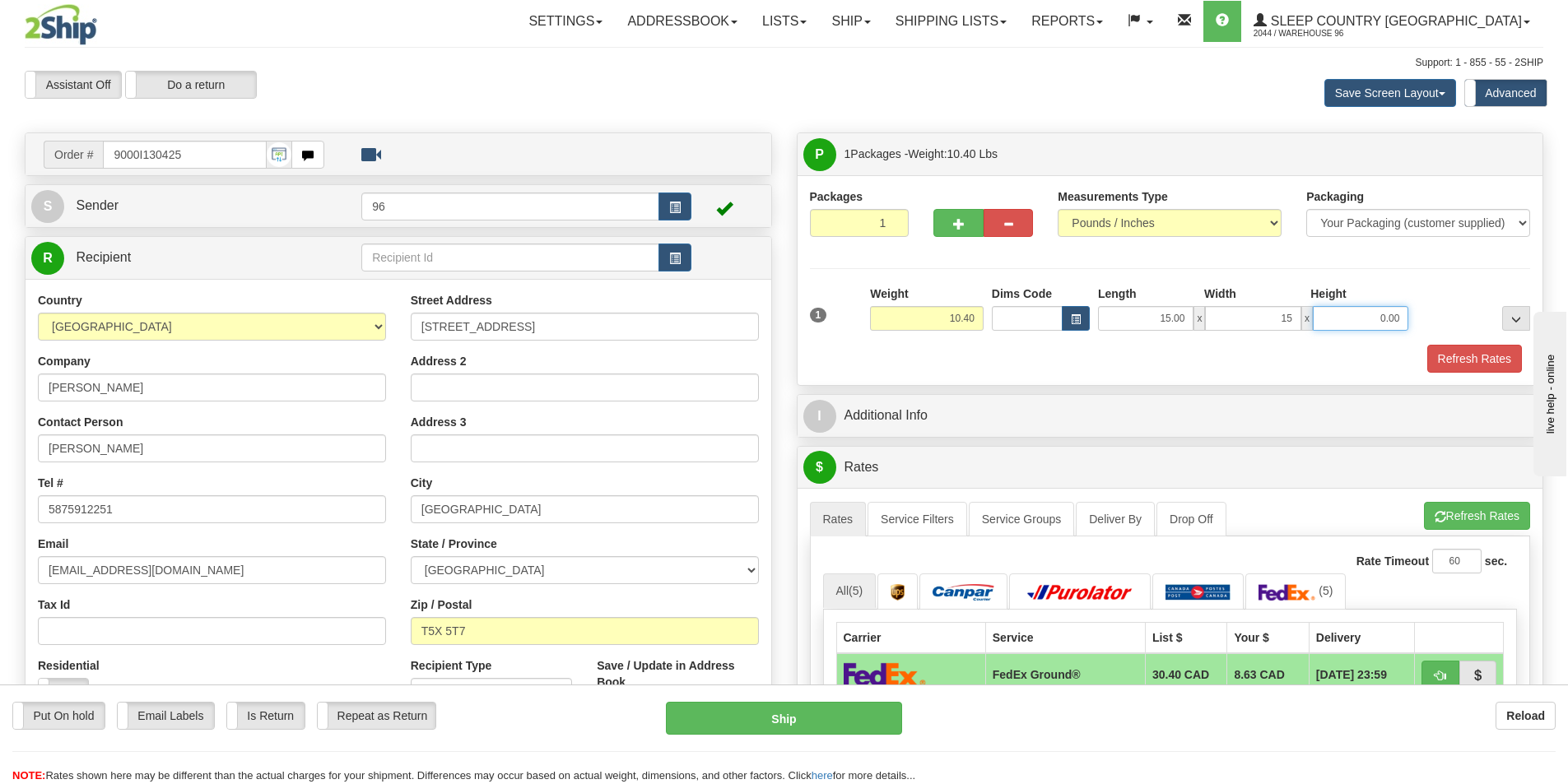
type input "15.00"
type input "7.00"
click at [1467, 362] on button "Refresh Rates" at bounding box center [1474, 359] width 94 height 28
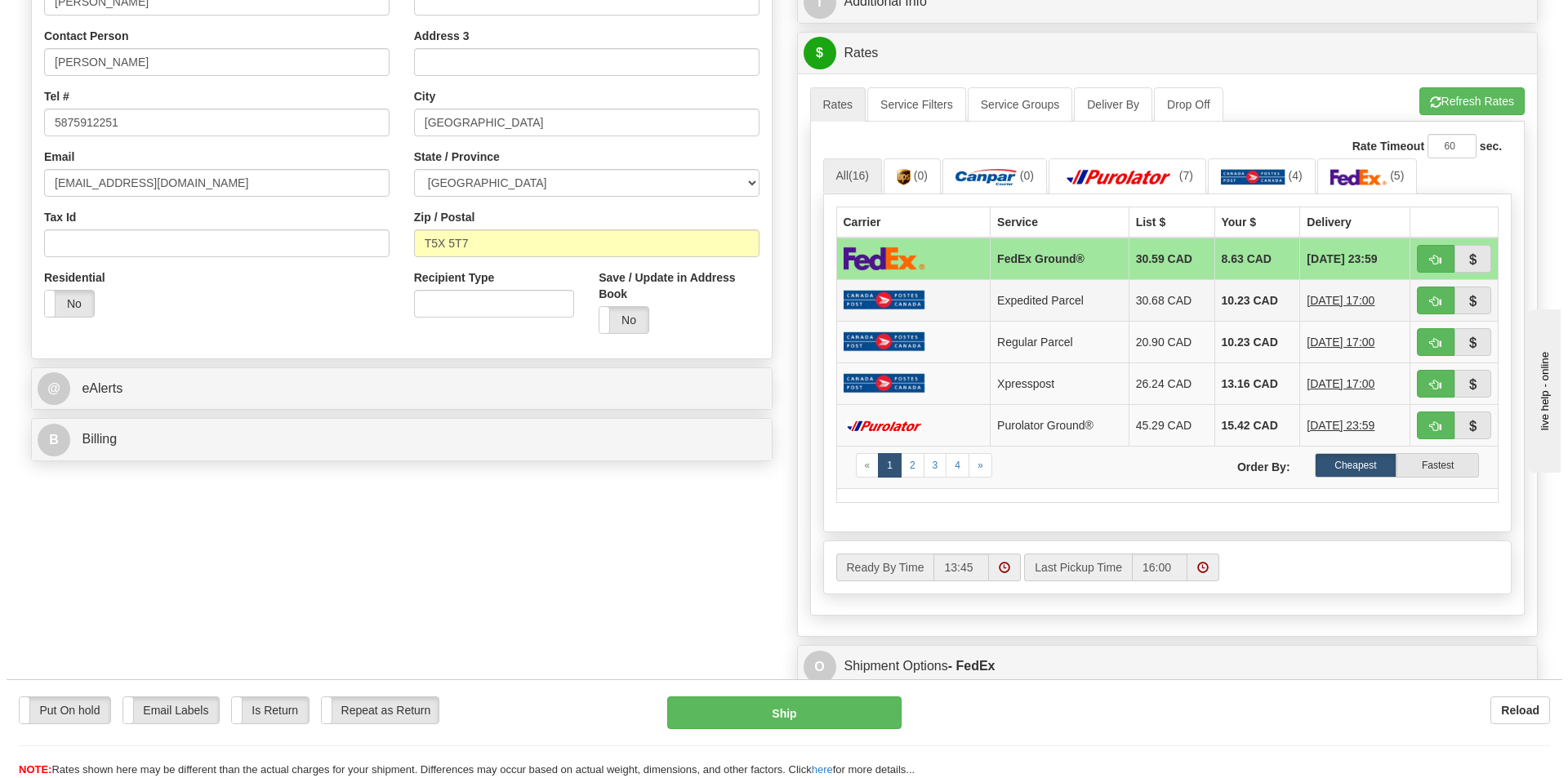
scroll to position [245, 0]
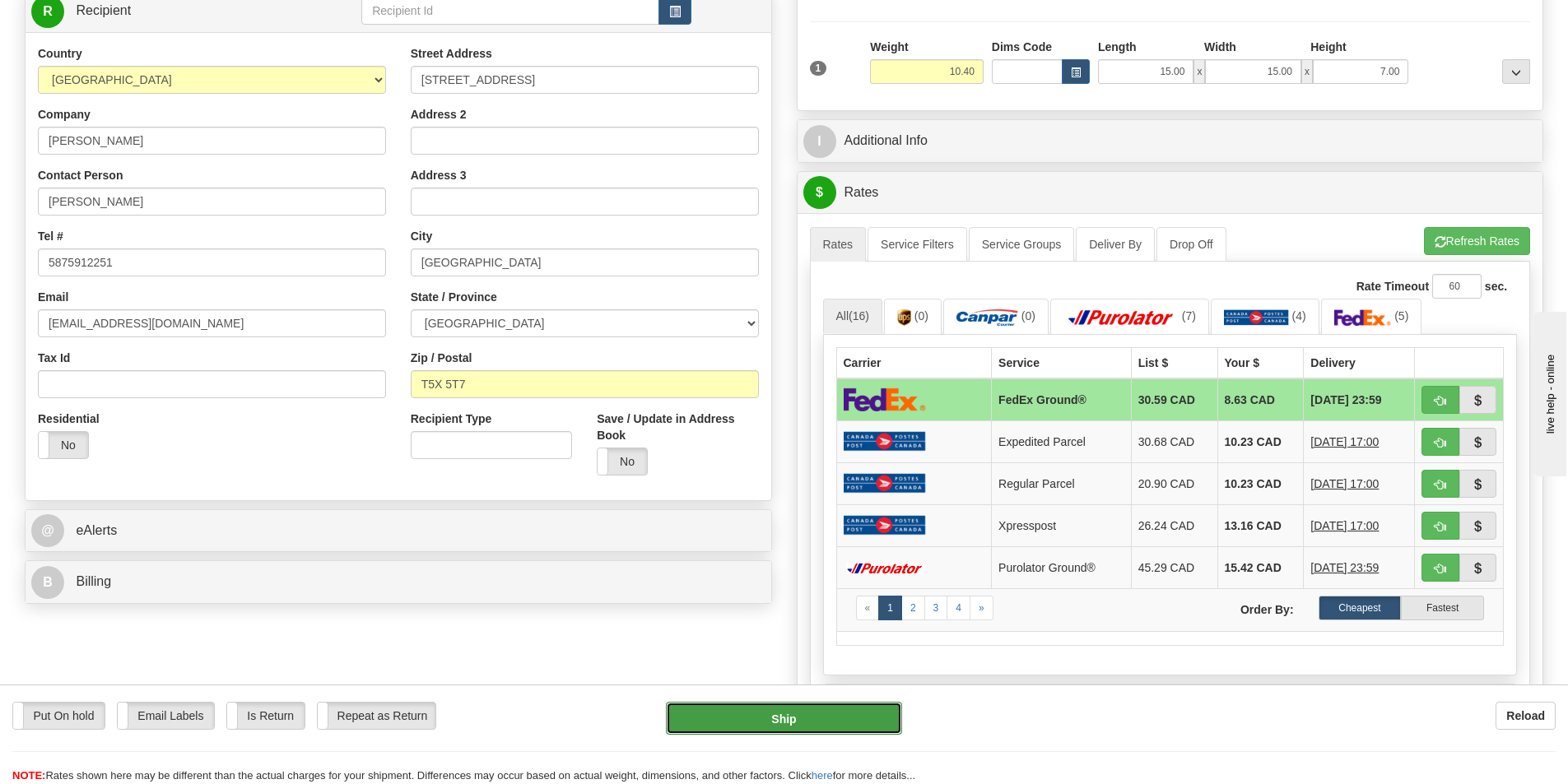
click at [789, 717] on button "Ship" at bounding box center [784, 719] width 236 height 33
type input "92"
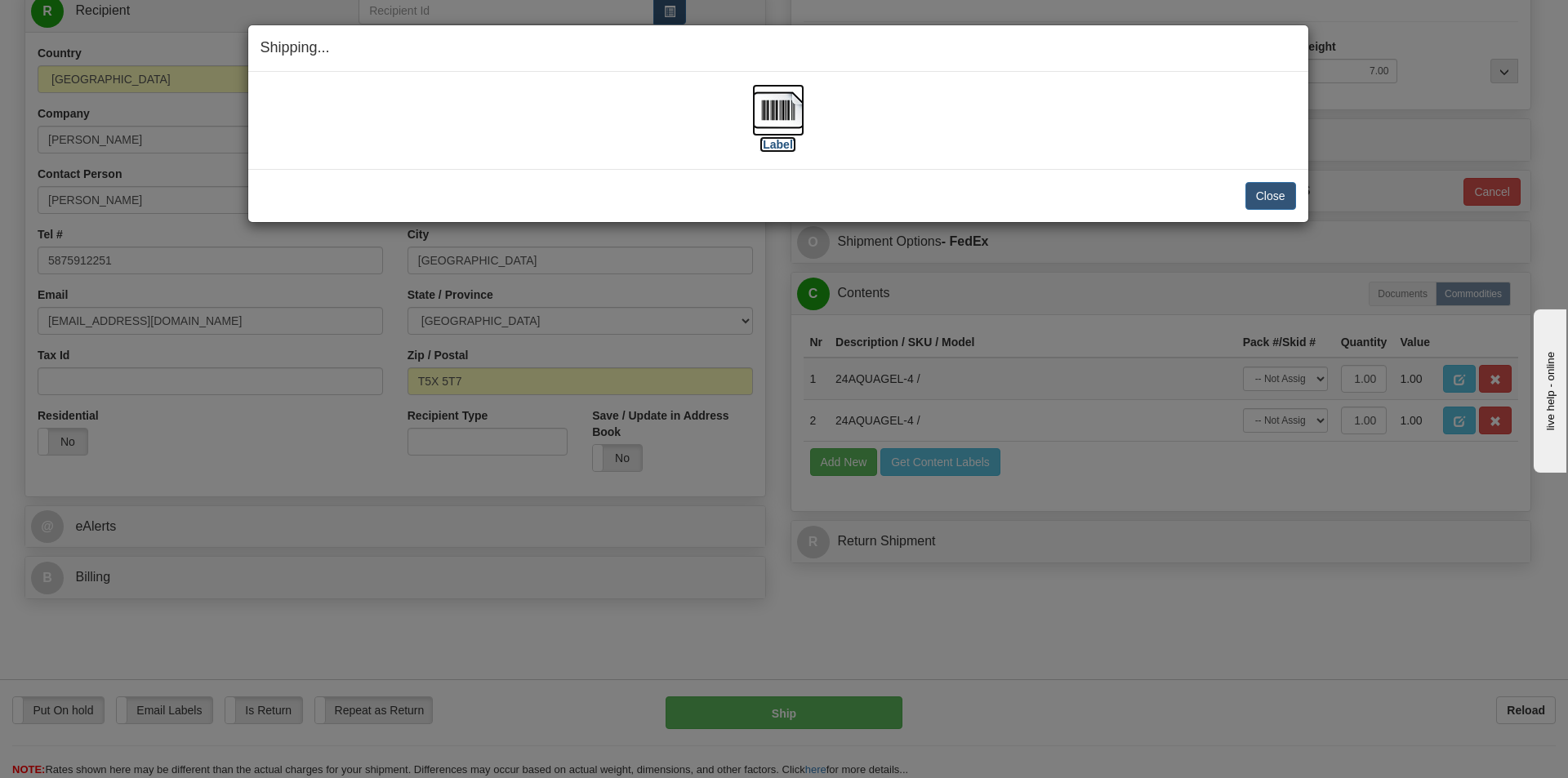
click at [779, 107] on img at bounding box center [778, 110] width 52 height 52
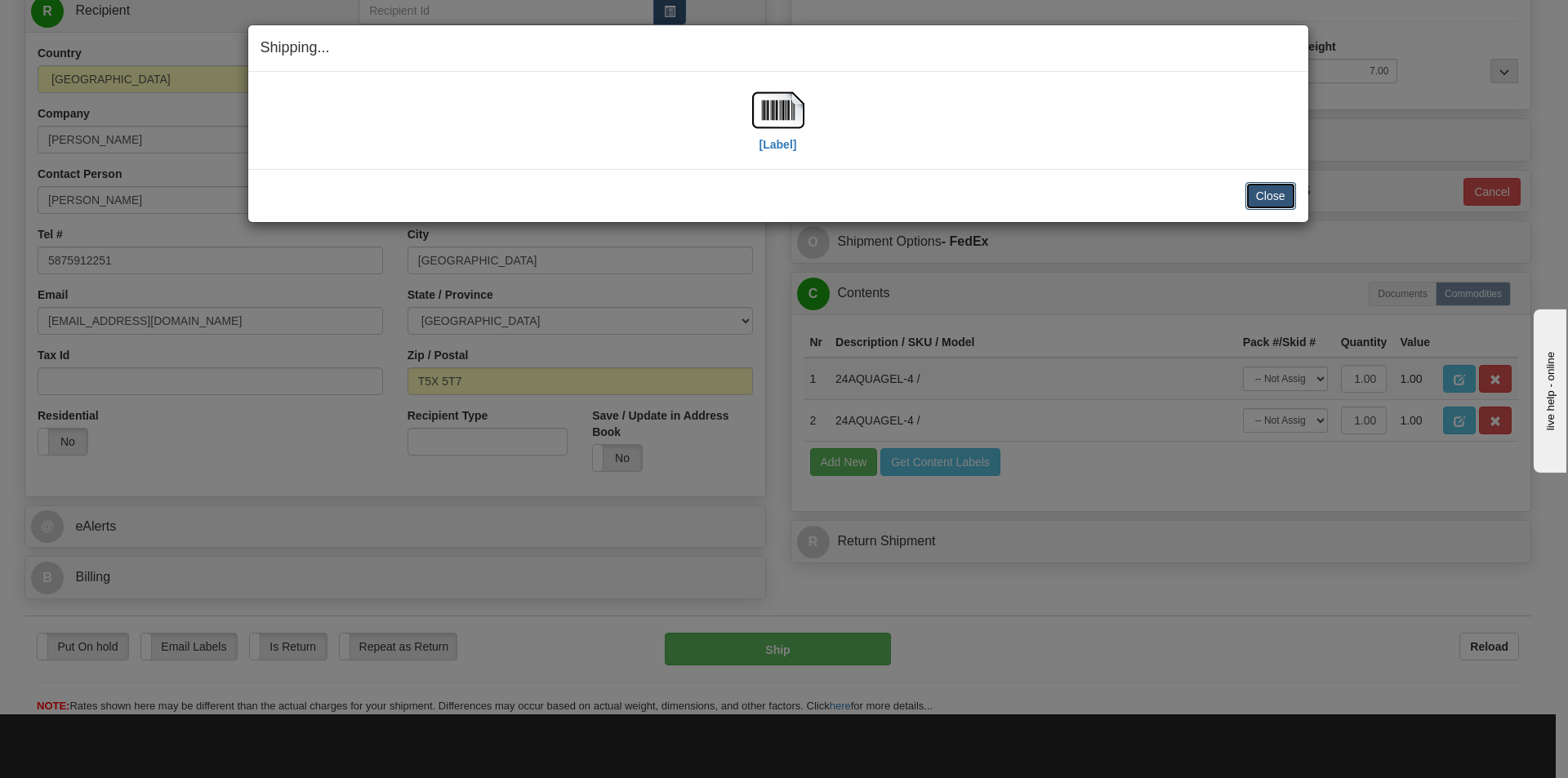
click at [1271, 193] on button "Close" at bounding box center [1270, 196] width 50 height 28
